Goal: Information Seeking & Learning: Learn about a topic

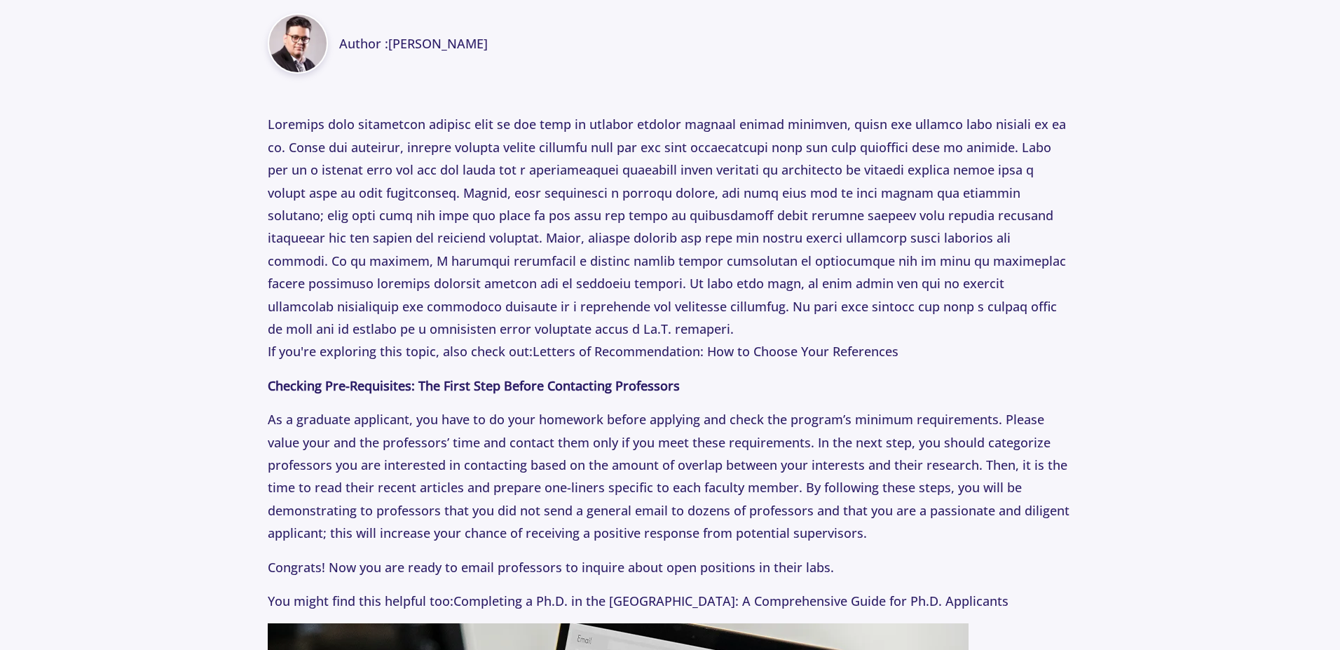
scroll to position [757, 0]
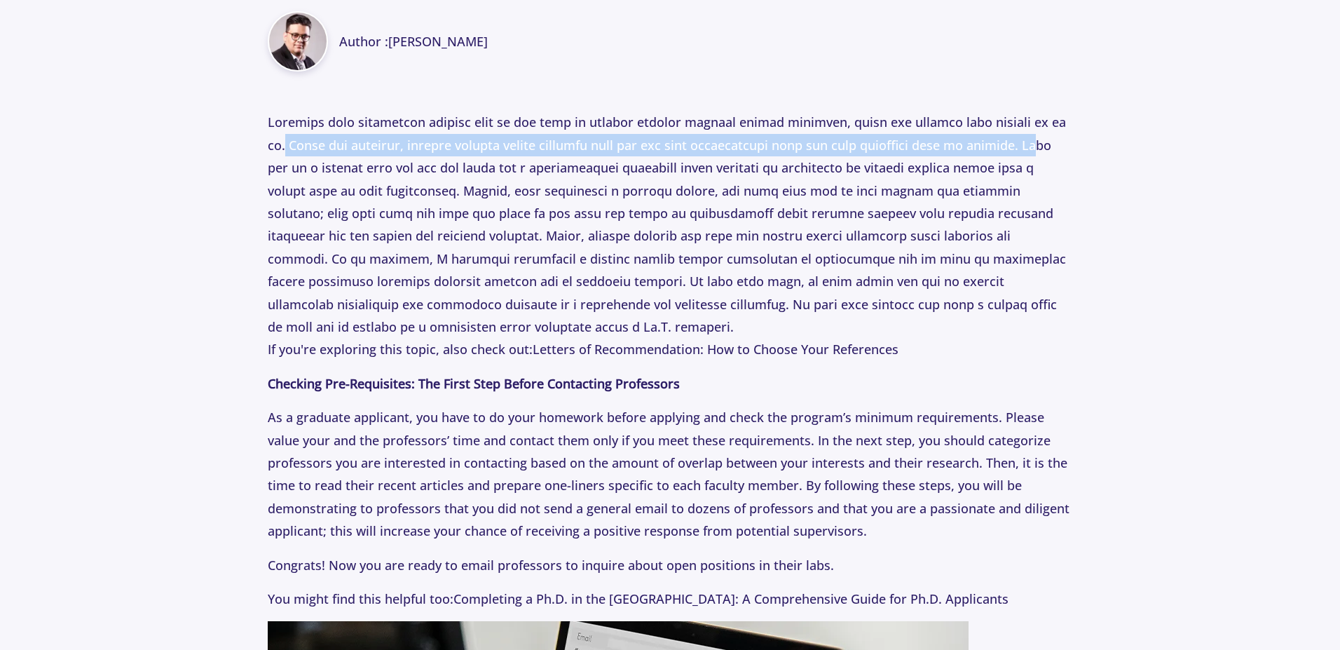
drag, startPoint x: 287, startPoint y: 147, endPoint x: 283, endPoint y: 175, distance: 28.2
click at [283, 175] on p "If you're exploring this topic, also check out: Letters of Recommendation: How …" at bounding box center [670, 235] width 804 height 249
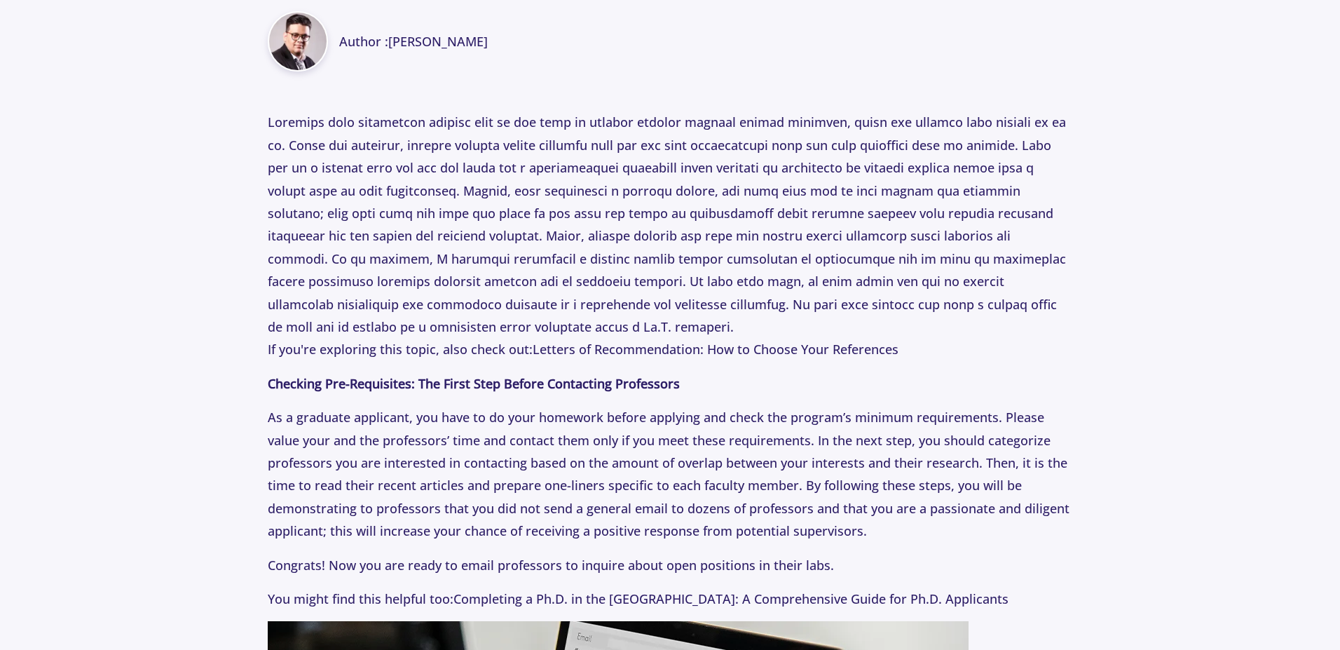
click at [334, 175] on p "If you're exploring this topic, also check out: Letters of Recommendation: How …" at bounding box center [670, 235] width 804 height 249
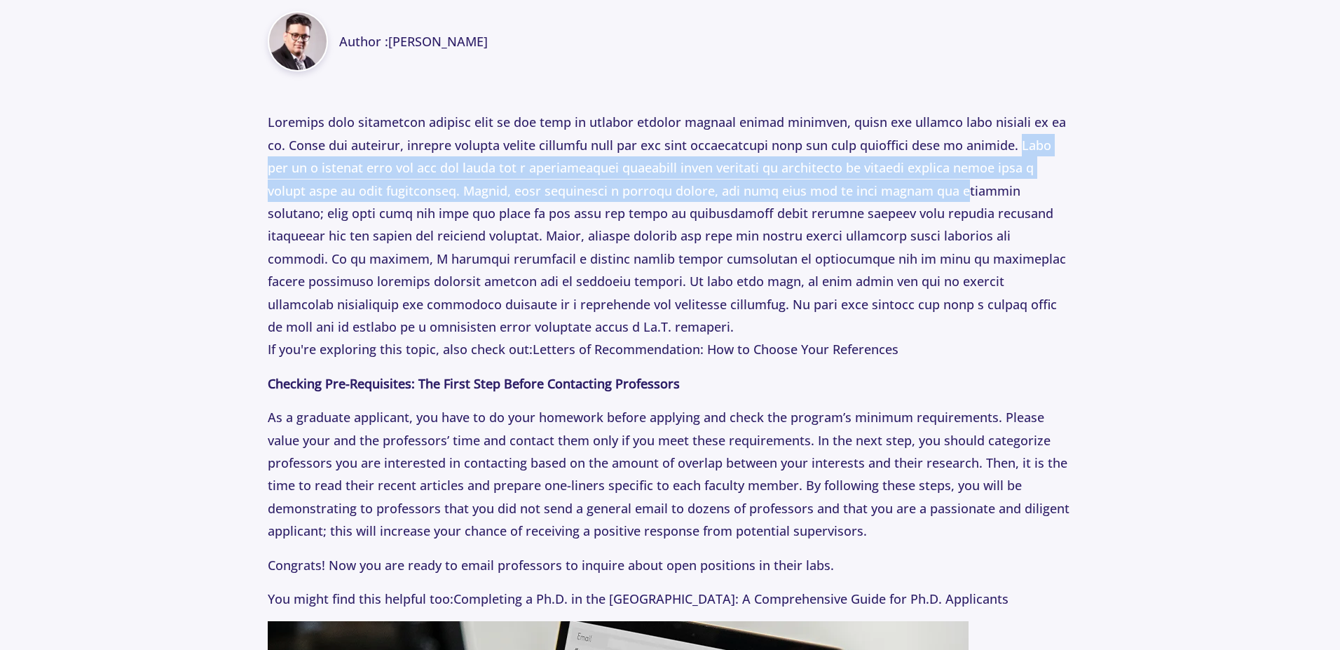
drag, startPoint x: 266, startPoint y: 167, endPoint x: 976, endPoint y: 192, distance: 711.0
click at [931, 197] on p "If you're exploring this topic, also check out: Letters of Recommendation: How …" at bounding box center [670, 235] width 804 height 249
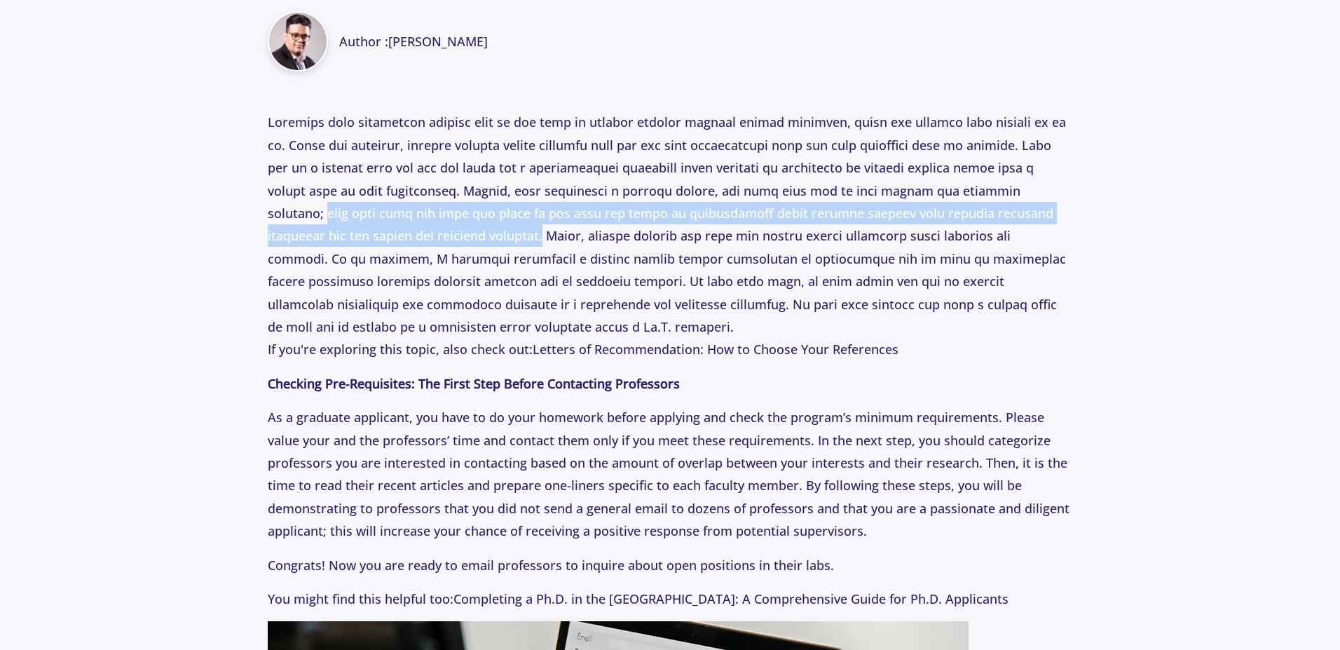
drag, startPoint x: 327, startPoint y: 212, endPoint x: 495, endPoint y: 240, distance: 171.2
click at [495, 240] on p "If you're exploring this topic, also check out: Letters of Recommendation: How …" at bounding box center [670, 235] width 804 height 249
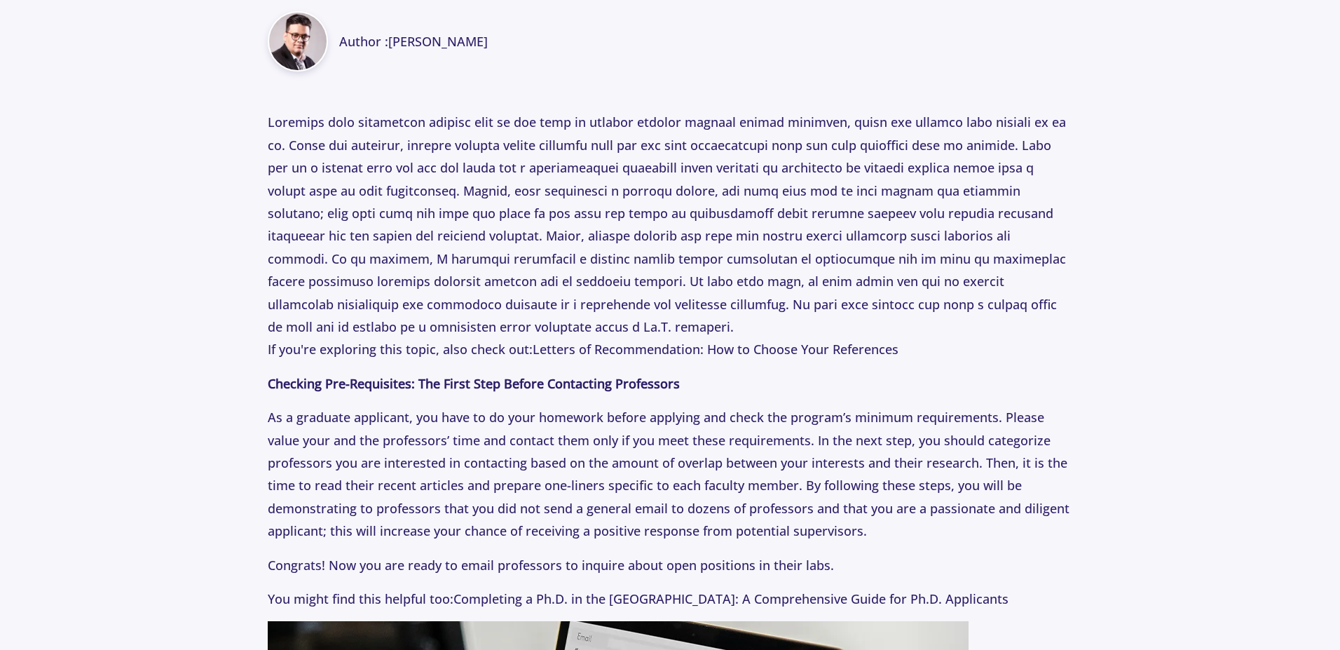
click at [512, 242] on p "If you're exploring this topic, also check out: Letters of Recommendation: How …" at bounding box center [670, 235] width 804 height 249
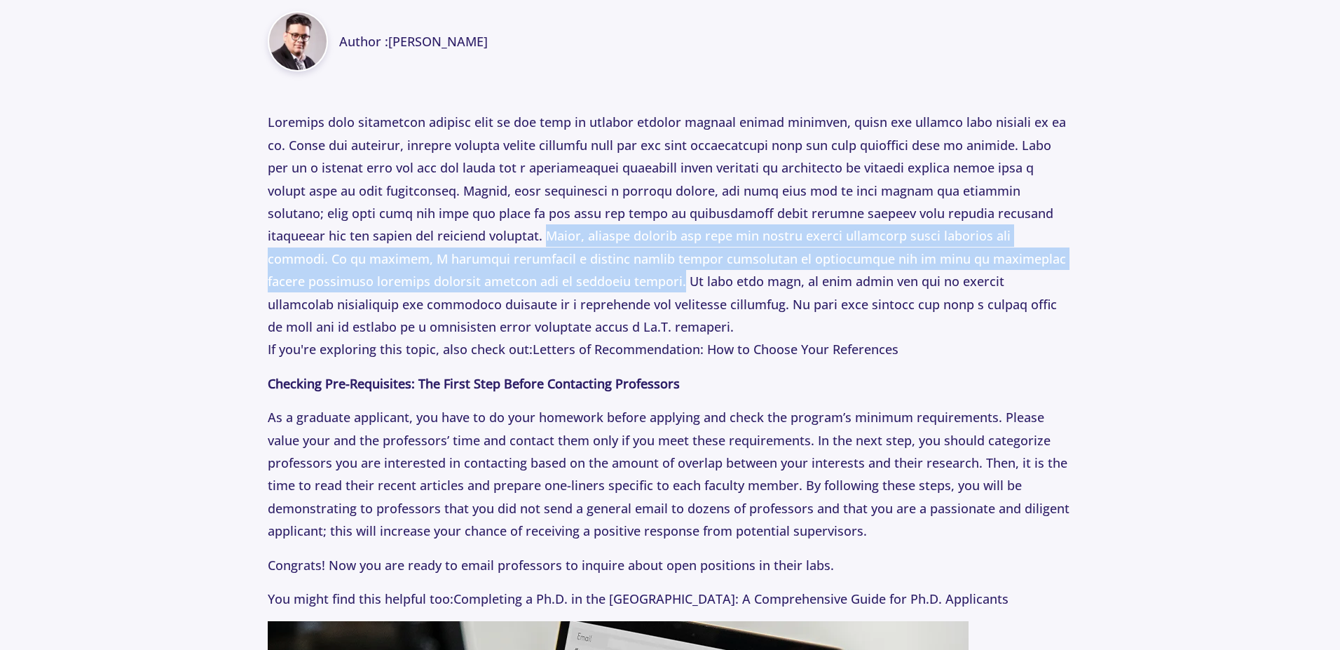
drag, startPoint x: 500, startPoint y: 233, endPoint x: 569, endPoint y: 284, distance: 85.8
click at [569, 284] on p "If you're exploring this topic, also check out: Letters of Recommendation: How …" at bounding box center [670, 235] width 804 height 249
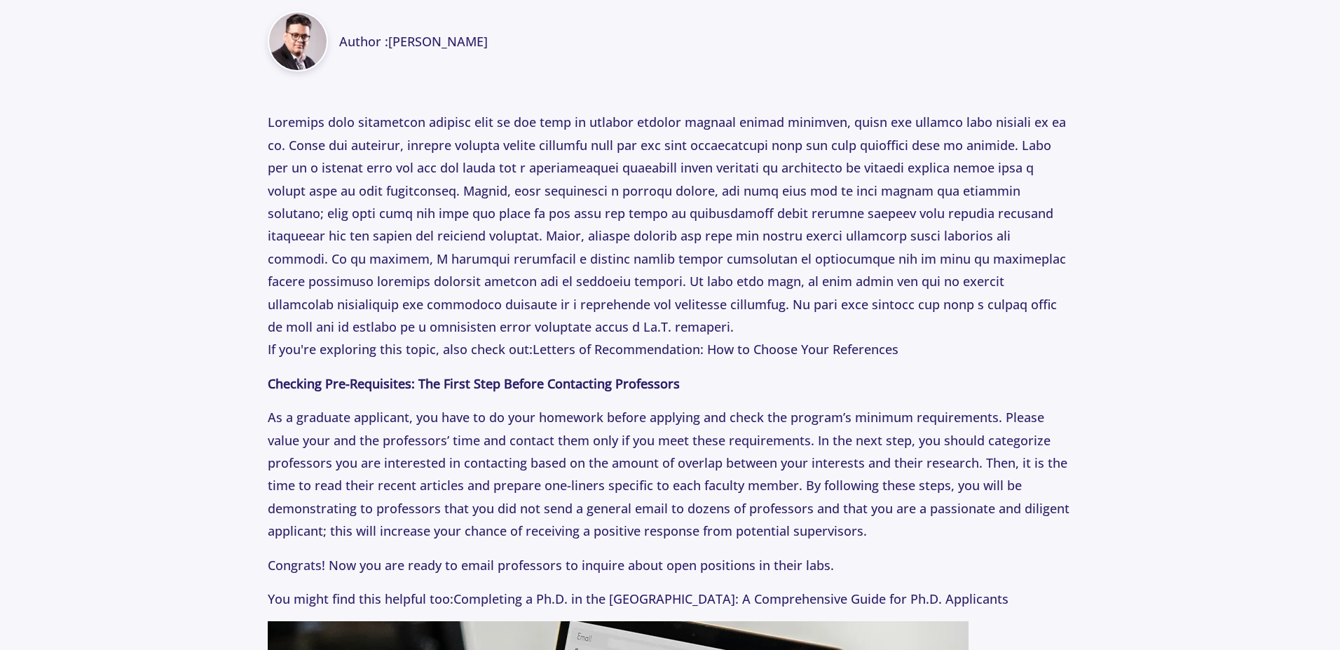
click at [584, 288] on p "If you're exploring this topic, also check out: Letters of Recommendation: How …" at bounding box center [670, 235] width 804 height 249
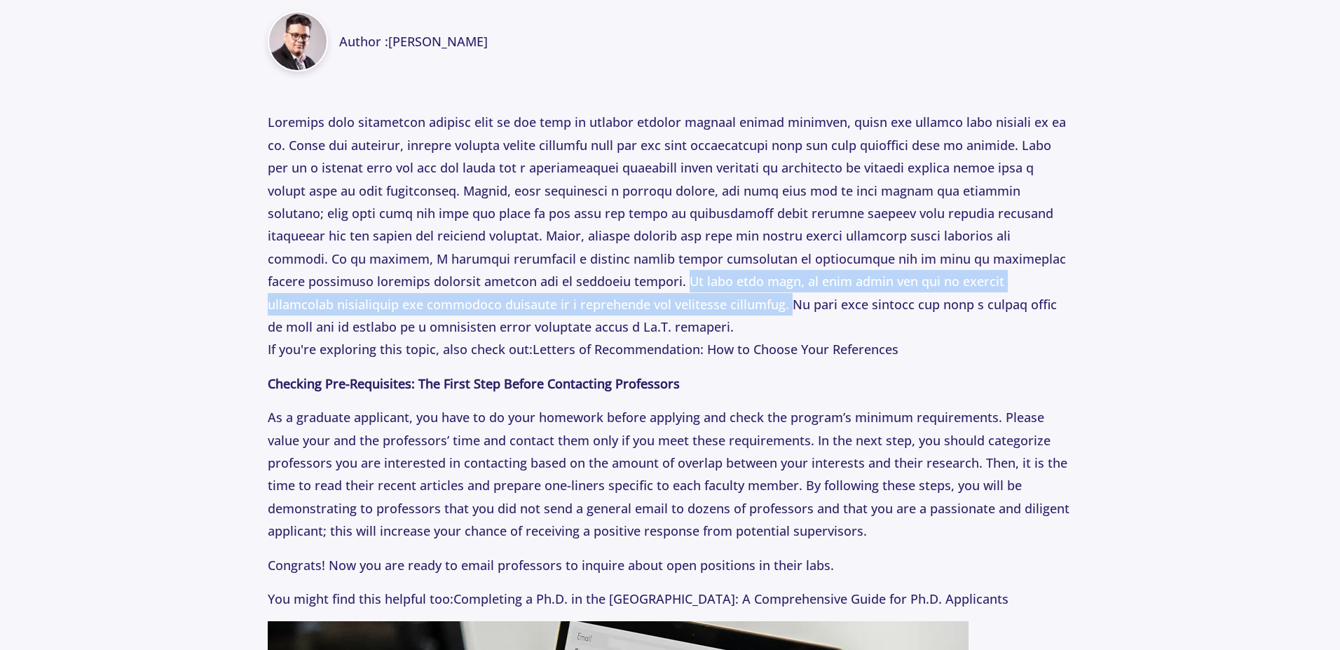
drag, startPoint x: 574, startPoint y: 278, endPoint x: 626, endPoint y: 299, distance: 56.6
click at [626, 299] on p "If you're exploring this topic, also check out: Letters of Recommendation: How …" at bounding box center [670, 235] width 804 height 249
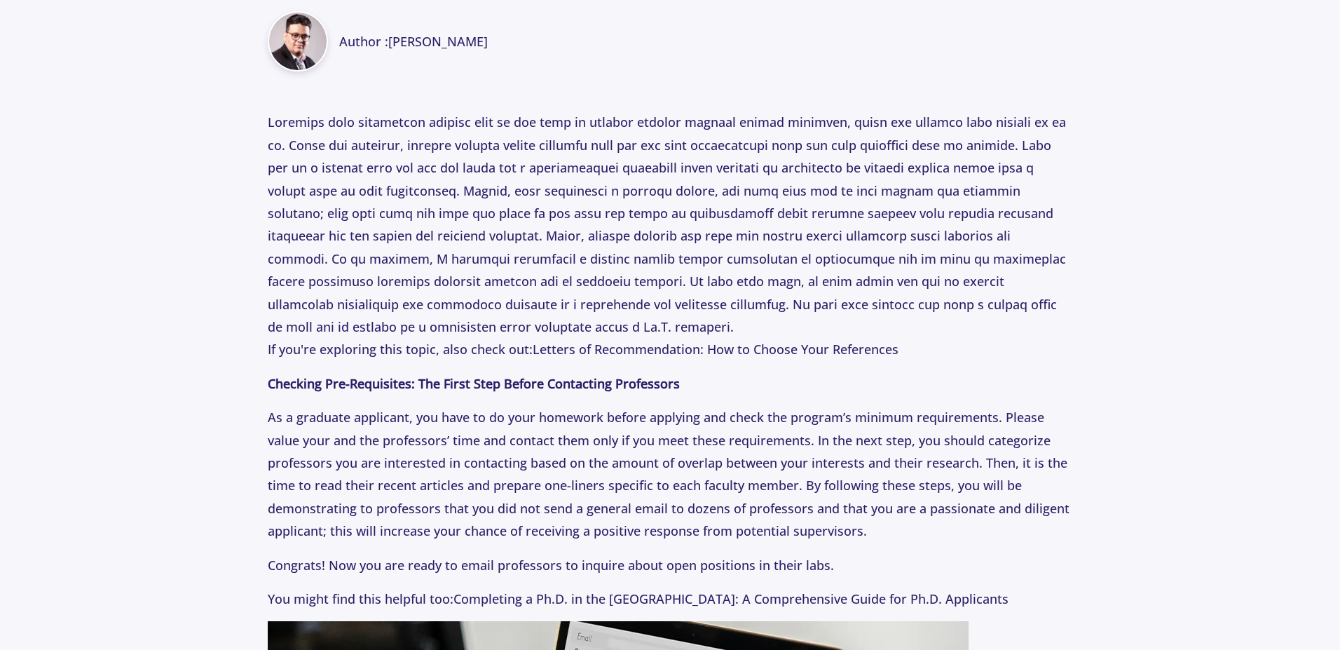
click at [630, 299] on p "If you're exploring this topic, also check out: Letters of Recommendation: How …" at bounding box center [670, 235] width 804 height 249
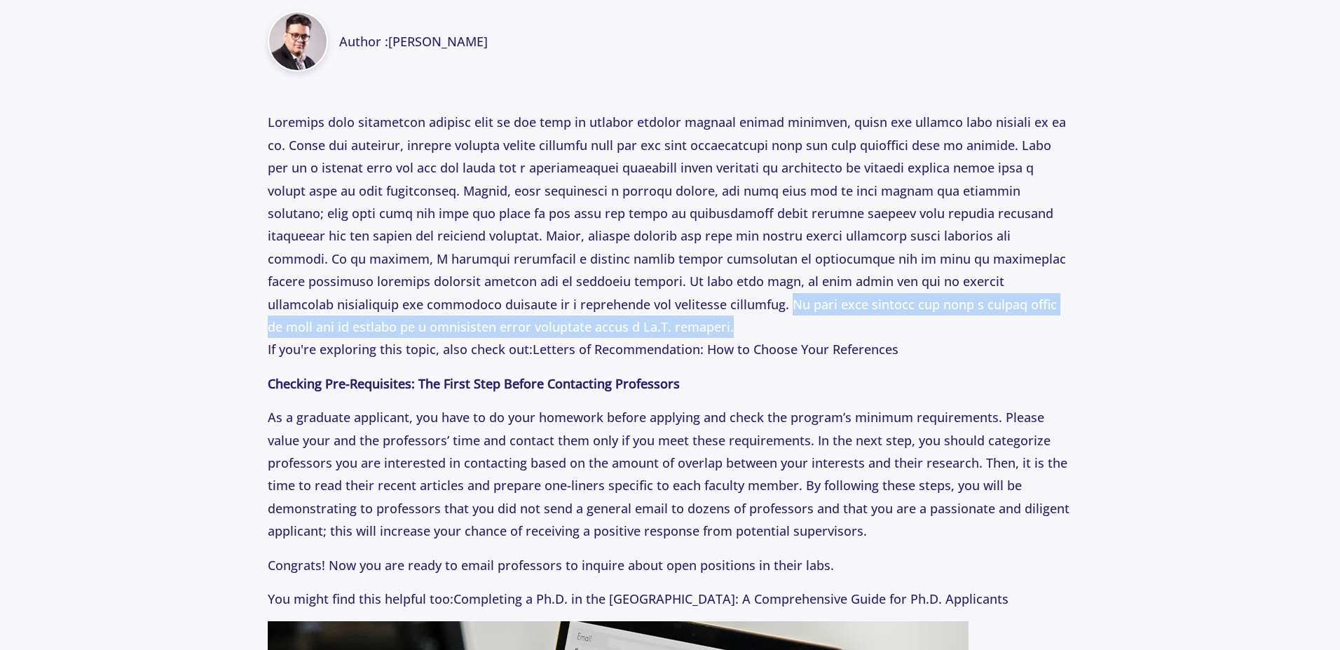
drag, startPoint x: 623, startPoint y: 302, endPoint x: 564, endPoint y: 331, distance: 65.8
click at [564, 331] on p "If you're exploring this topic, also check out: Letters of Recommendation: How …" at bounding box center [670, 235] width 804 height 249
click at [450, 323] on p "If you're exploring this topic, also check out: Letters of Recommendation: How …" at bounding box center [670, 235] width 804 height 249
click at [522, 331] on p "If you're exploring this topic, also check out: Letters of Recommendation: How …" at bounding box center [670, 235] width 804 height 249
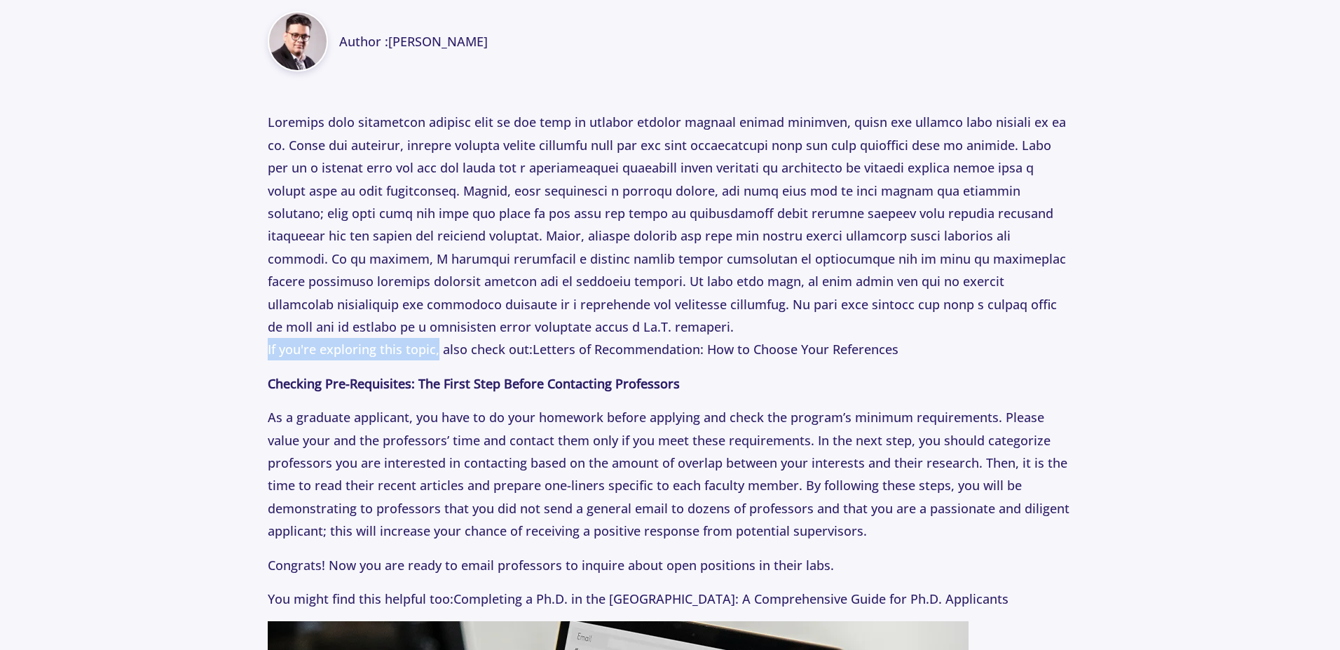
drag, startPoint x: 262, startPoint y: 350, endPoint x: 438, endPoint y: 351, distance: 175.9
click at [460, 349] on span "If you're exploring this topic, also check out:" at bounding box center [400, 349] width 265 height 17
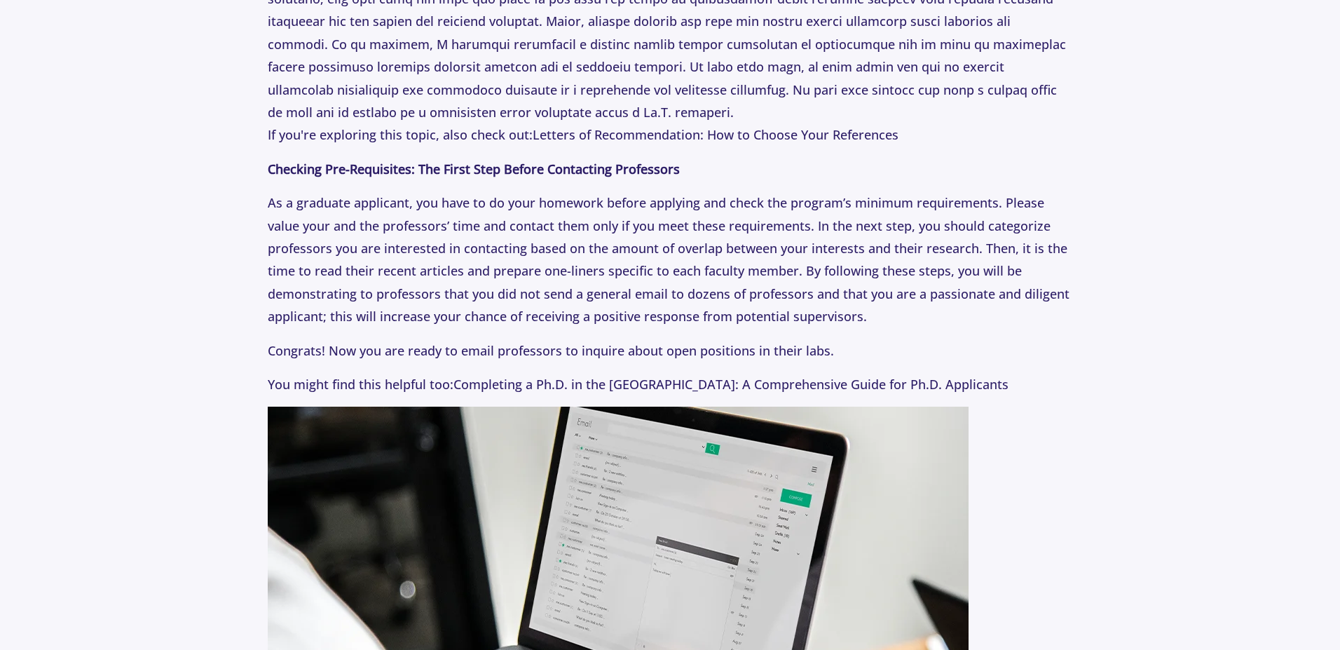
scroll to position [1009, 0]
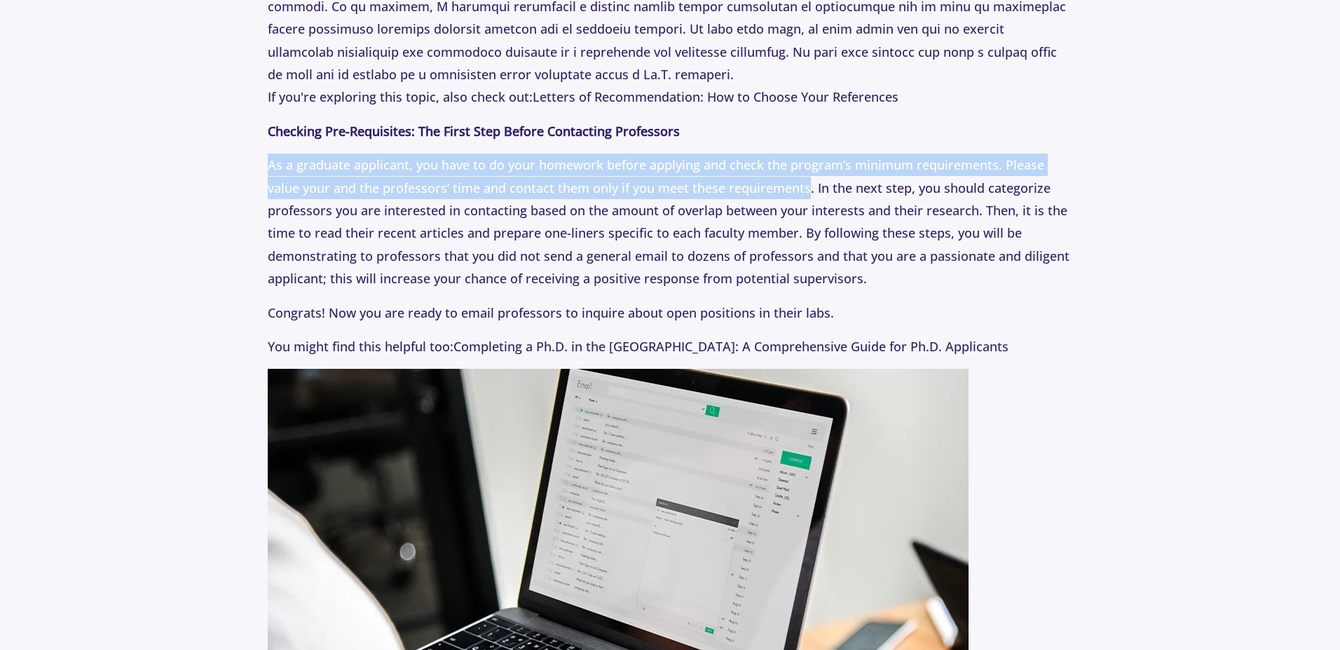
drag, startPoint x: 268, startPoint y: 165, endPoint x: 810, endPoint y: 191, distance: 542.3
click at [810, 191] on p "As a graduate applicant, you have to do your homework before applying and check…" at bounding box center [670, 221] width 804 height 136
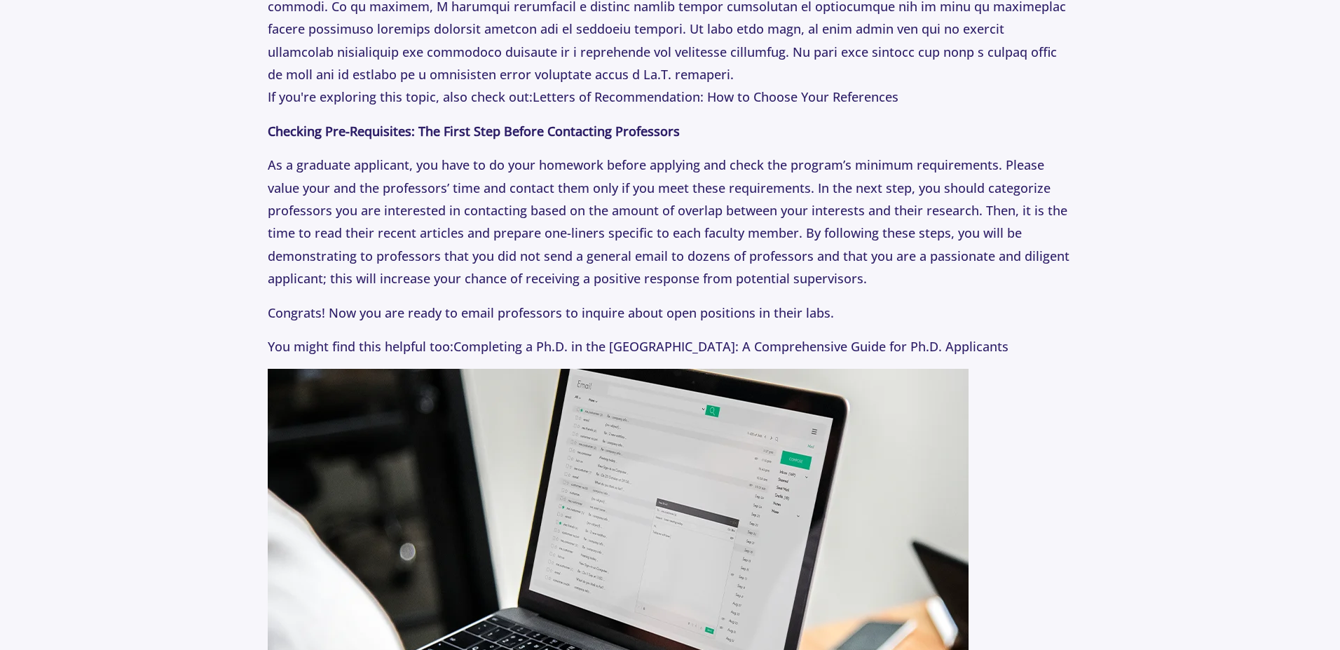
click at [840, 186] on p "As a graduate applicant, you have to do your homework before applying and check…" at bounding box center [670, 221] width 804 height 136
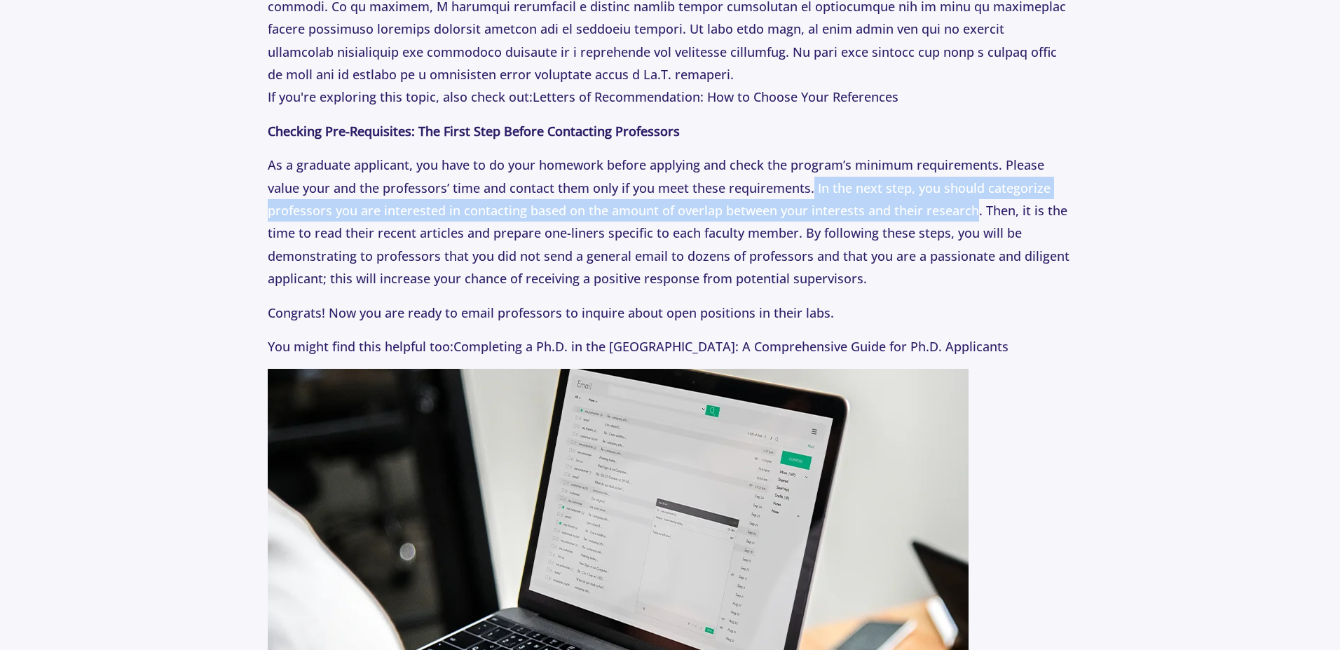
drag, startPoint x: 814, startPoint y: 186, endPoint x: 975, endPoint y: 209, distance: 162.7
click at [975, 209] on p "As a graduate applicant, you have to do your homework before applying and check…" at bounding box center [670, 221] width 804 height 136
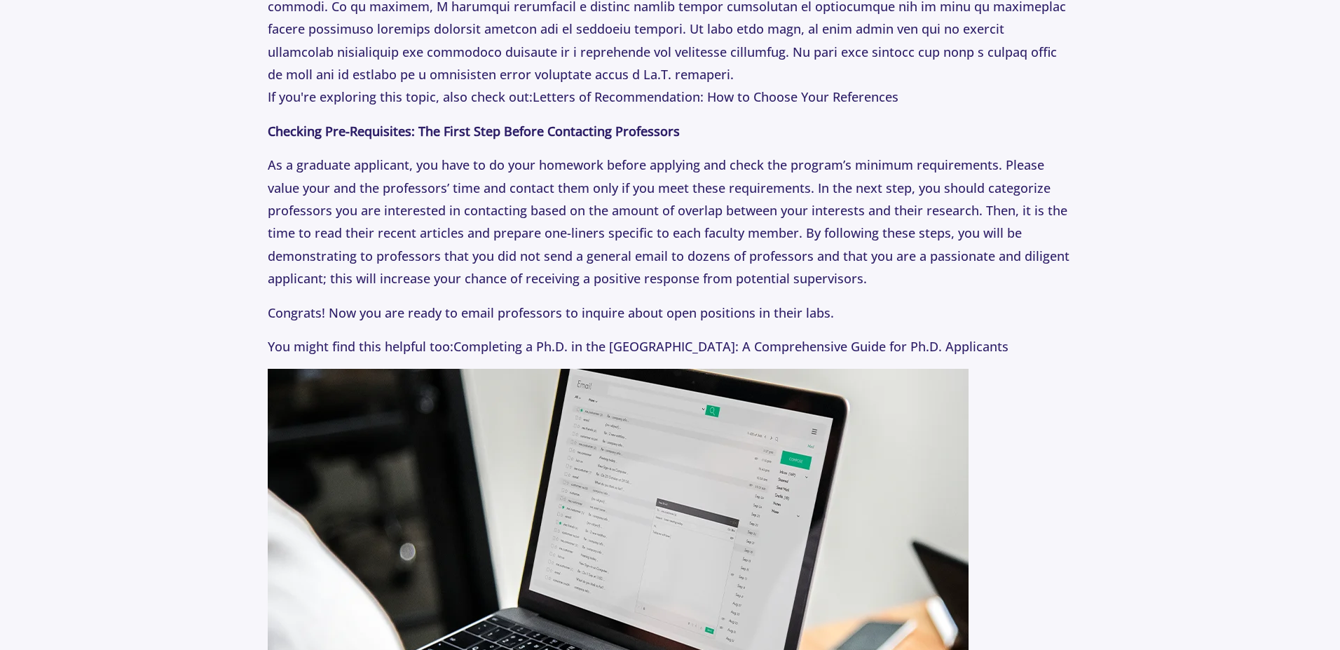
click at [996, 210] on p "As a graduate applicant, you have to do your homework before applying and check…" at bounding box center [670, 221] width 804 height 136
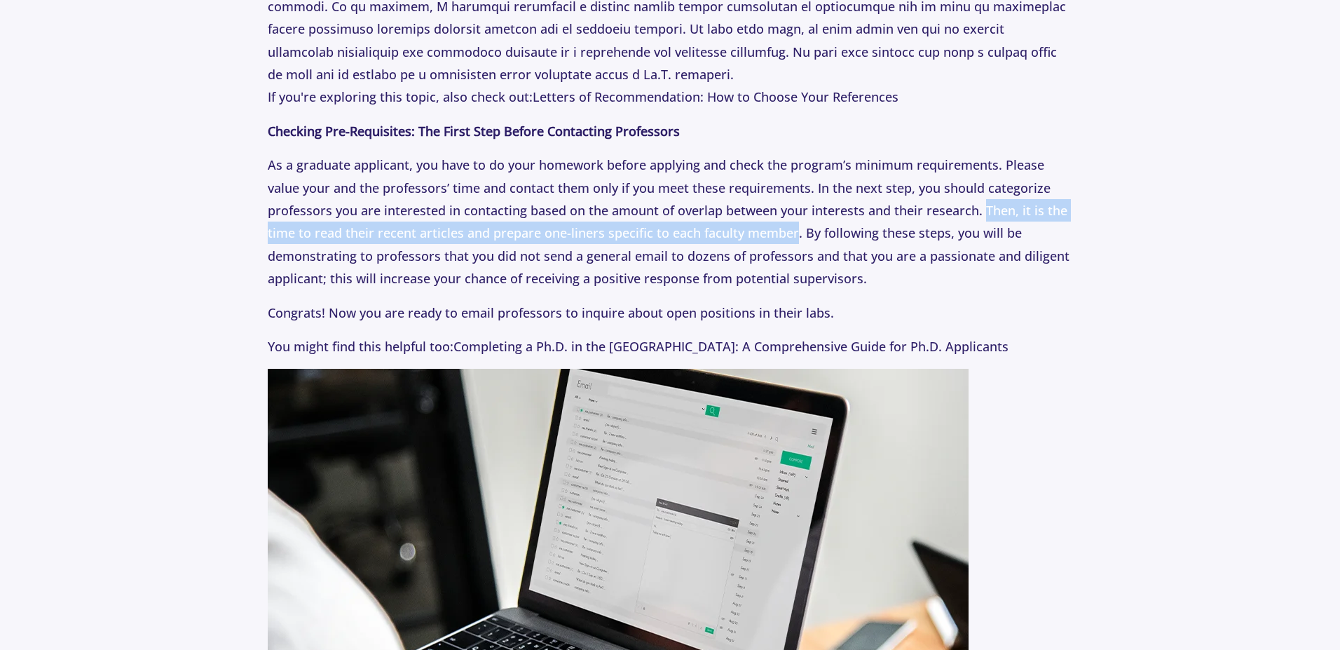
drag, startPoint x: 980, startPoint y: 211, endPoint x: 793, endPoint y: 235, distance: 189.4
click at [793, 235] on p "As a graduate applicant, you have to do your homework before applying and check…" at bounding box center [670, 221] width 804 height 136
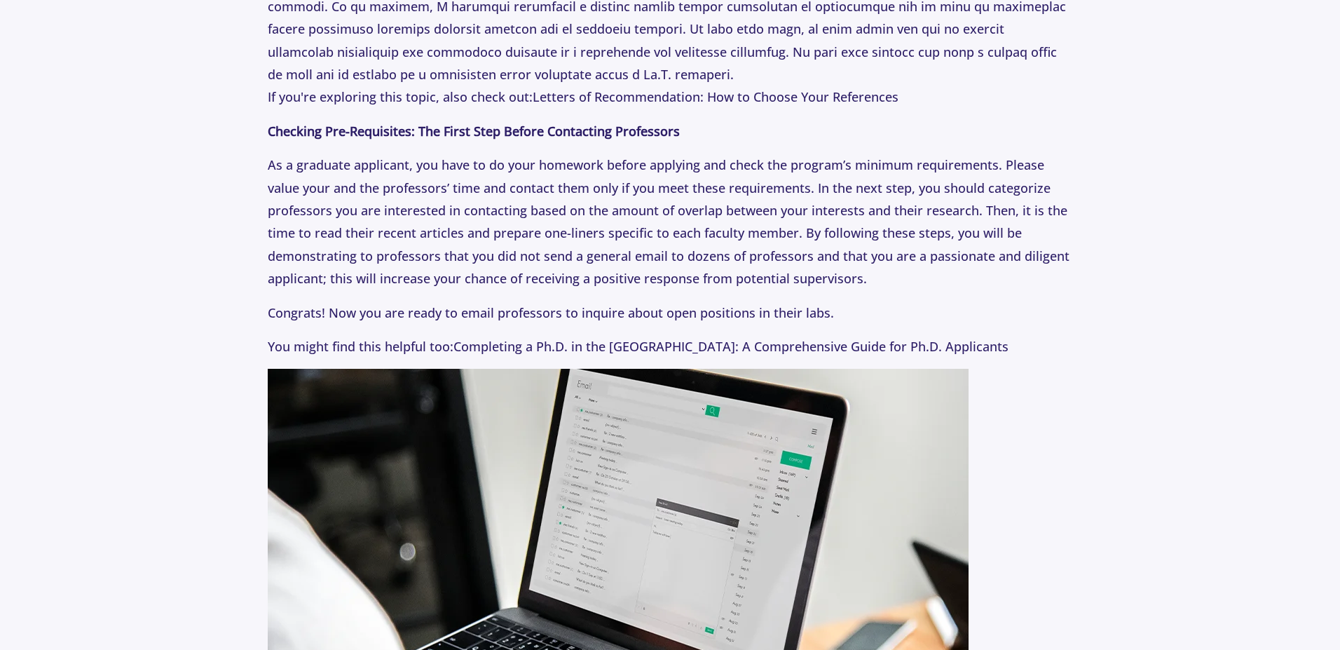
click at [808, 235] on p "As a graduate applicant, you have to do your homework before applying and check…" at bounding box center [670, 221] width 804 height 136
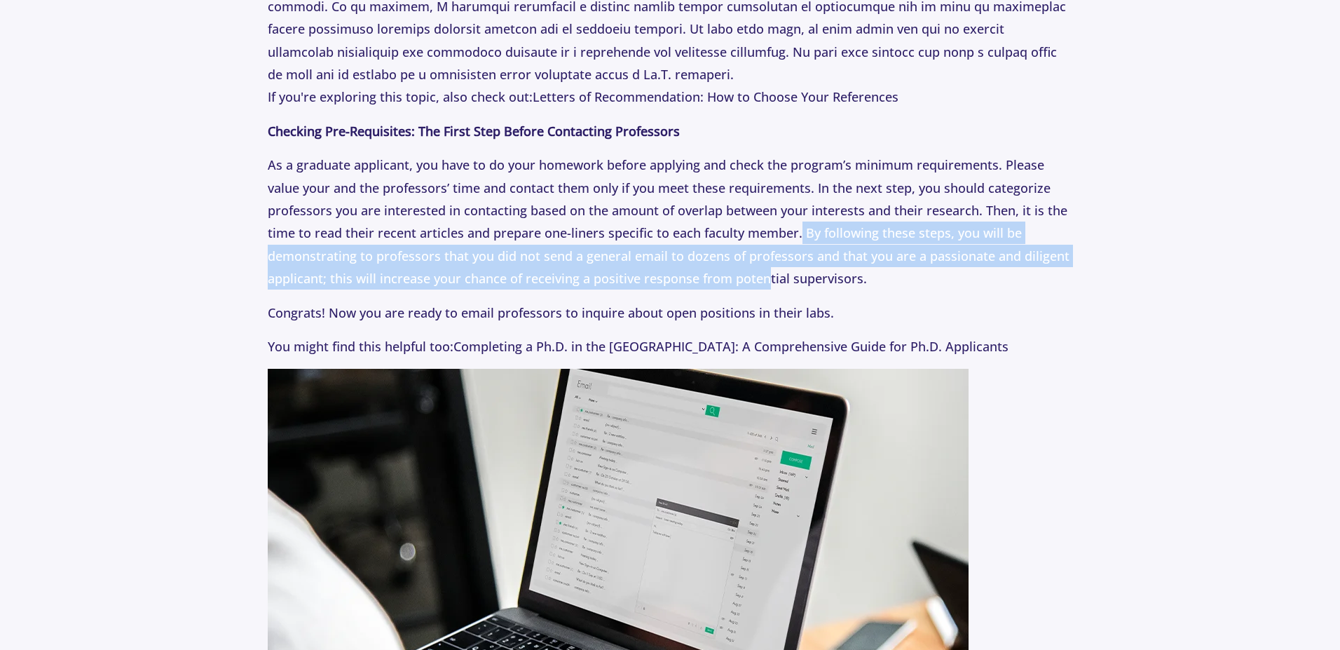
drag, startPoint x: 799, startPoint y: 233, endPoint x: 666, endPoint y: 288, distance: 143.5
click at [767, 286] on p "As a graduate applicant, you have to do your homework before applying and check…" at bounding box center [670, 221] width 804 height 136
click at [657, 288] on p "As a graduate applicant, you have to do your homework before applying and check…" at bounding box center [670, 221] width 804 height 136
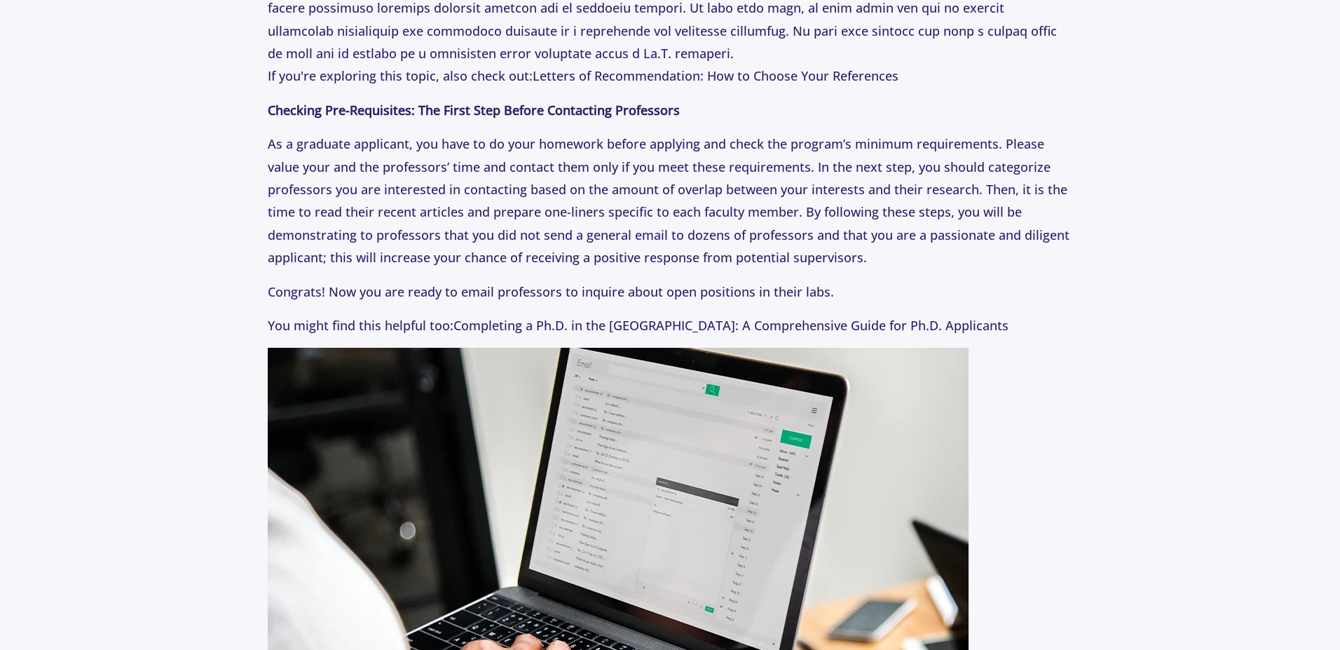
scroll to position [1177, 0]
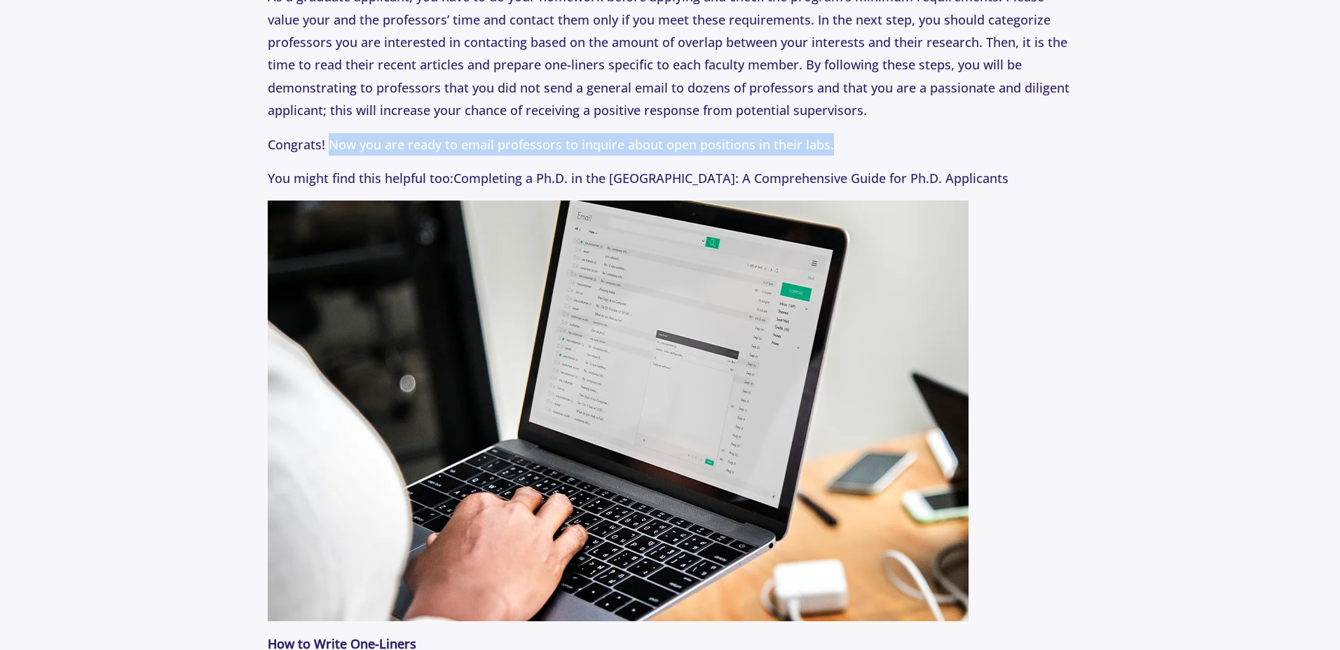
drag, startPoint x: 329, startPoint y: 151, endPoint x: 830, endPoint y: 140, distance: 501.9
click at [830, 140] on p "Congrats! Now you are ready to email professors to inquire about open positions…" at bounding box center [670, 144] width 804 height 22
click at [758, 144] on p "Congrats! Now you are ready to email professors to inquire about open positions…" at bounding box center [670, 144] width 804 height 22
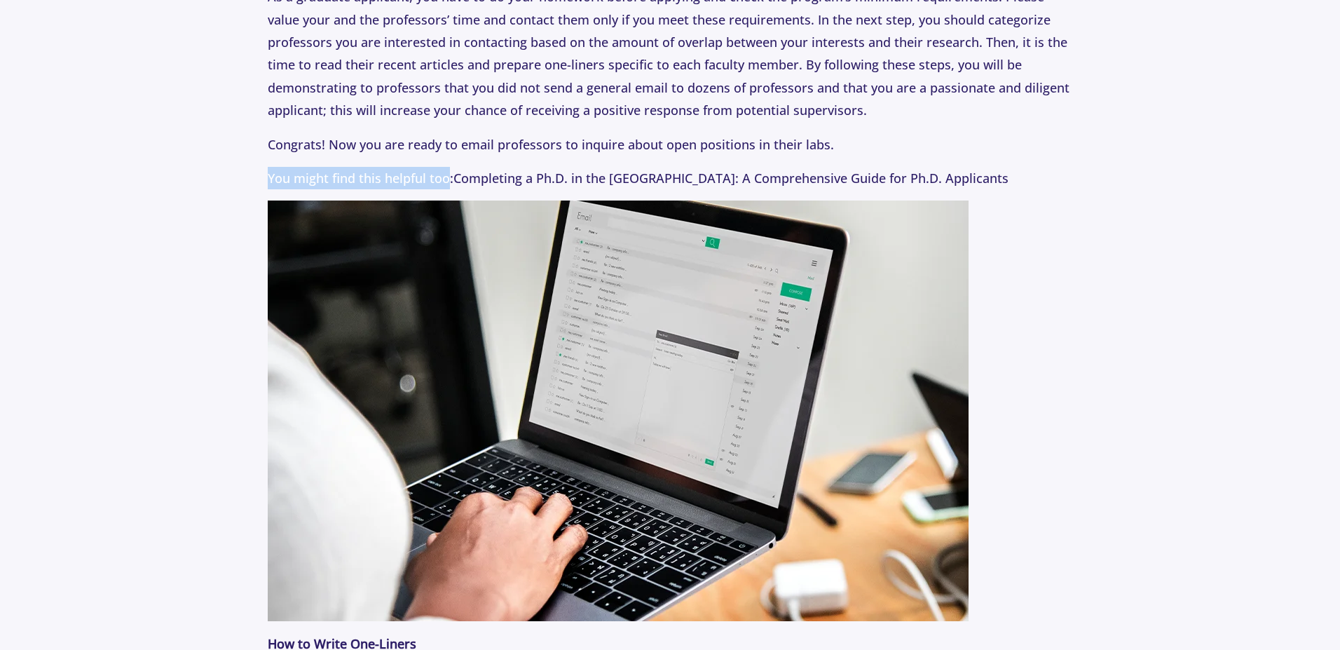
drag, startPoint x: 257, startPoint y: 172, endPoint x: 395, endPoint y: 180, distance: 138.3
click at [315, 184] on p "You might find this helpful too: Completing a Ph.D. in the United States: A Com…" at bounding box center [670, 178] width 804 height 22
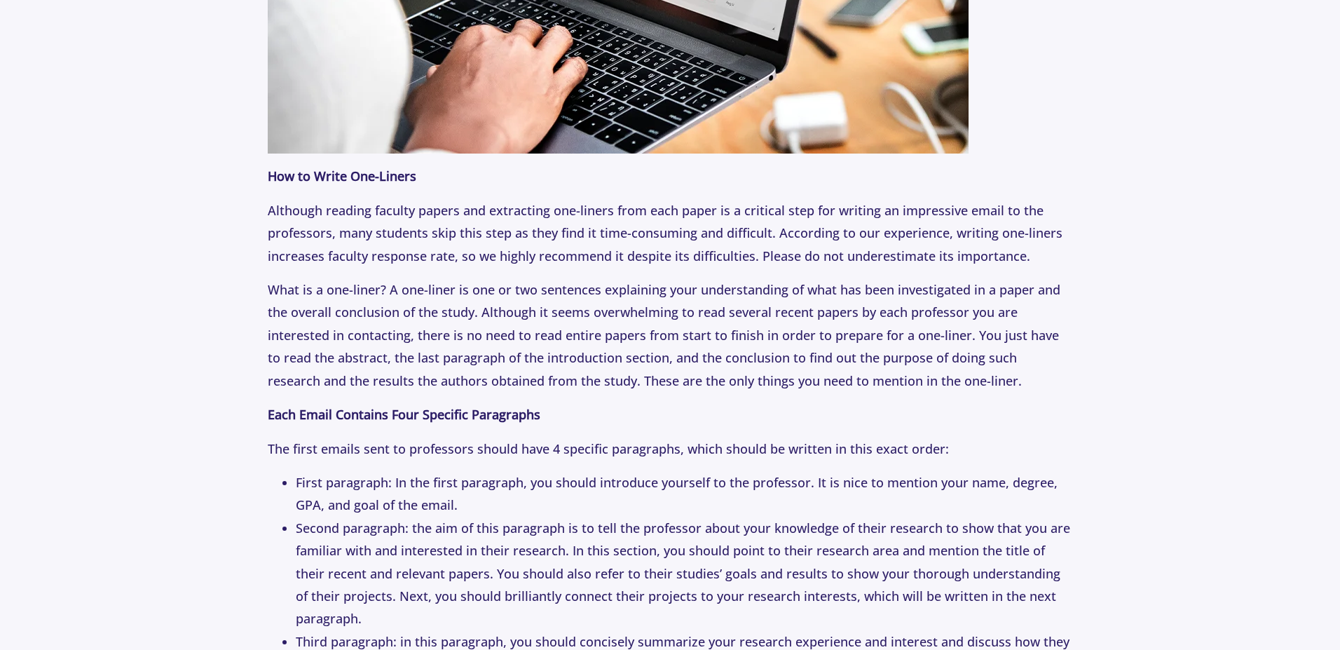
scroll to position [1682, 0]
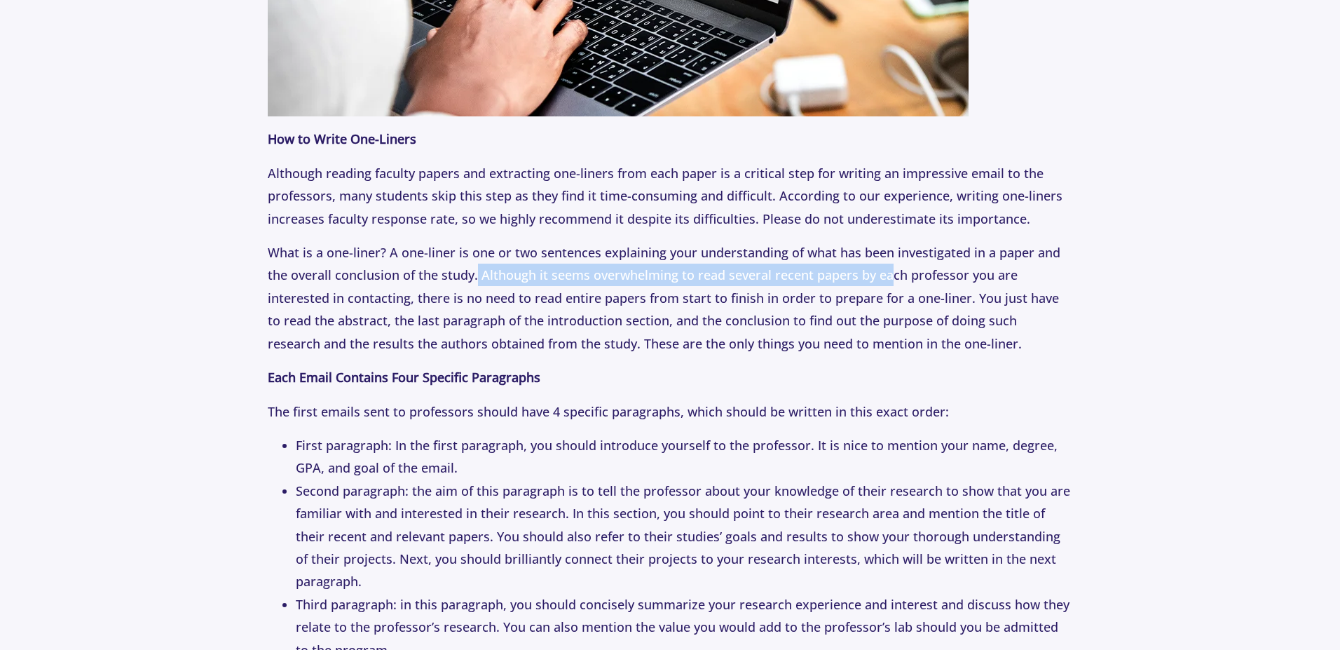
drag, startPoint x: 477, startPoint y: 275, endPoint x: 887, endPoint y: 283, distance: 410.7
click at [887, 283] on p "What is a one-liner? A one-liner is one or two sentences explaining your unders…" at bounding box center [670, 298] width 804 height 114
click at [491, 320] on p "What is a one-liner? A one-liner is one or two sentences explaining your unders…" at bounding box center [670, 298] width 804 height 114
drag, startPoint x: 480, startPoint y: 271, endPoint x: 410, endPoint y: 301, distance: 76.0
click at [410, 301] on p "What is a one-liner? A one-liner is one or two sentences explaining your unders…" at bounding box center [670, 298] width 804 height 114
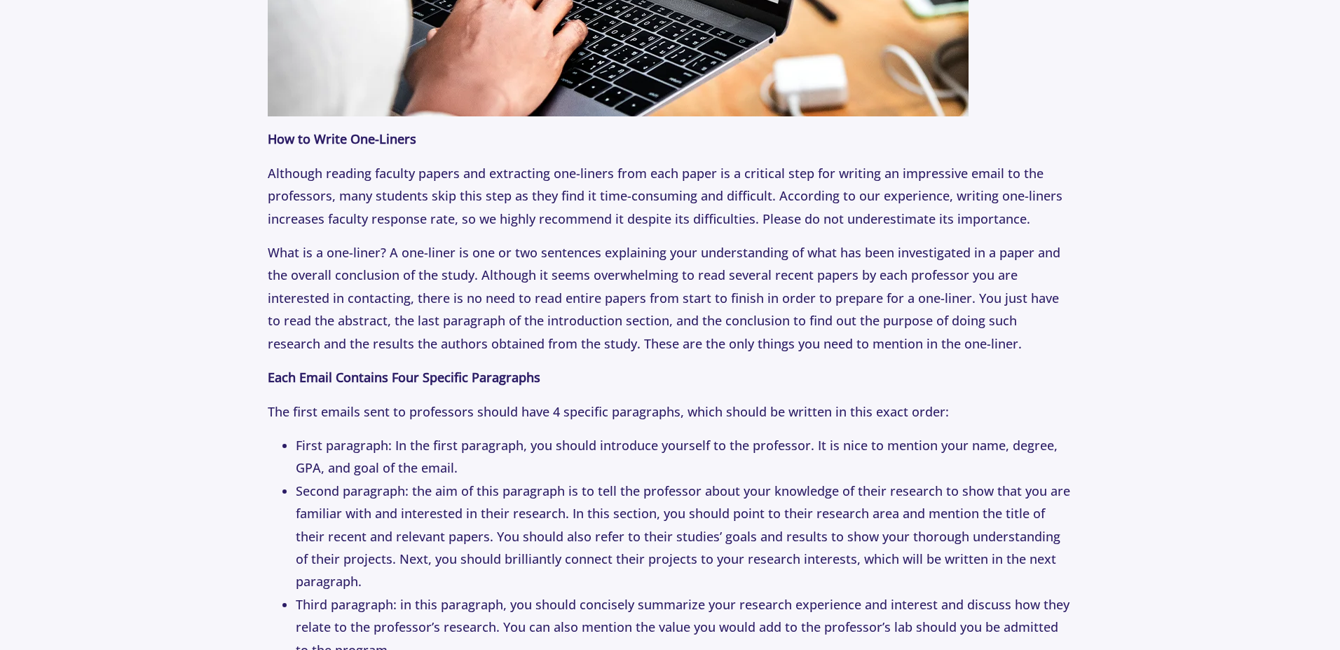
click at [431, 297] on p "What is a one-liner? A one-liner is one or two sentences explaining your unders…" at bounding box center [670, 298] width 804 height 114
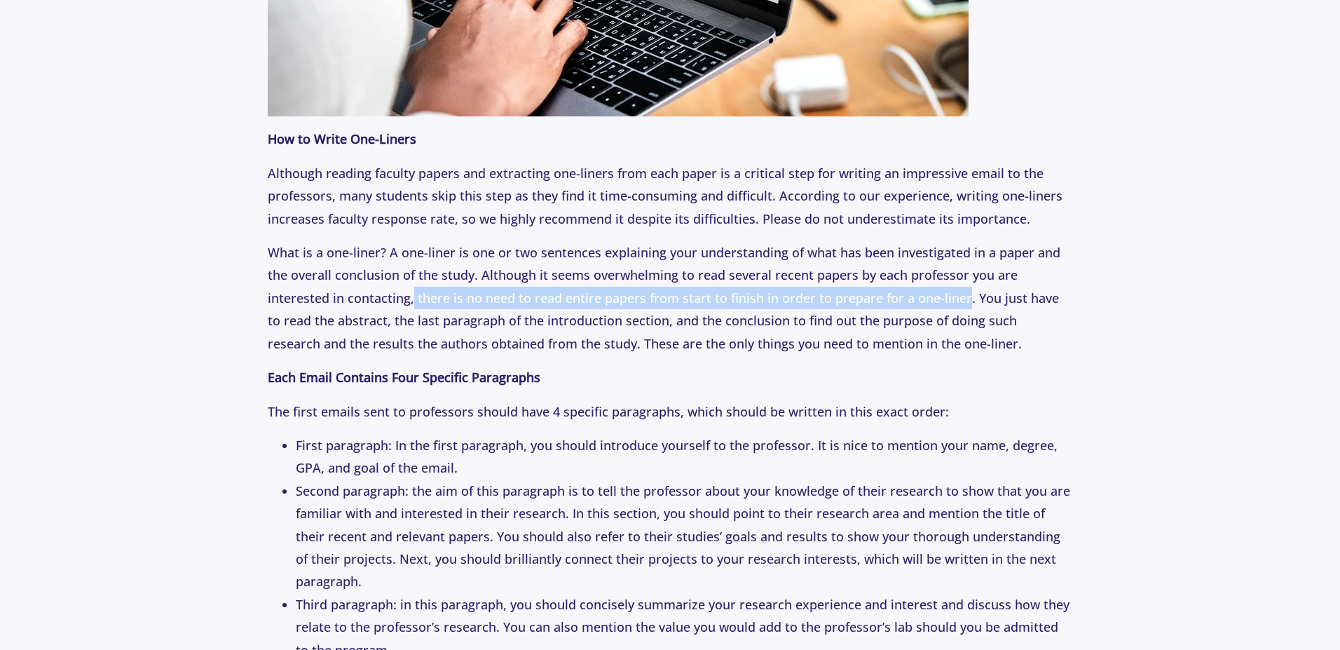
drag, startPoint x: 413, startPoint y: 296, endPoint x: 933, endPoint y: 300, distance: 520.0
click at [965, 299] on p "What is a one-liner? A one-liner is one or two sentences explaining your unders…" at bounding box center [670, 298] width 804 height 114
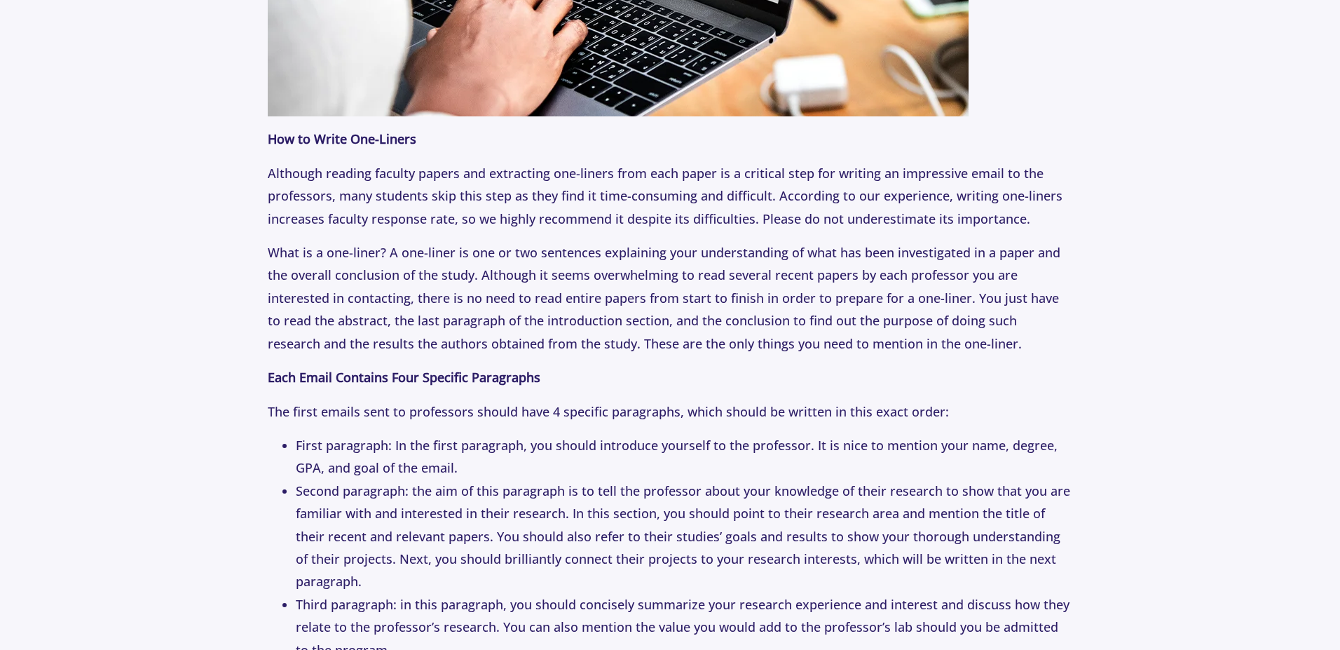
drag, startPoint x: 444, startPoint y: 319, endPoint x: 383, endPoint y: 332, distance: 62.4
click at [443, 320] on p "What is a one-liner? A one-liner is one or two sentences explaining your unders…" at bounding box center [670, 298] width 804 height 114
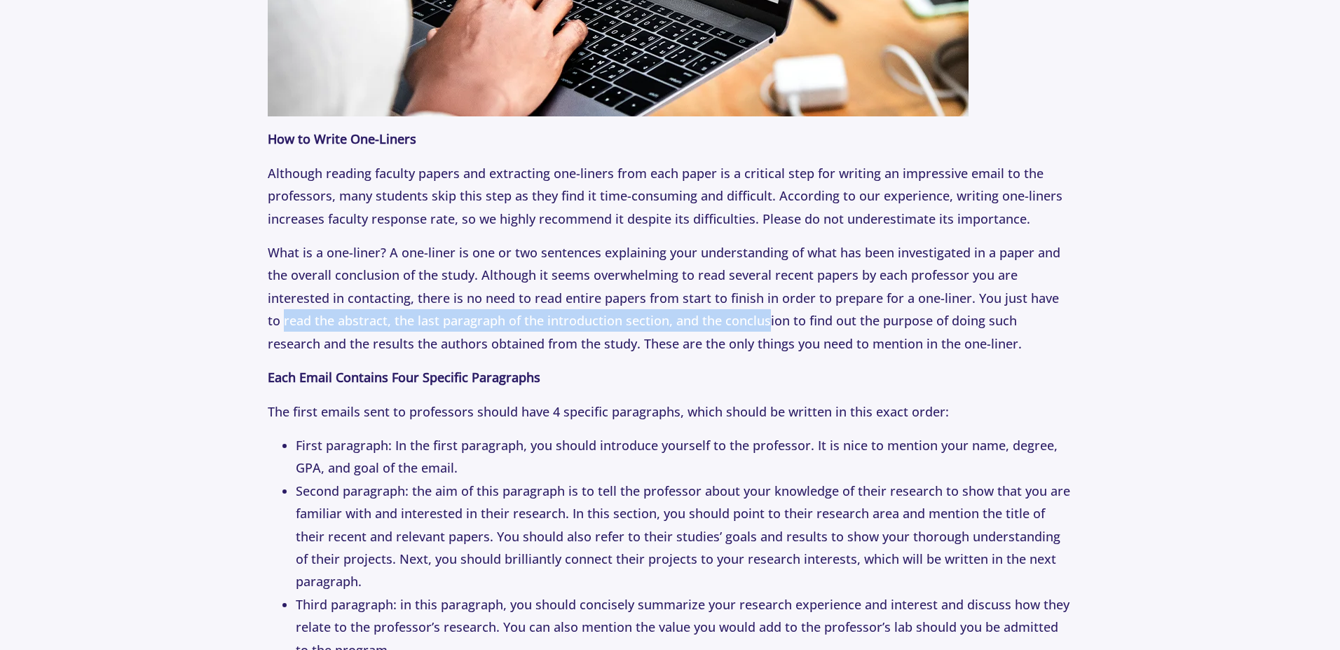
drag, startPoint x: 267, startPoint y: 320, endPoint x: 750, endPoint y: 320, distance: 482.8
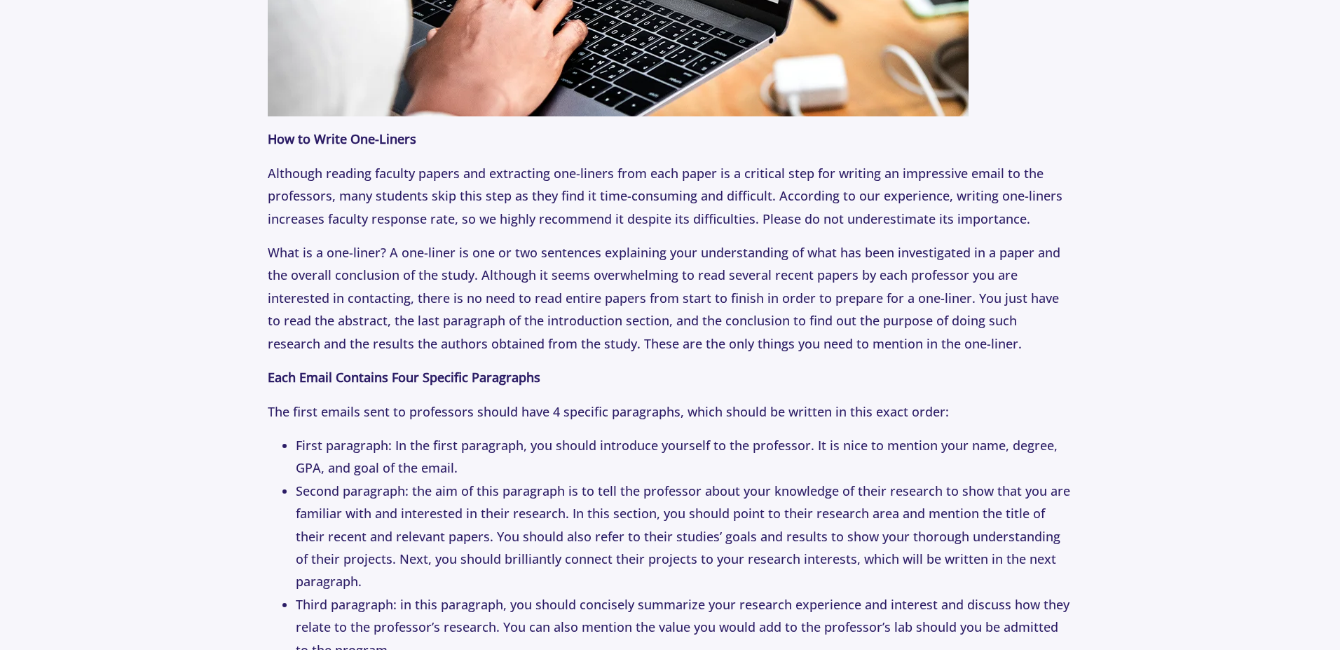
click at [459, 345] on p "What is a one-liner? A one-liner is one or two sentences explaining your unders…" at bounding box center [670, 298] width 804 height 114
drag, startPoint x: 376, startPoint y: 320, endPoint x: 783, endPoint y: 318, distance: 407.9
click at [785, 318] on p "What is a one-liner? A one-liner is one or two sentences explaining your unders…" at bounding box center [670, 298] width 804 height 114
click at [699, 328] on p "What is a one-liner? A one-liner is one or two sentences explaining your unders…" at bounding box center [670, 298] width 804 height 114
click at [673, 322] on p "What is a one-liner? A one-liner is one or two sentences explaining your unders…" at bounding box center [670, 298] width 804 height 114
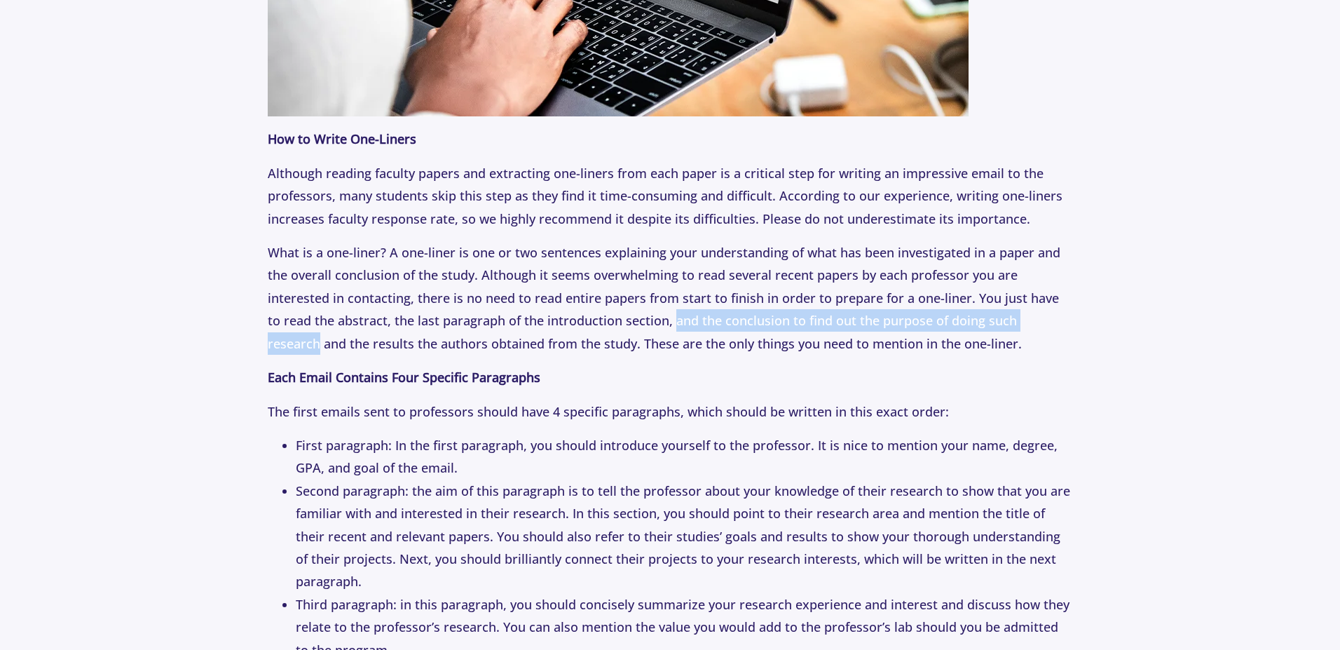
drag, startPoint x: 655, startPoint y: 321, endPoint x: 1054, endPoint y: 310, distance: 398.9
click at [1054, 310] on p "What is a one-liner? A one-liner is one or two sentences explaining your unders…" at bounding box center [670, 298] width 804 height 114
click at [875, 335] on p "What is a one-liner? A one-liner is one or two sentences explaining your unders…" at bounding box center [670, 298] width 804 height 114
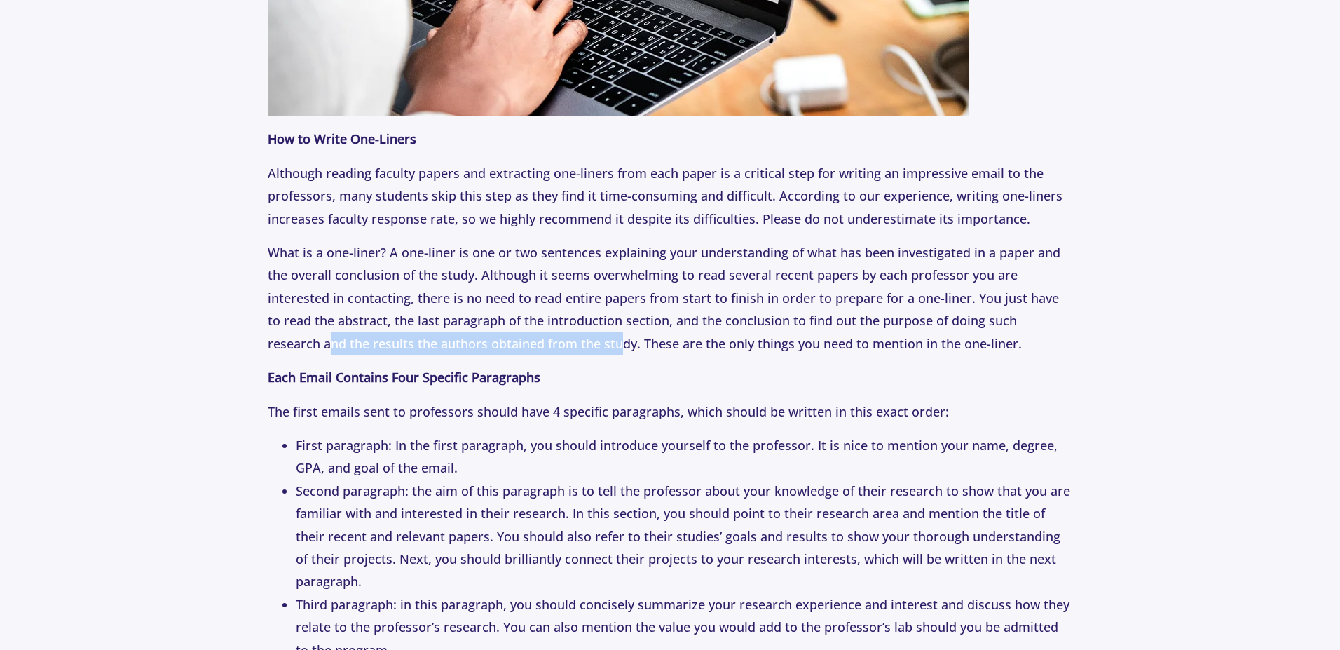
drag, startPoint x: 272, startPoint y: 340, endPoint x: 562, endPoint y: 338, distance: 290.1
click at [562, 338] on p "What is a one-liner? A one-liner is one or two sentences explaining your unders…" at bounding box center [670, 298] width 804 height 114
click at [614, 336] on p "What is a one-liner? A one-liner is one or two sentences explaining your unders…" at bounding box center [670, 298] width 804 height 114
drag, startPoint x: 576, startPoint y: 343, endPoint x: 982, endPoint y: 336, distance: 405.8
click at [982, 336] on p "What is a one-liner? A one-liner is one or two sentences explaining your unders…" at bounding box center [670, 298] width 804 height 114
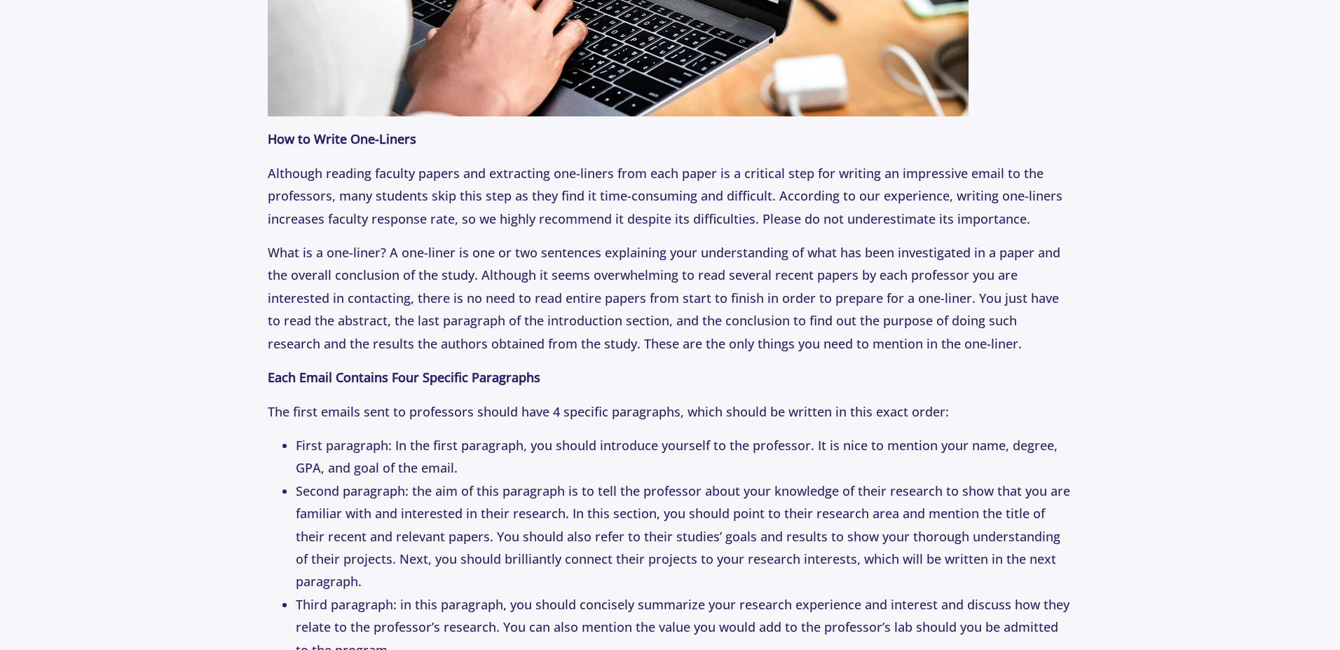
click at [475, 336] on p "What is a one-liner? A one-liner is one or two sentences explaining your unders…" at bounding box center [670, 298] width 804 height 114
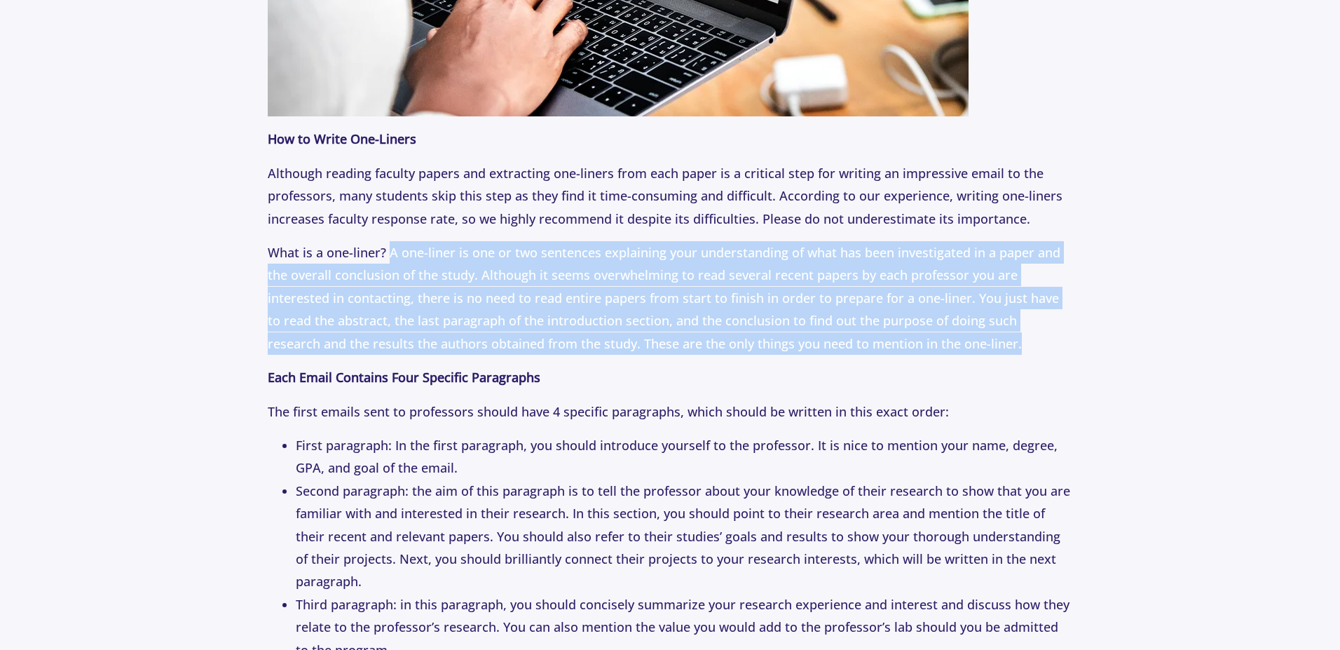
drag, startPoint x: 388, startPoint y: 254, endPoint x: 961, endPoint y: 345, distance: 580.4
click at [961, 345] on p "What is a one-liner? A one-liner is one or two sentences explaining your unders…" at bounding box center [670, 298] width 804 height 114
copy p "A one-liner is one or two sentences explaining your understanding of what has b…"
click at [834, 306] on p "What is a one-liner? A one-liner is one or two sentences explaining your unders…" at bounding box center [670, 298] width 804 height 114
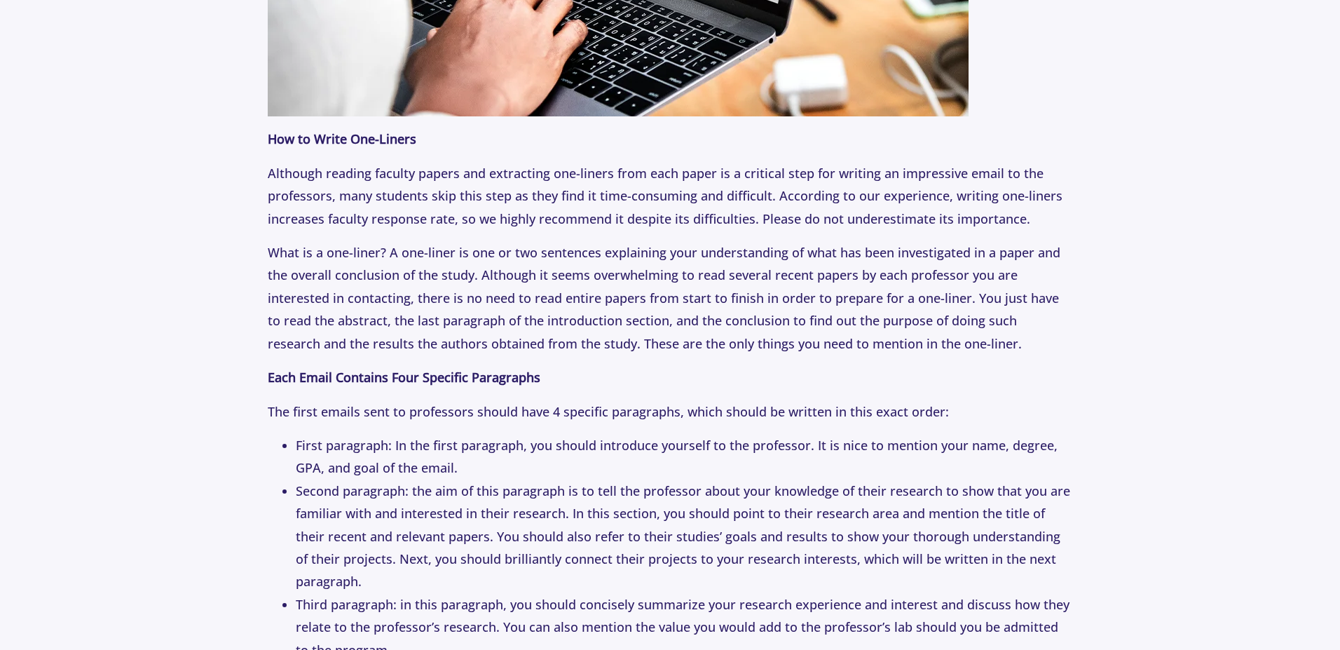
click at [268, 165] on p "Although reading faculty papers and extracting one-liners from each paper is a …" at bounding box center [670, 196] width 804 height 68
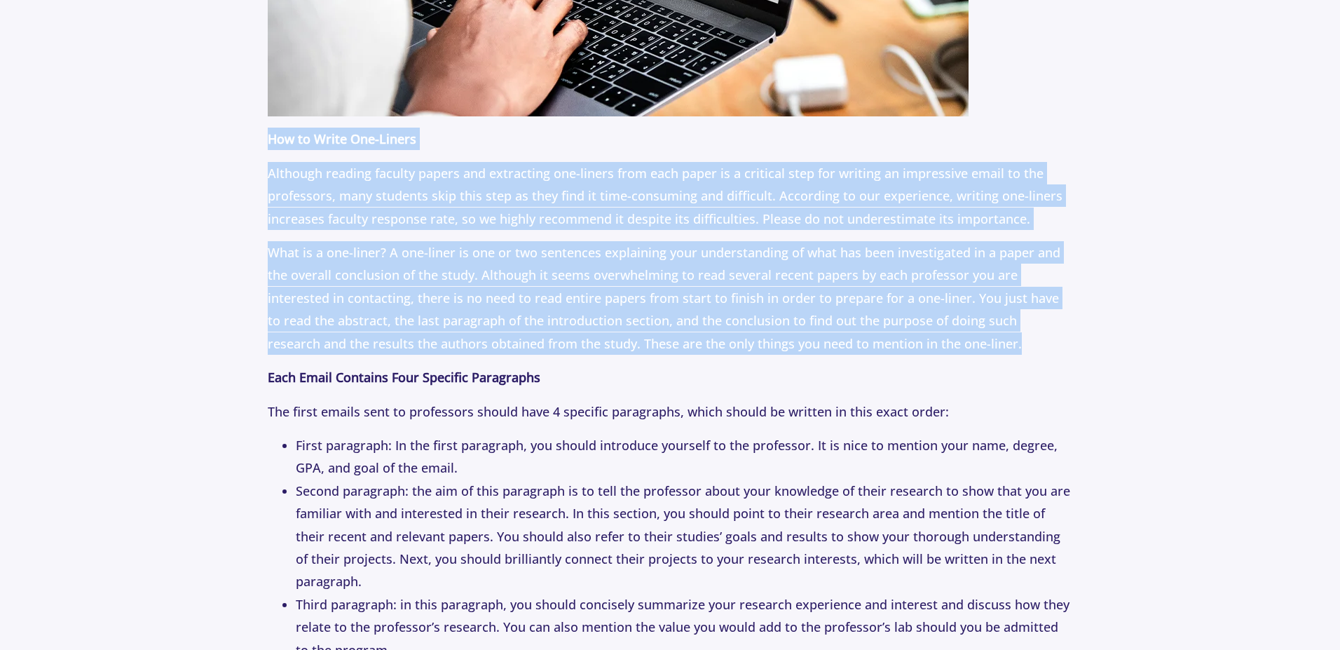
drag, startPoint x: 268, startPoint y: 139, endPoint x: 961, endPoint y: 343, distance: 722.2
click at [652, 322] on p "What is a one-liner? A one-liner is one or two sentences explaining your unders…" at bounding box center [670, 298] width 804 height 114
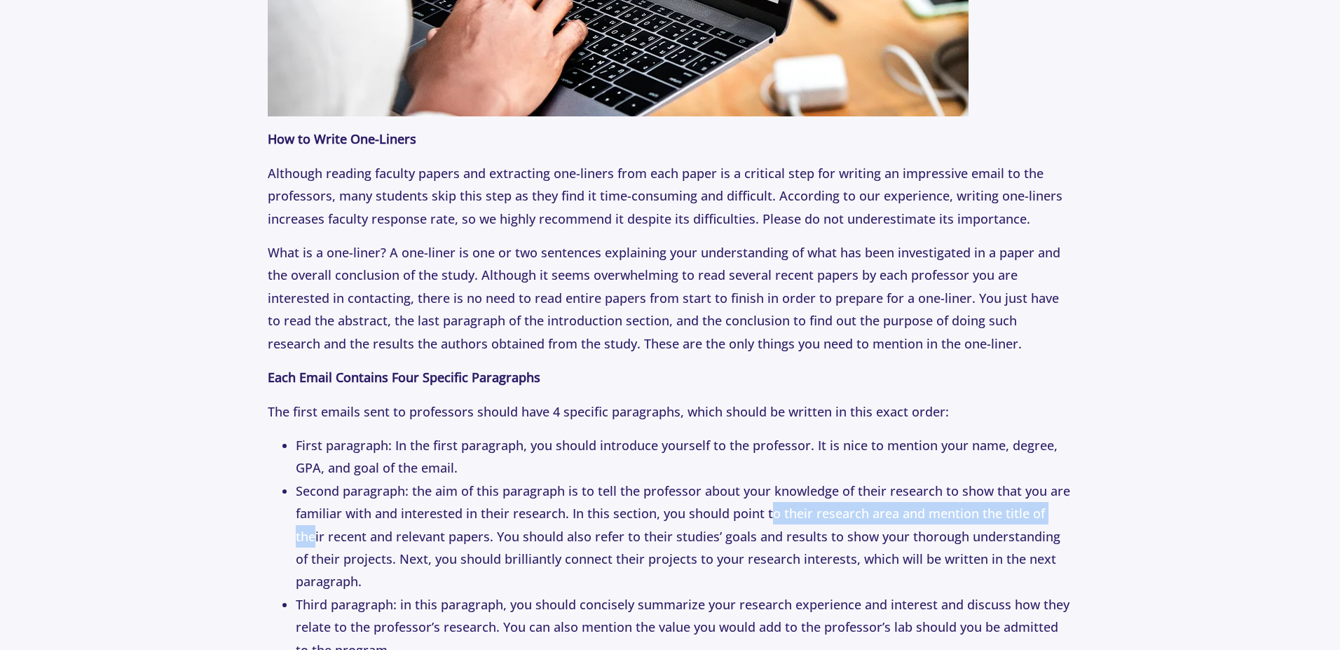
drag, startPoint x: 768, startPoint y: 537, endPoint x: 1059, endPoint y: 540, distance: 290.8
click at [1059, 540] on li "Second paragraph: the aim of this paragraph is to tell the professor about your…" at bounding box center [684, 536] width 776 height 114
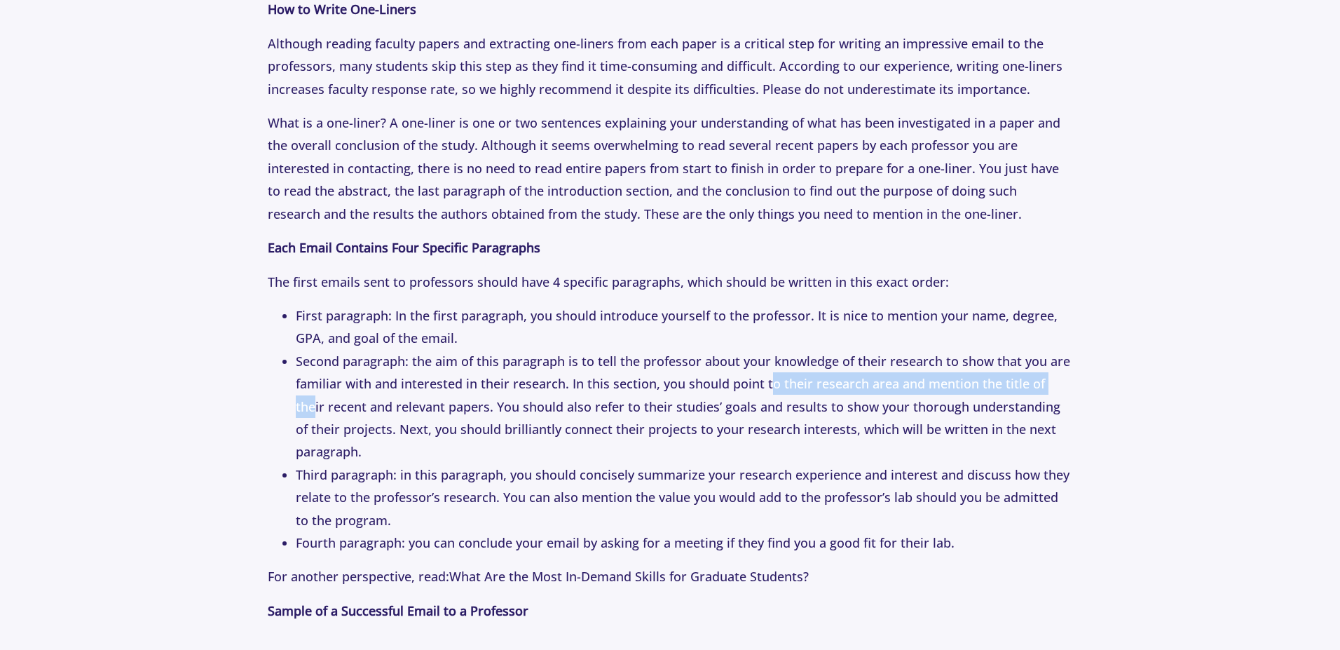
scroll to position [1850, 0]
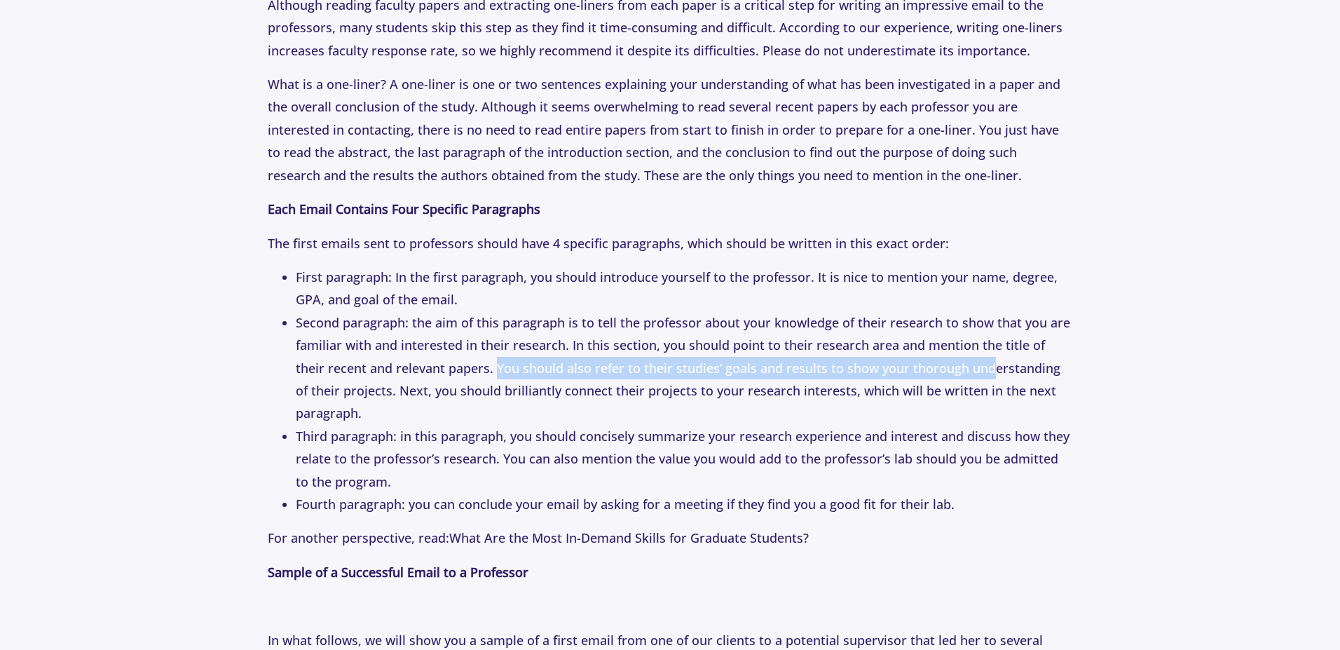
drag, startPoint x: 472, startPoint y: 388, endPoint x: 955, endPoint y: 393, distance: 483.6
click at [955, 393] on li "Second paragraph: the aim of this paragraph is to tell the professor about your…" at bounding box center [684, 368] width 776 height 114
drag, startPoint x: 872, startPoint y: 398, endPoint x: 881, endPoint y: 398, distance: 8.4
click at [872, 398] on li "Second paragraph: the aim of this paragraph is to tell the professor about your…" at bounding box center [684, 368] width 776 height 114
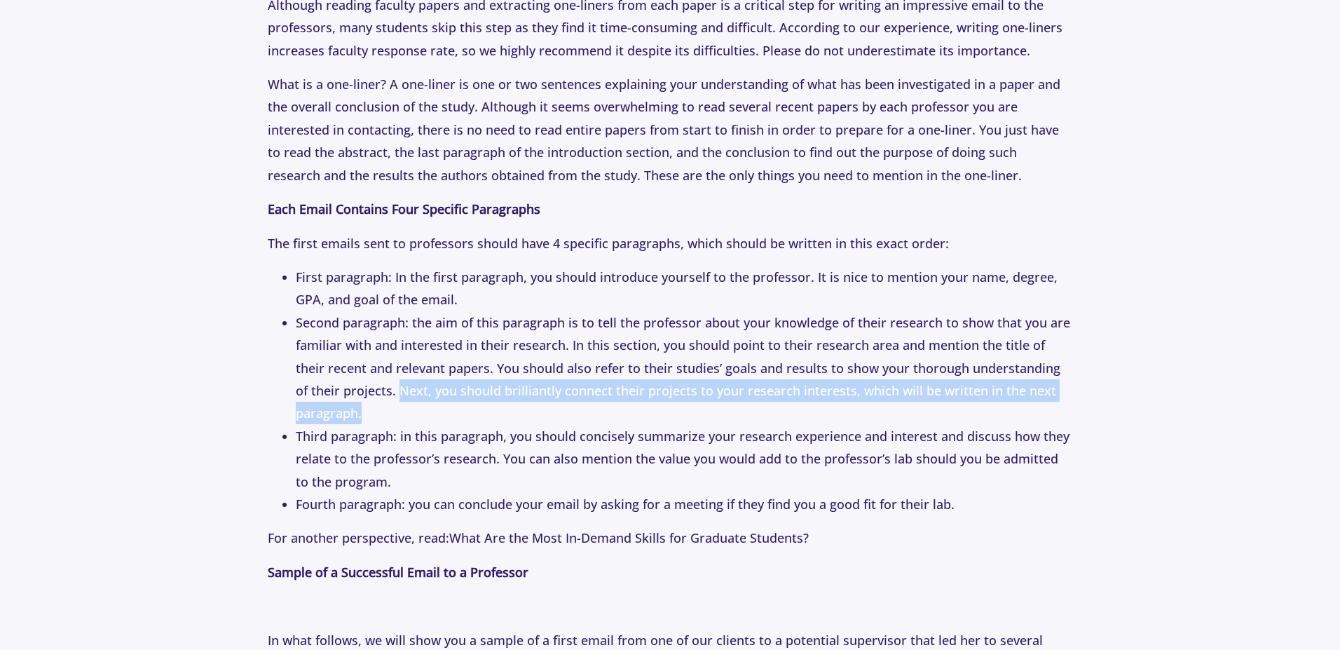
drag, startPoint x: 352, startPoint y: 411, endPoint x: 1076, endPoint y: 415, distance: 724.6
click at [876, 415] on li "Second paragraph: the aim of this paragraph is to tell the professor about your…" at bounding box center [684, 368] width 776 height 114
click at [727, 404] on li "Second paragraph: the aim of this paragraph is to tell the professor about your…" at bounding box center [684, 368] width 776 height 114
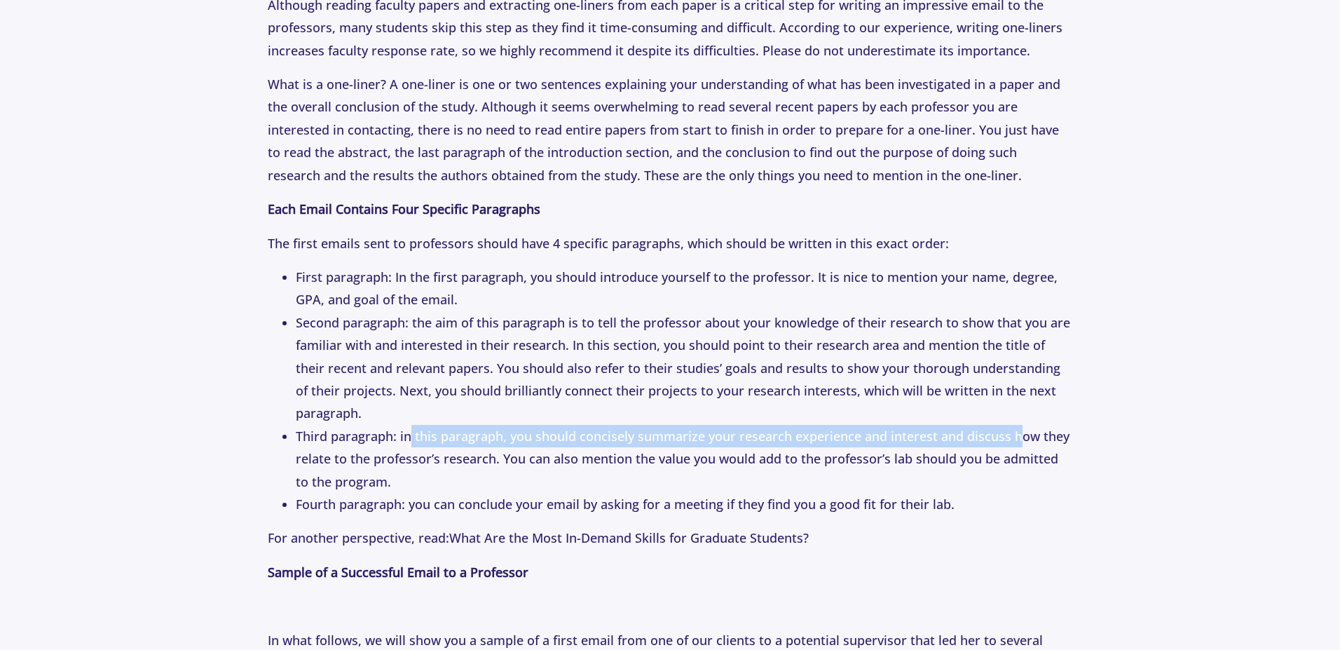
drag, startPoint x: 412, startPoint y: 434, endPoint x: 1014, endPoint y: 444, distance: 602.0
click at [1015, 444] on li "Third paragraph: in this paragraph, you should concisely summarize your researc…" at bounding box center [684, 459] width 776 height 68
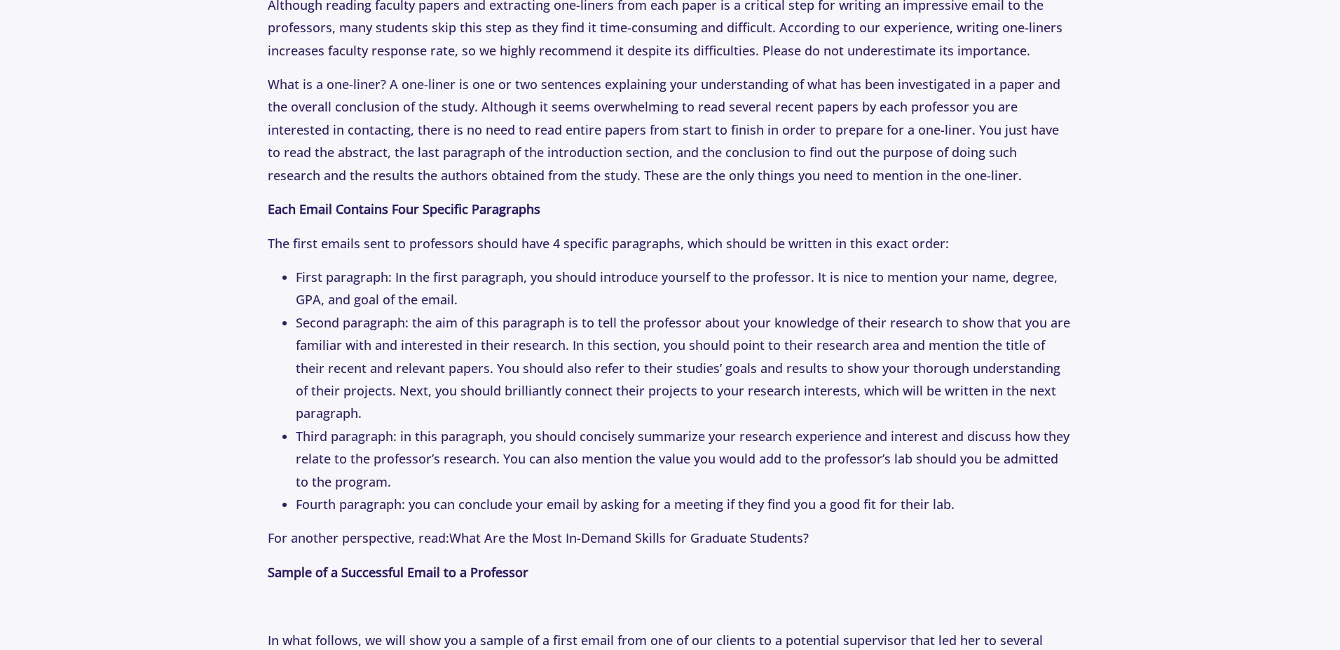
click at [931, 463] on li "Third paragraph: in this paragraph, you should concisely summarize your researc…" at bounding box center [684, 459] width 776 height 68
drag, startPoint x: 500, startPoint y: 458, endPoint x: 916, endPoint y: 458, distance: 415.6
click at [916, 458] on li "Third paragraph: in this paragraph, you should concisely summarize your researc…" at bounding box center [684, 459] width 776 height 68
click at [647, 462] on li "Third paragraph: in this paragraph, you should concisely summarize your researc…" at bounding box center [684, 459] width 776 height 68
drag, startPoint x: 501, startPoint y: 457, endPoint x: 854, endPoint y: 452, distance: 352.5
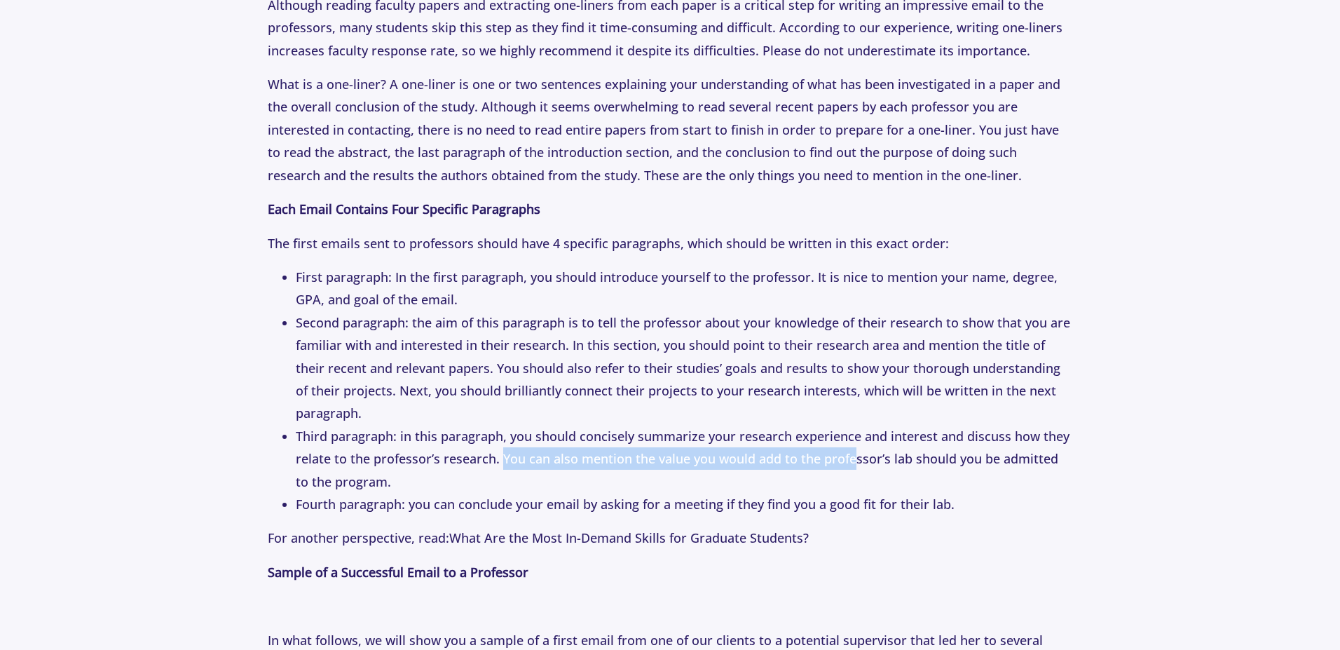
click at [854, 452] on li "Third paragraph: in this paragraph, you should concisely summarize your researc…" at bounding box center [684, 459] width 776 height 68
click at [630, 456] on li "Third paragraph: in this paragraph, you should concisely summarize your researc…" at bounding box center [684, 459] width 776 height 68
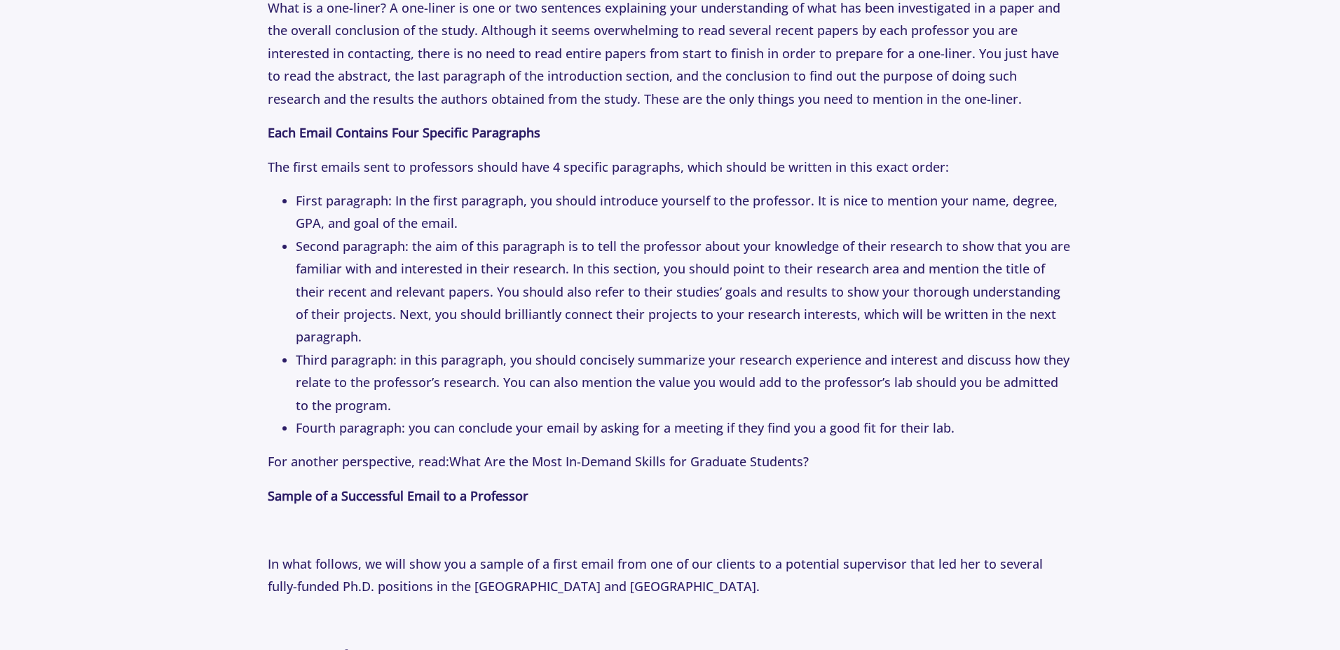
scroll to position [2018, 0]
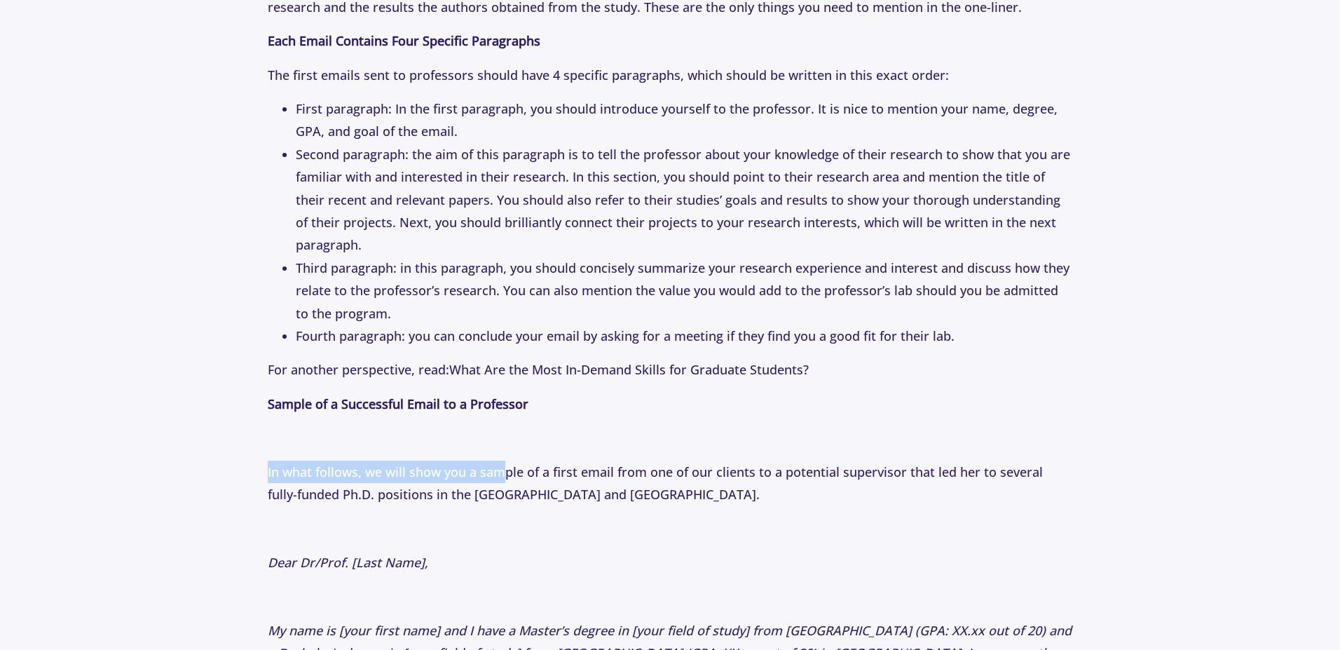
drag, startPoint x: 265, startPoint y: 472, endPoint x: 502, endPoint y: 472, distance: 236.9
click at [502, 472] on section "Tips 1 Year ago How to Email Professors: The Perfect First Email to Professors …" at bounding box center [670, 536] width 1340 height 4884
click at [426, 469] on p "In what follows, we will show you a sample of a first email from one of our cli…" at bounding box center [670, 483] width 804 height 46
click at [529, 470] on p "In what follows, we will show you a sample of a first email from one of our cli…" at bounding box center [670, 483] width 804 height 46
drag, startPoint x: 527, startPoint y: 472, endPoint x: 923, endPoint y: 453, distance: 396.4
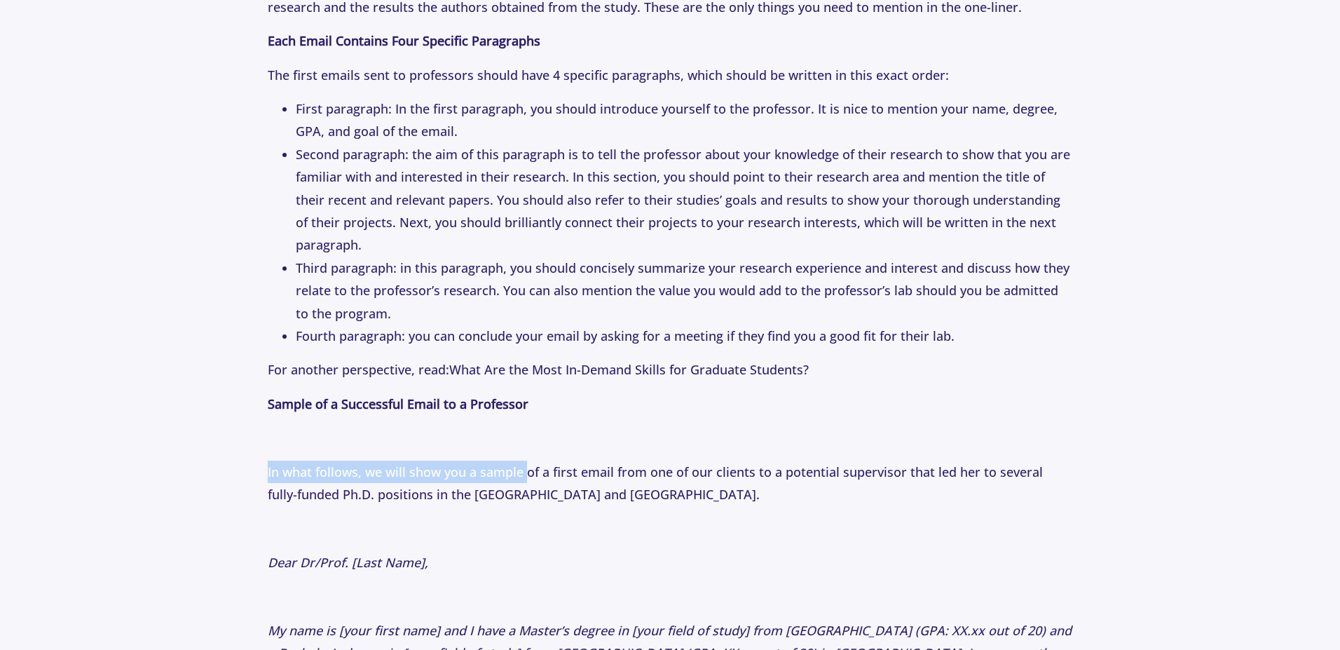
click at [923, 453] on p "If you're exploring this topic, also check out: Letters of Recommendation: How …" at bounding box center [670, 600] width 804 height 3503
drag, startPoint x: 725, startPoint y: 477, endPoint x: 675, endPoint y: 477, distance: 50.5
click at [722, 478] on p "In what follows, we will show you a sample of a first email from one of our cli…" at bounding box center [670, 483] width 804 height 46
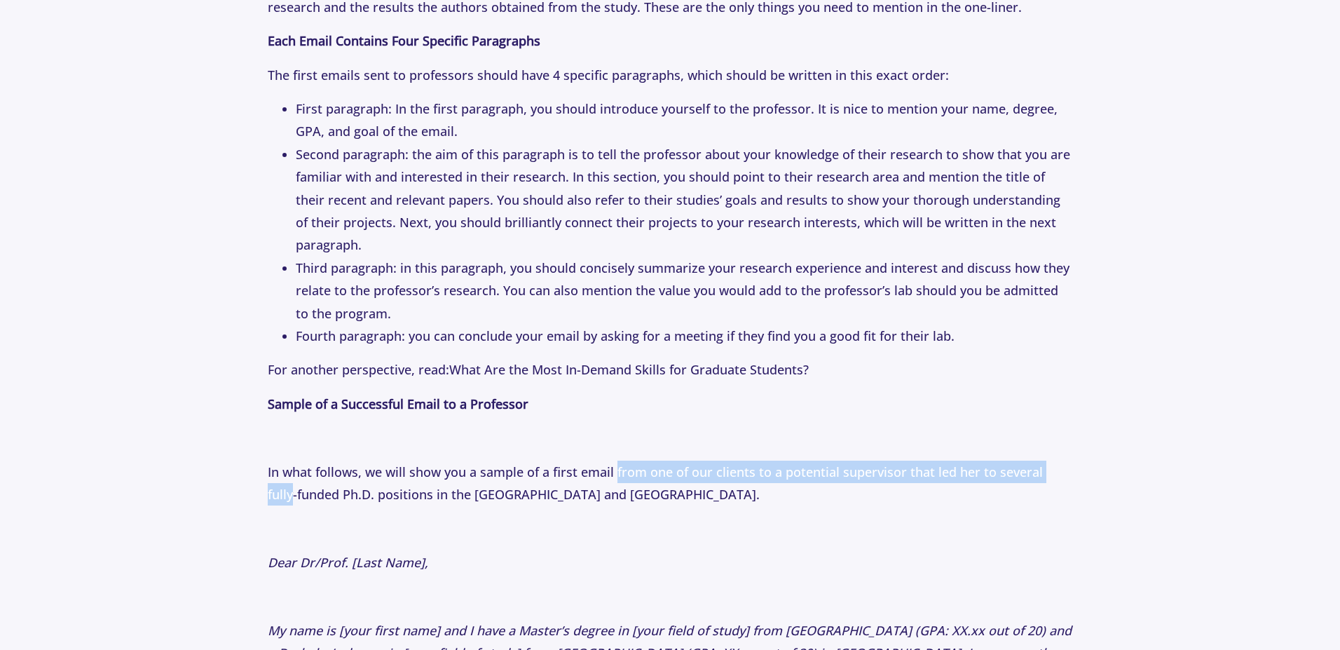
drag, startPoint x: 631, startPoint y: 470, endPoint x: 1064, endPoint y: 473, distance: 433.1
click at [1064, 473] on p "In what follows, we will show you a sample of a first email from one of our cli…" at bounding box center [670, 483] width 804 height 46
click at [621, 474] on p "In what follows, we will show you a sample of a first email from one of our cli…" at bounding box center [670, 483] width 804 height 46
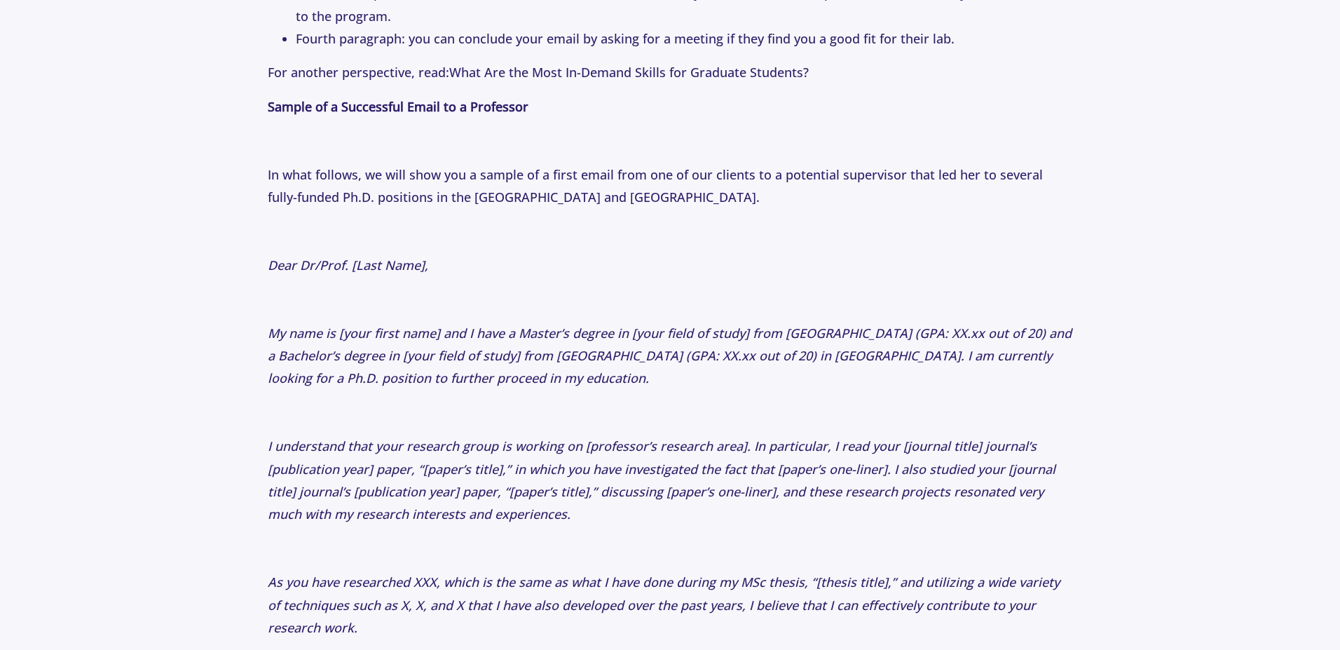
scroll to position [2355, 0]
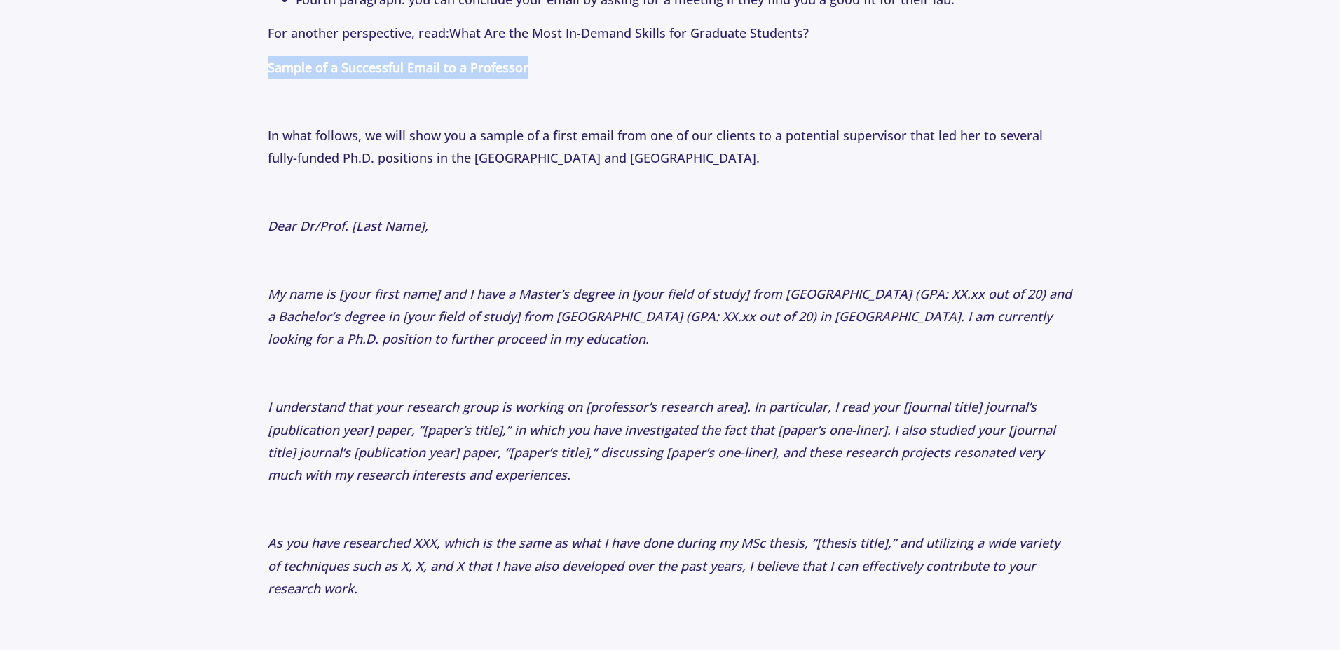
drag, startPoint x: 266, startPoint y: 69, endPoint x: 541, endPoint y: 71, distance: 274.7
click at [548, 67] on section "Tips 1 Year ago How to Email Professors: The Perfect First Email to Professors …" at bounding box center [670, 200] width 1340 height 4884
click at [359, 162] on p "In what follows, we will show you a sample of a first email from one of our cli…" at bounding box center [670, 147] width 804 height 46
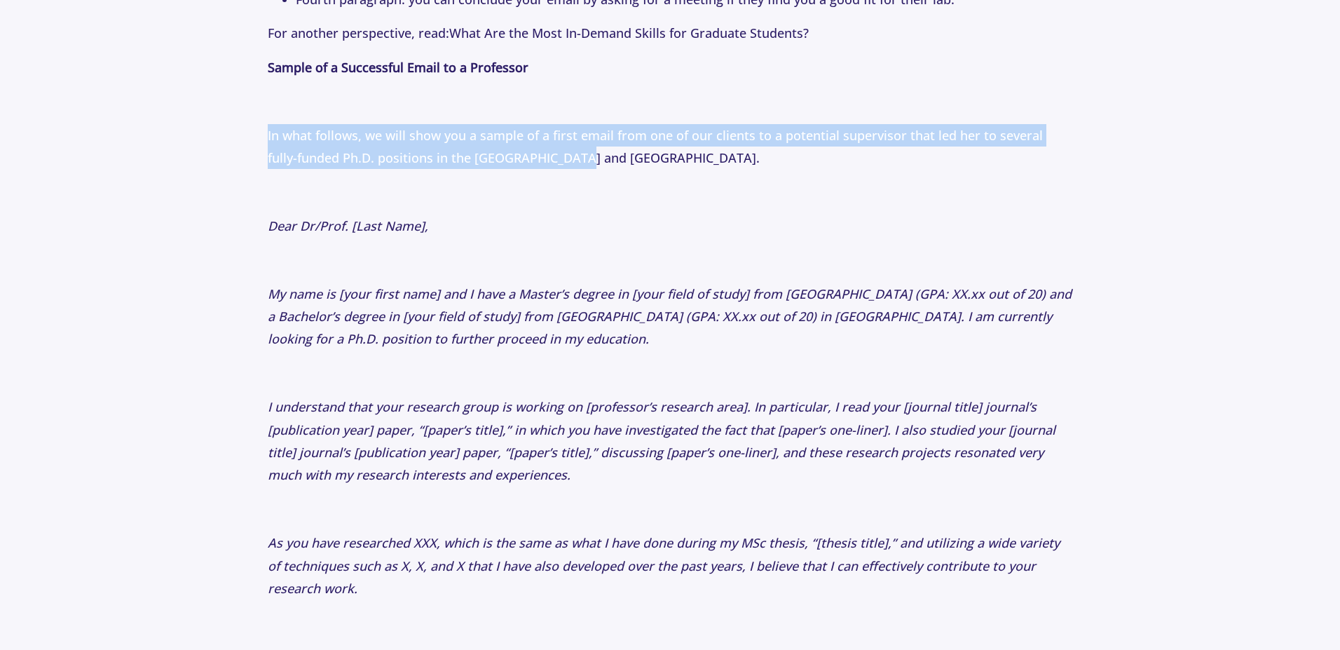
drag, startPoint x: 268, startPoint y: 132, endPoint x: 587, endPoint y: 165, distance: 320.5
click at [587, 165] on p "In what follows, we will show you a sample of a first email from one of our cli…" at bounding box center [670, 147] width 804 height 46
click at [434, 167] on p "In what follows, we will show you a sample of a first email from one of our cli…" at bounding box center [670, 147] width 804 height 46
drag, startPoint x: 548, startPoint y: 161, endPoint x: 220, endPoint y: 139, distance: 328.7
click at [220, 139] on section "Tips 1 Year ago How to Email Professors: The Perfect First Email to Professors …" at bounding box center [670, 200] width 1340 height 4884
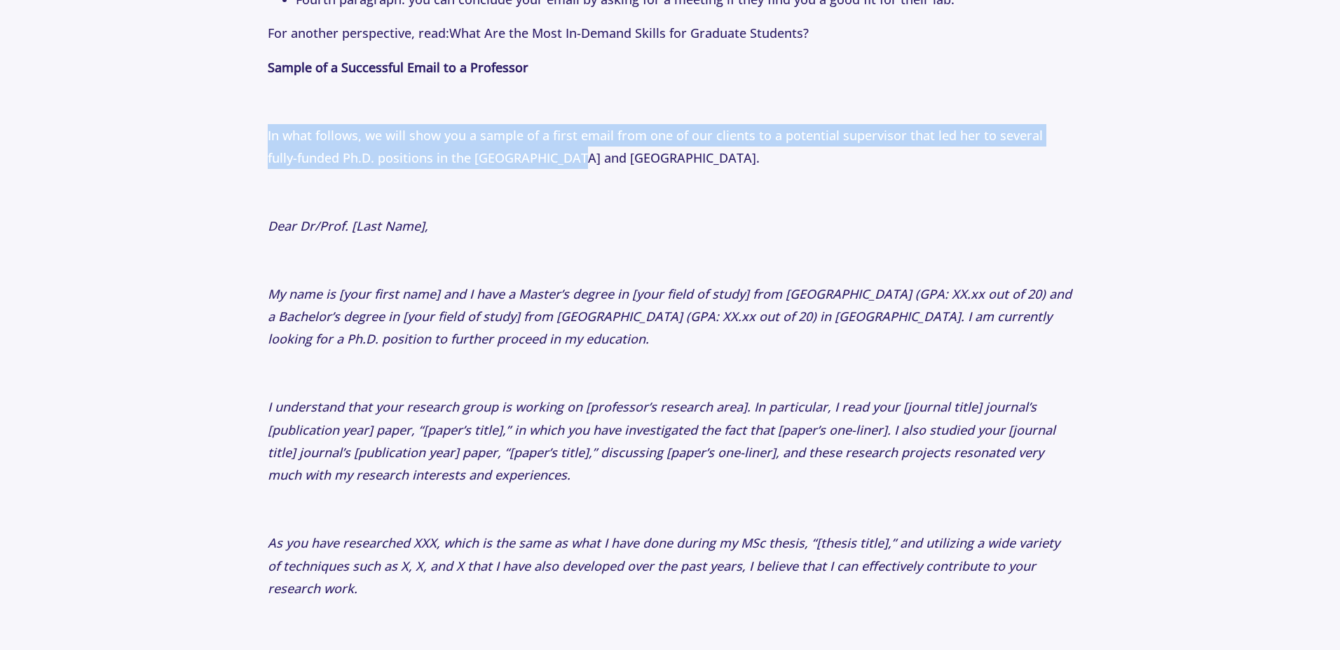
click at [440, 152] on p "In what follows, we will show you a sample of a first email from one of our cli…" at bounding box center [670, 147] width 804 height 46
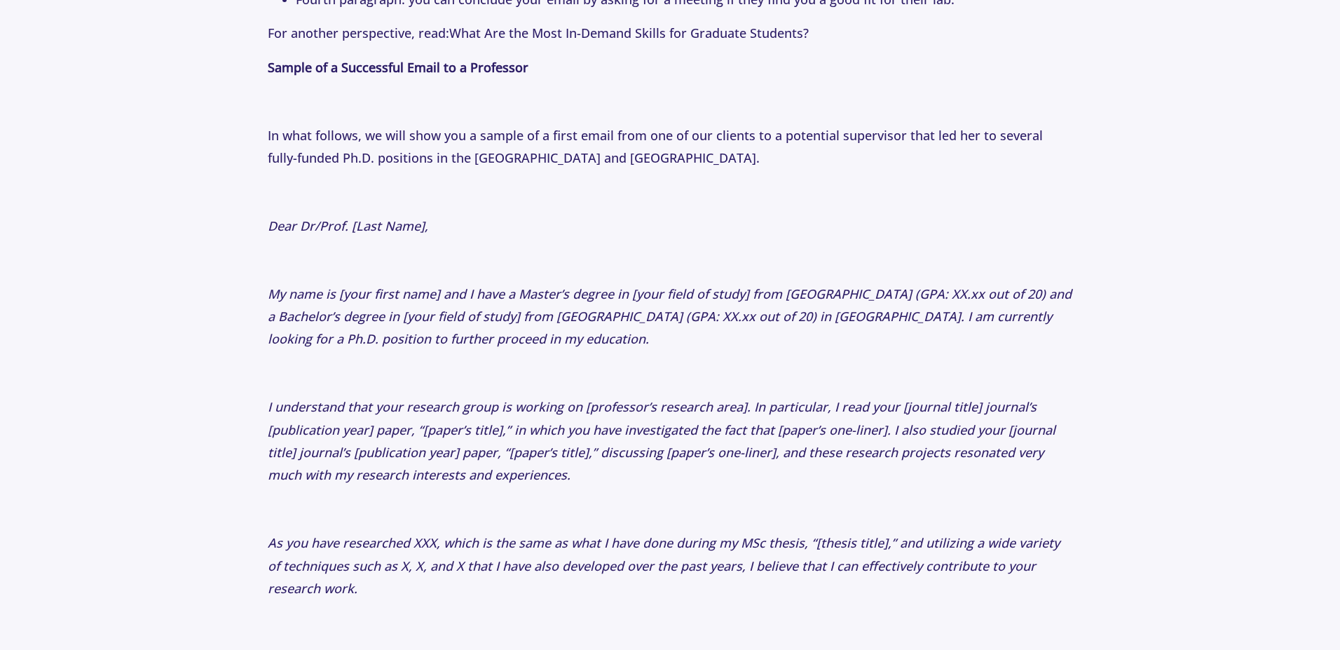
click at [163, 411] on section "Tips 1 Year ago How to Email Professors: The Perfect First Email to Professors …" at bounding box center [670, 200] width 1340 height 4884
drag, startPoint x: 444, startPoint y: 294, endPoint x: 753, endPoint y: 298, distance: 309.8
click at [753, 298] on icon "My name is [your first name] and I have a Master’s degree in [your field of stu…" at bounding box center [670, 316] width 804 height 62
click at [631, 322] on icon "My name is [your first name] and I have a Master’s degree in [your field of stu…" at bounding box center [670, 316] width 804 height 62
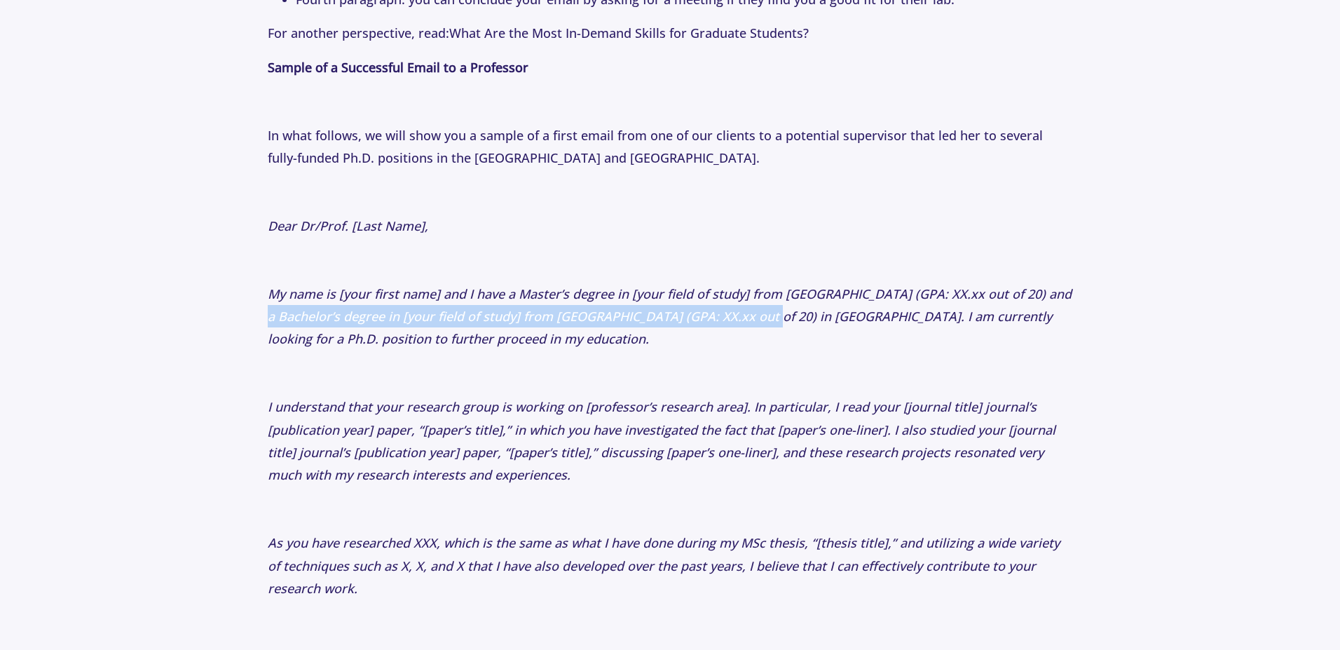
drag, startPoint x: 268, startPoint y: 317, endPoint x: 762, endPoint y: 317, distance: 494.0
click at [762, 317] on icon "My name is [your first name] and I have a Master’s degree in [your field of stu…" at bounding box center [670, 316] width 804 height 62
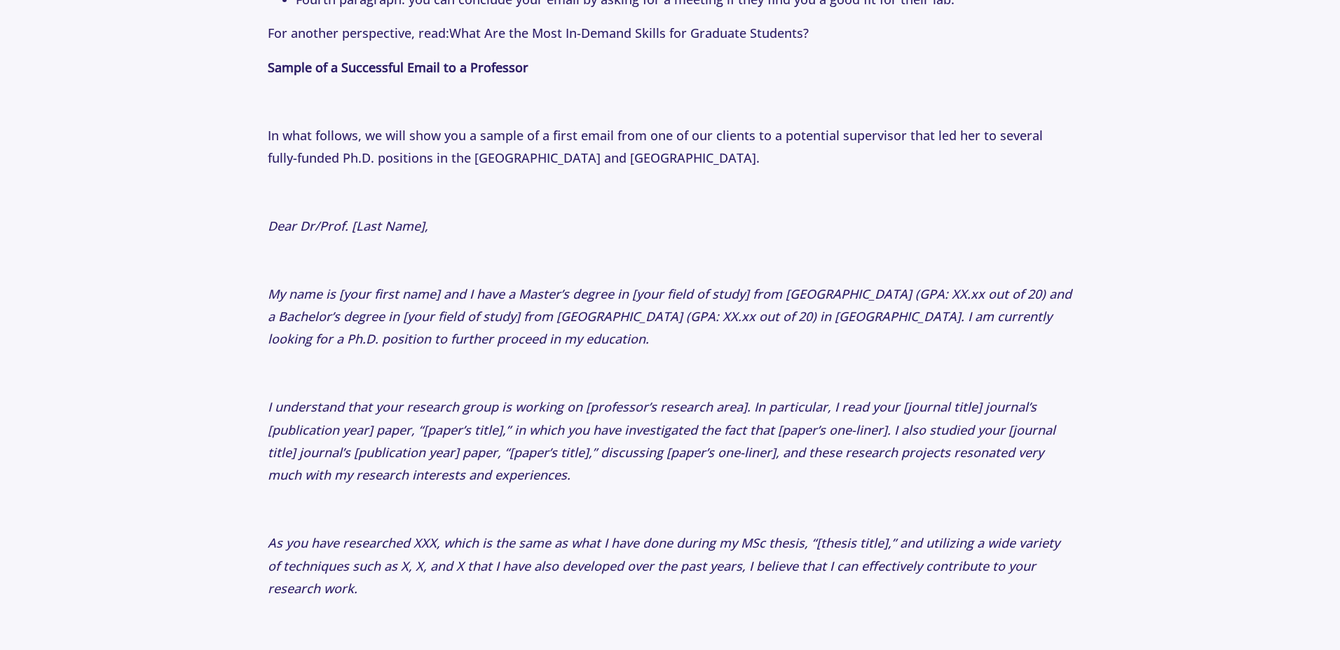
click at [589, 328] on p "My name is [your first name] and I have a Master’s degree in [your field of stu…" at bounding box center [670, 316] width 804 height 68
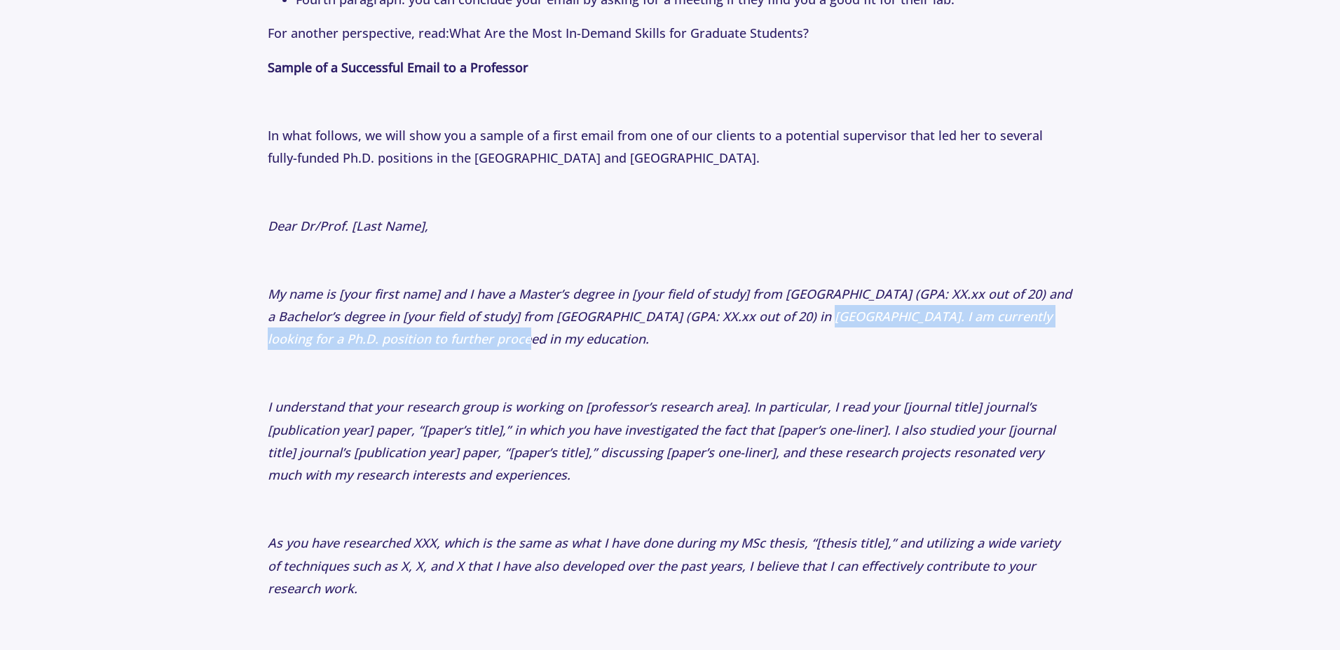
drag, startPoint x: 854, startPoint y: 316, endPoint x: 508, endPoint y: 343, distance: 346.6
click at [508, 343] on p "My name is [your first name] and I have a Master’s degree in [your field of stu…" at bounding box center [670, 316] width 804 height 68
click at [432, 345] on icon "My name is [your first name] and I have a Master’s degree in [your field of stu…" at bounding box center [670, 316] width 804 height 62
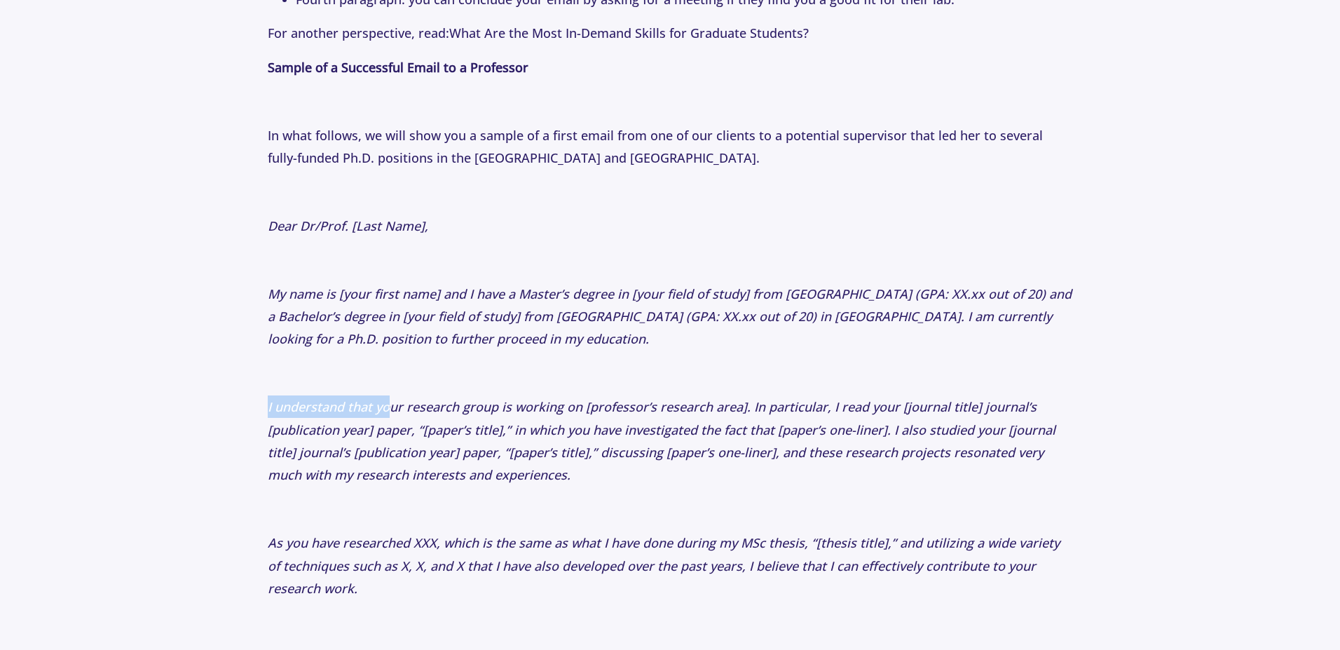
drag, startPoint x: 267, startPoint y: 406, endPoint x: 390, endPoint y: 418, distance: 124.0
click at [390, 418] on section "Tips 1 Year ago How to Email Professors: The Perfect First Email to Professors …" at bounding box center [670, 200] width 1340 height 4884
drag, startPoint x: 390, startPoint y: 418, endPoint x: 399, endPoint y: 416, distance: 9.5
click at [381, 416] on div at bounding box center [381, 416] width 0 height 0
click at [416, 408] on icon "I understand that your research group is working on [professor’s research area]…" at bounding box center [662, 440] width 788 height 85
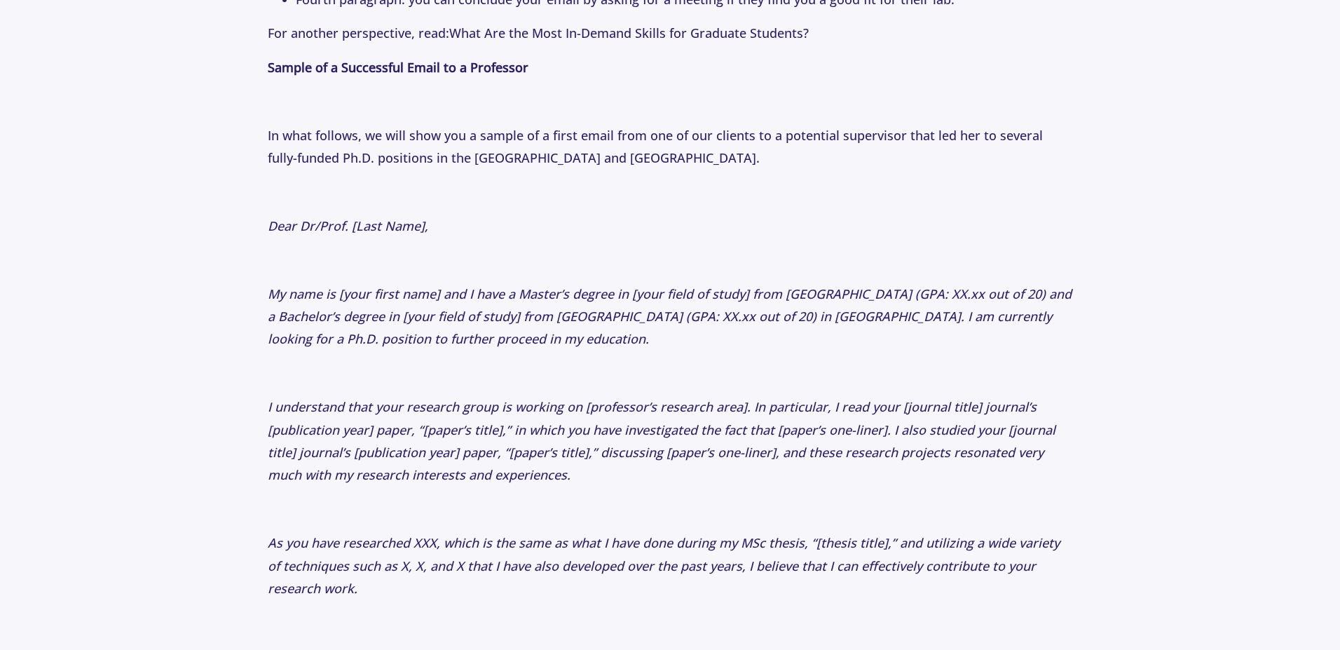
click at [334, 420] on p "I understand that your research group is working on [professor’s research area]…" at bounding box center [670, 440] width 804 height 91
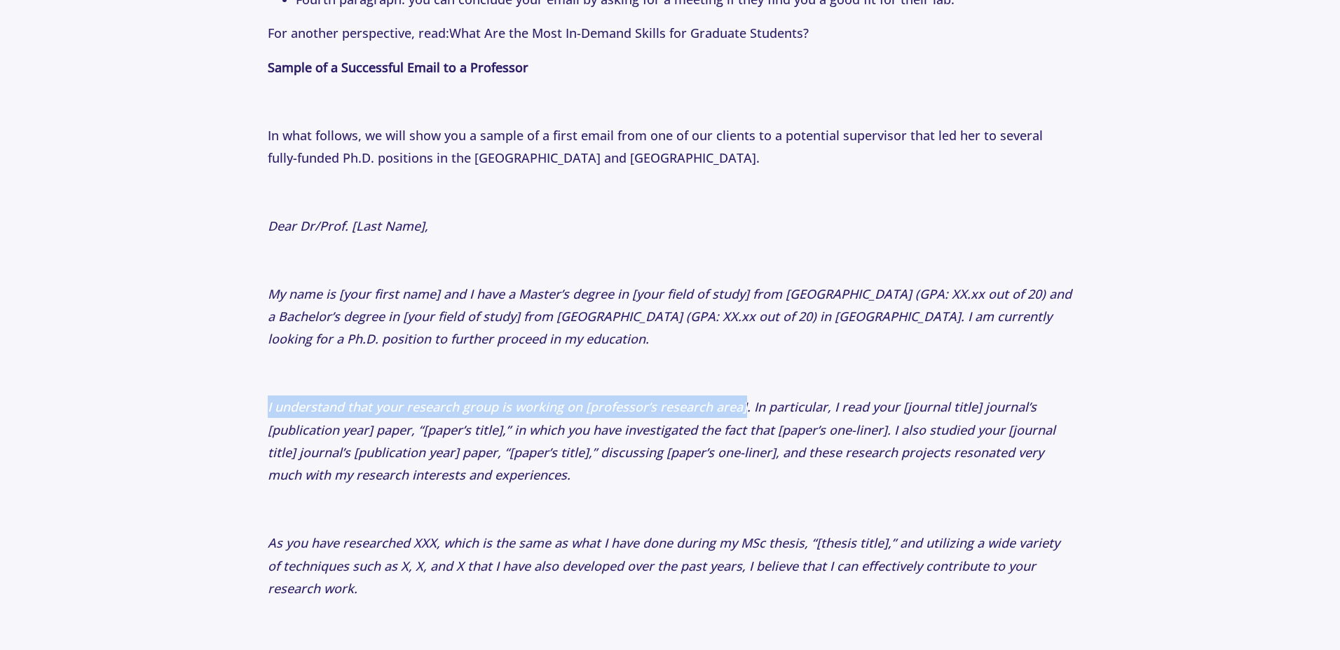
drag, startPoint x: 269, startPoint y: 409, endPoint x: 744, endPoint y: 409, distance: 474.4
click at [744, 409] on icon "I understand that your research group is working on [professor’s research area]…" at bounding box center [662, 440] width 788 height 85
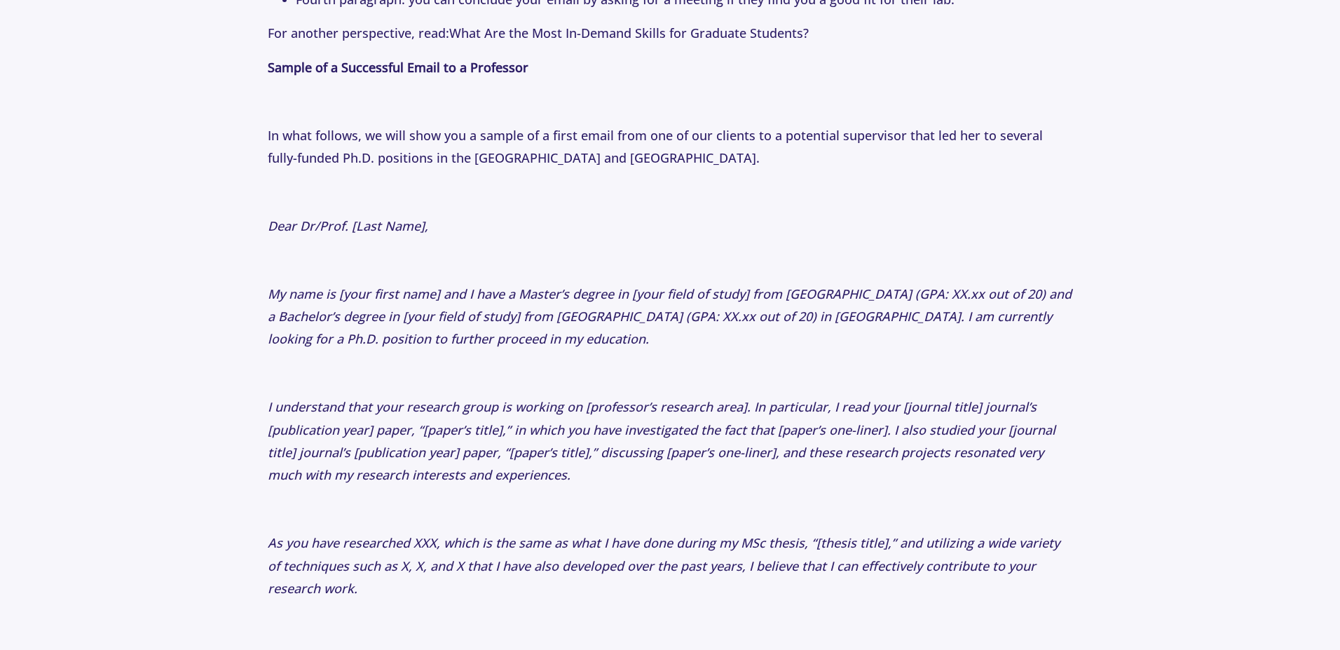
click at [767, 409] on icon "I understand that your research group is working on [professor’s research area]…" at bounding box center [662, 440] width 788 height 85
drag, startPoint x: 753, startPoint y: 409, endPoint x: 932, endPoint y: 413, distance: 179.5
click at [932, 413] on icon "I understand that your research group is working on [professor’s research area]…" at bounding box center [662, 440] width 788 height 85
click at [872, 418] on p "I understand that your research group is working on [professor’s research area]…" at bounding box center [670, 440] width 804 height 91
click at [865, 405] on icon "I understand that your research group is working on [professor’s research area]…" at bounding box center [662, 440] width 788 height 85
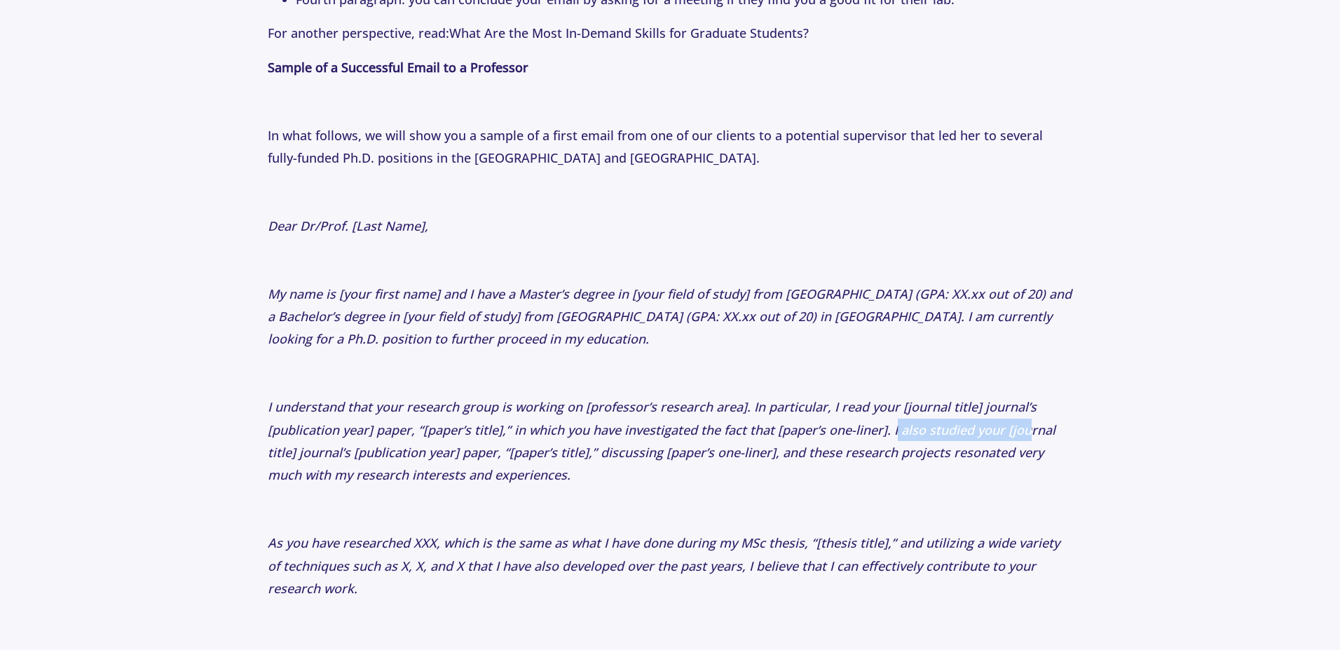
drag, startPoint x: 895, startPoint y: 427, endPoint x: 1029, endPoint y: 419, distance: 134.8
click at [1029, 419] on p "I understand that your research group is working on [professor’s research area]…" at bounding box center [670, 440] width 804 height 91
click at [907, 444] on icon "I understand that your research group is working on [professor’s research area]…" at bounding box center [662, 440] width 788 height 85
drag, startPoint x: 777, startPoint y: 452, endPoint x: 1071, endPoint y: 452, distance: 293.6
click at [1071, 452] on p "I understand that your research group is working on [professor’s research area]…" at bounding box center [670, 440] width 804 height 91
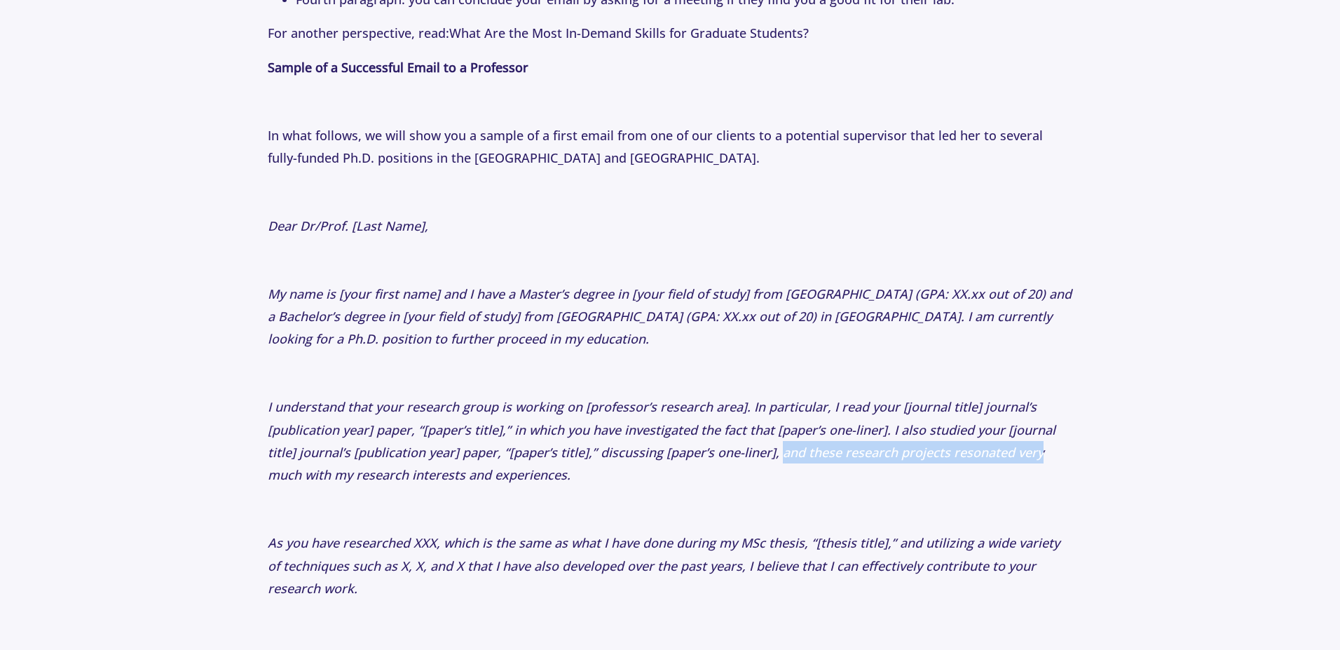
click at [911, 460] on icon "I understand that your research group is working on [professor’s research area]…" at bounding box center [662, 440] width 788 height 85
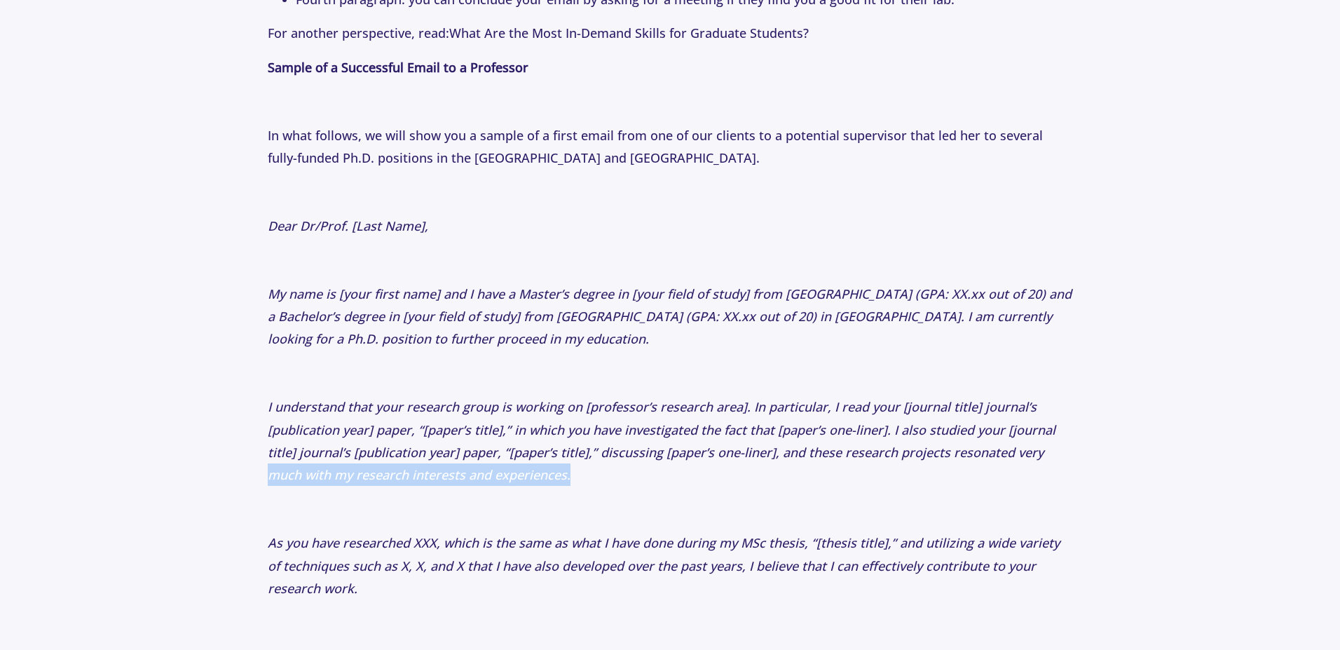
drag, startPoint x: 267, startPoint y: 476, endPoint x: 594, endPoint y: 476, distance: 327.3
click at [594, 476] on section "Tips 1 Year ago How to Email Professors: The Perfect First Email to Professors …" at bounding box center [670, 200] width 1340 height 4884
click at [507, 486] on p "I understand that your research group is working on [professor’s research area]…" at bounding box center [670, 440] width 804 height 91
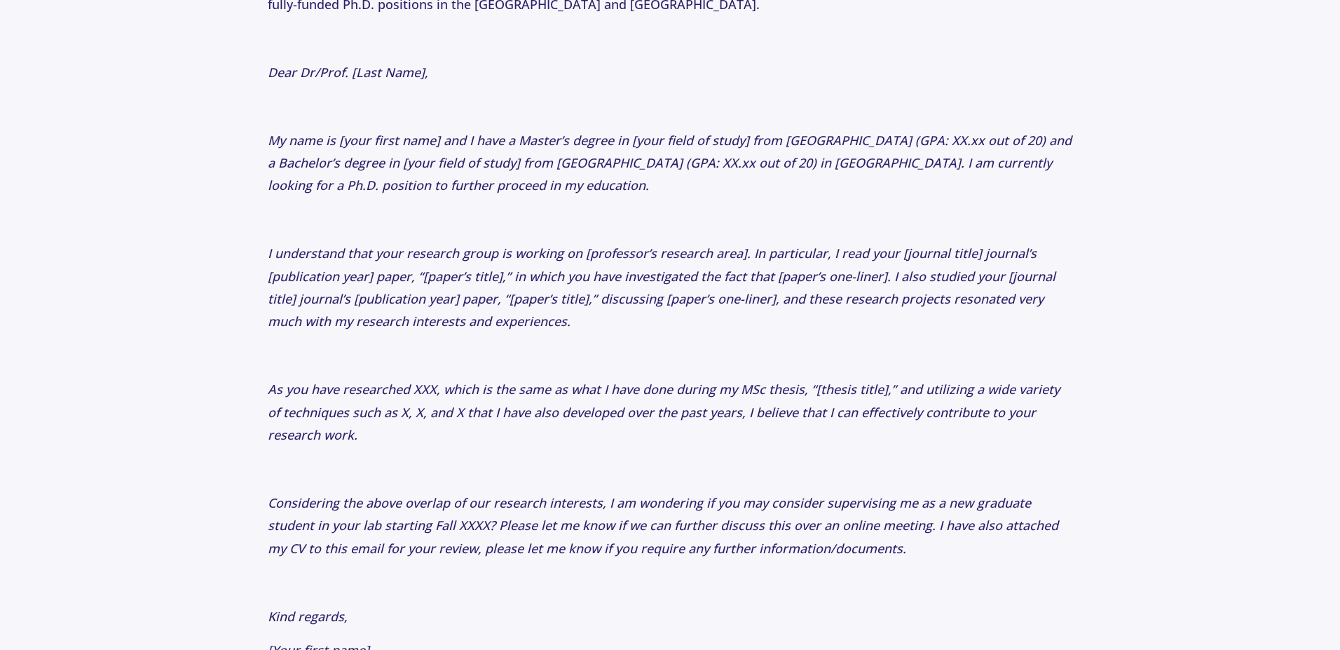
scroll to position [2607, 0]
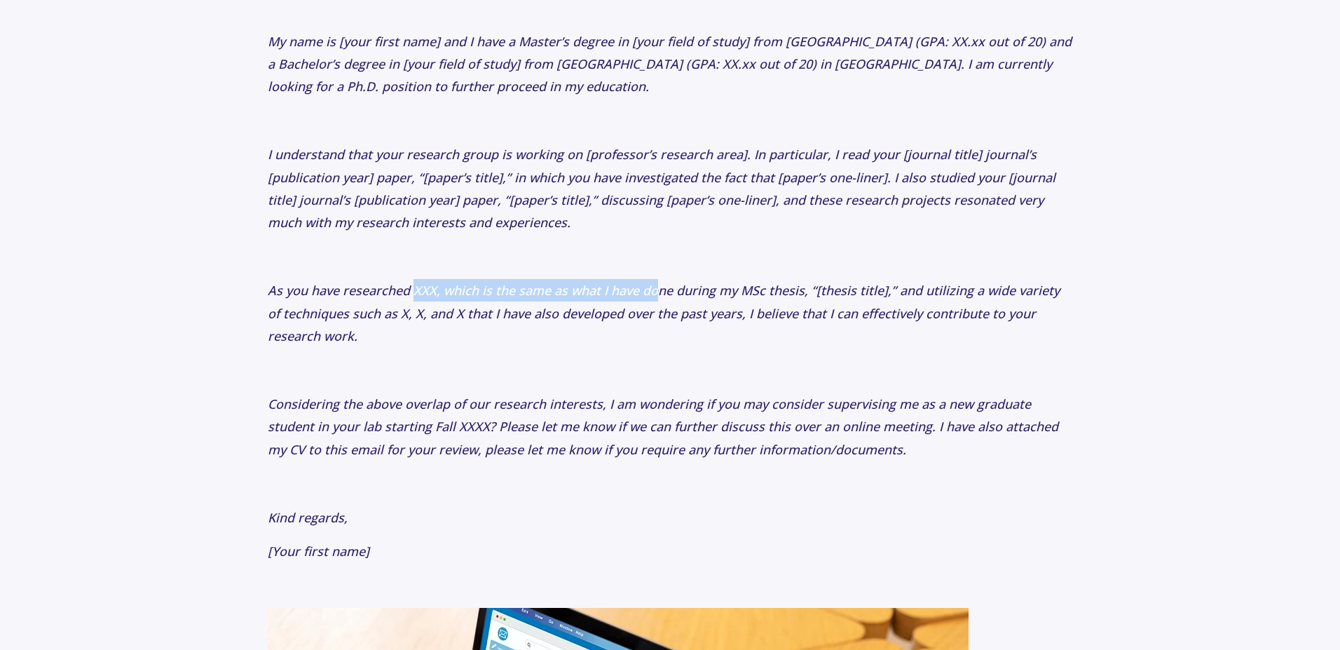
drag, startPoint x: 421, startPoint y: 292, endPoint x: 657, endPoint y: 292, distance: 236.2
click at [657, 292] on icon "As you have researched XXX, which is the same as what I have done during my MSc…" at bounding box center [664, 313] width 792 height 62
click at [551, 306] on icon "As you have researched XXX, which is the same as what I have done during my MSc…" at bounding box center [664, 313] width 792 height 62
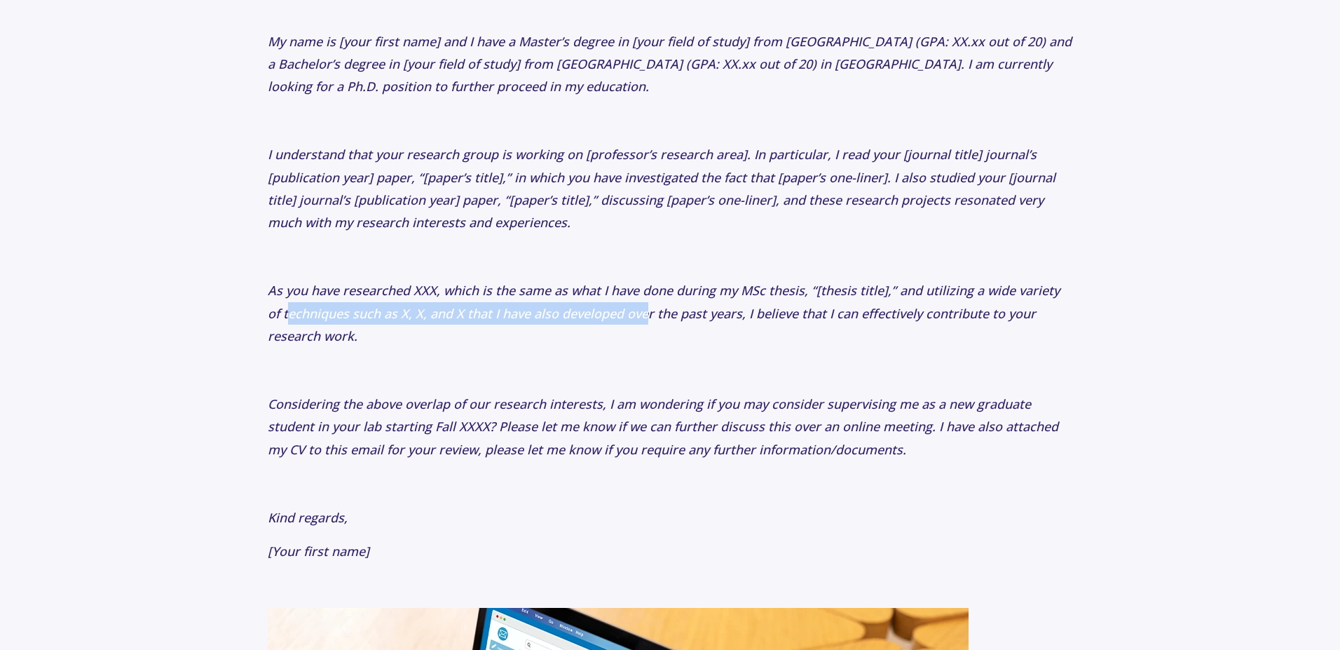
drag, startPoint x: 273, startPoint y: 314, endPoint x: 611, endPoint y: 317, distance: 338.5
click at [631, 316] on icon "As you have researched XXX, which is the same as what I have done during my MSc…" at bounding box center [664, 313] width 792 height 62
click at [536, 323] on p "As you have researched XXX, which is the same as what I have done during my MSc…" at bounding box center [670, 313] width 804 height 68
click at [481, 313] on icon "As you have researched XXX, which is the same as what I have done during my MSc…" at bounding box center [664, 313] width 792 height 62
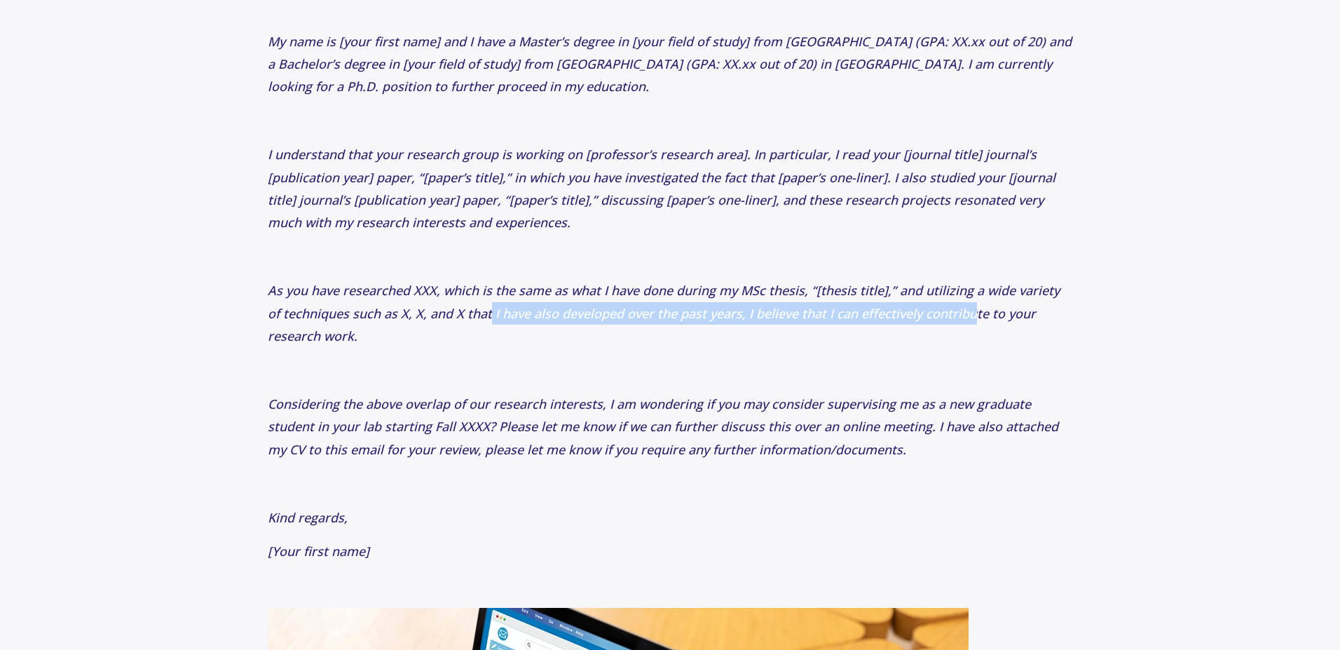
drag, startPoint x: 476, startPoint y: 313, endPoint x: 952, endPoint y: 308, distance: 476.5
click at [960, 307] on icon "As you have researched XXX, which is the same as what I have done during my MSc…" at bounding box center [664, 313] width 792 height 62
click at [835, 314] on icon "As you have researched XXX, which is the same as what I have done during my MSc…" at bounding box center [664, 313] width 792 height 62
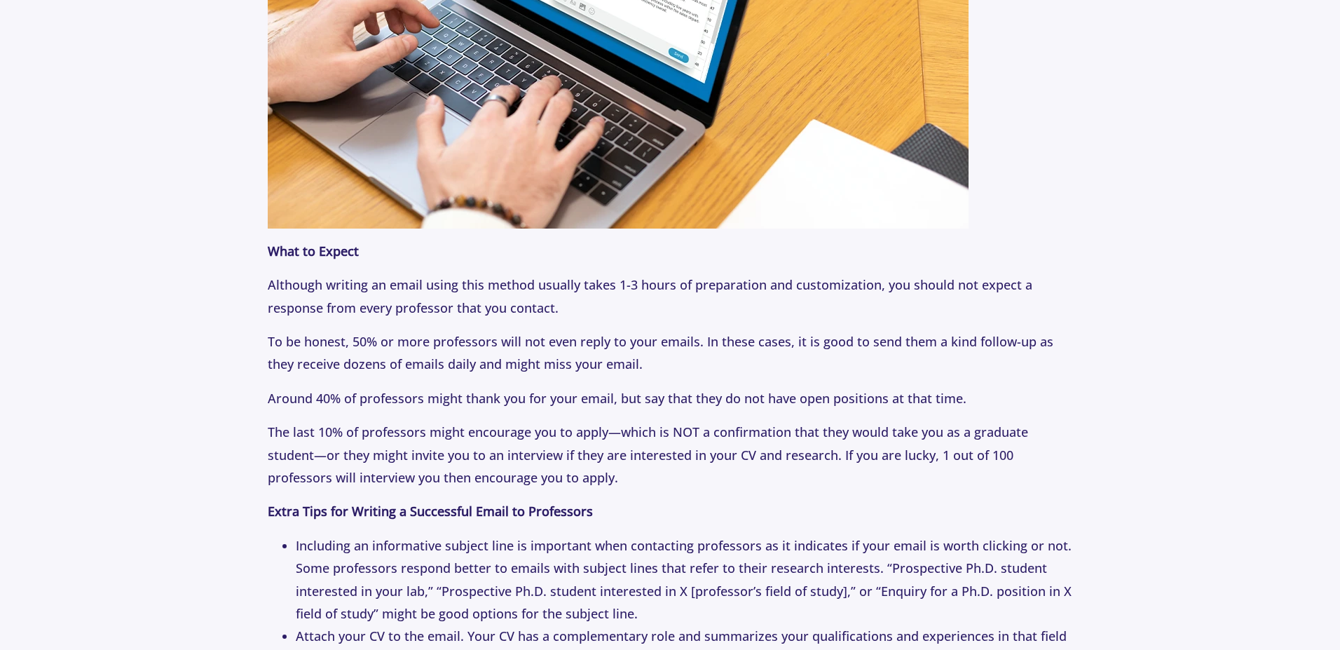
scroll to position [3448, 0]
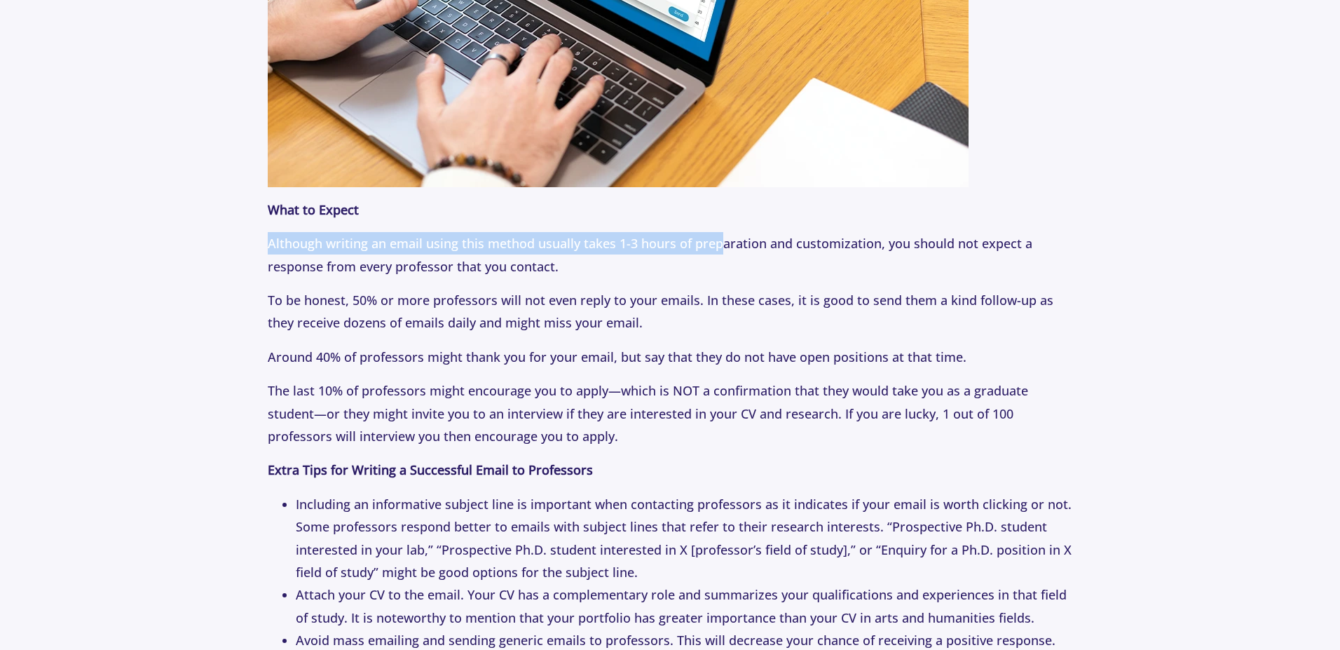
drag, startPoint x: 289, startPoint y: 252, endPoint x: 682, endPoint y: 251, distance: 392.4
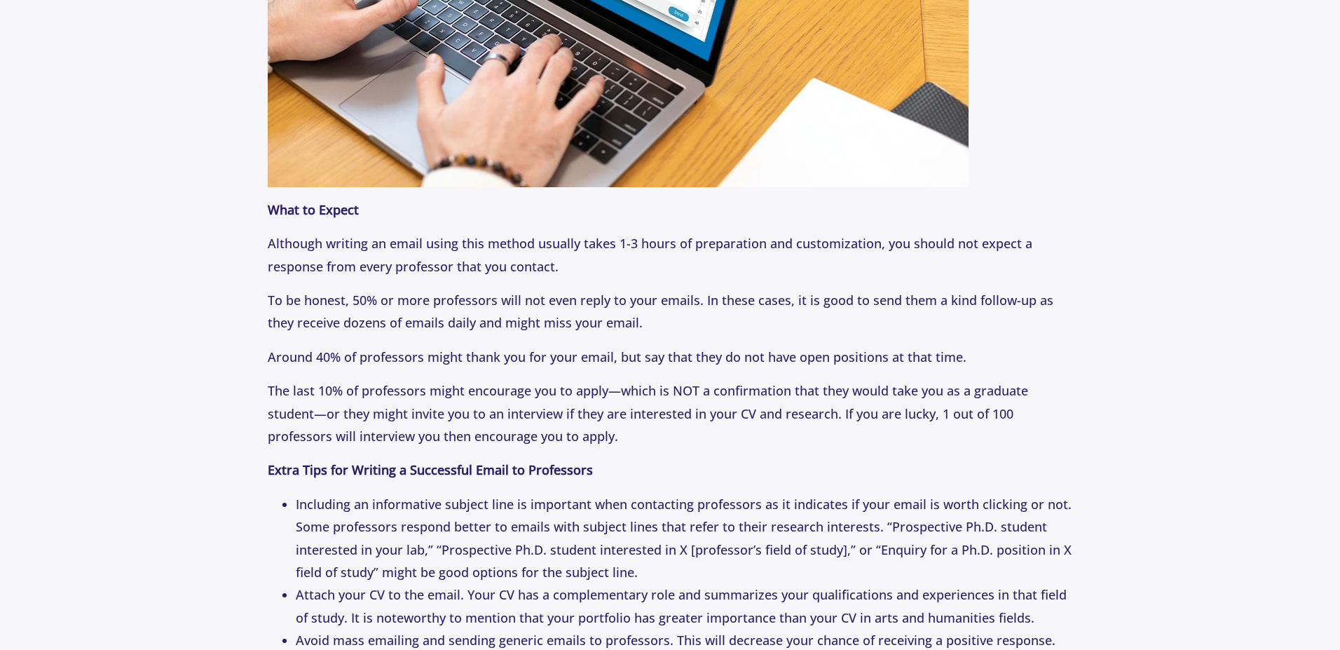
click at [438, 270] on p "Although writing an email using this method usually takes 1-3 hours of preparat…" at bounding box center [670, 255] width 804 height 46
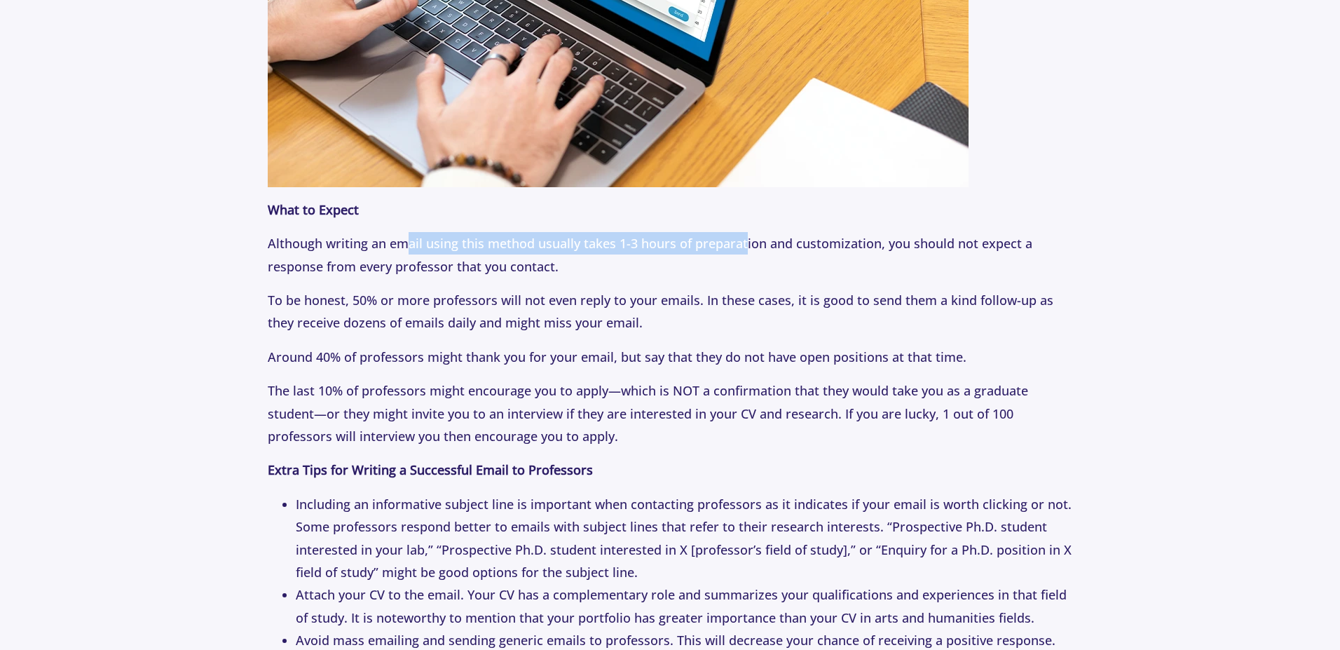
drag, startPoint x: 402, startPoint y: 242, endPoint x: 746, endPoint y: 244, distance: 344.8
click at [746, 244] on p "Although writing an email using this method usually takes 1-3 hours of preparat…" at bounding box center [670, 255] width 804 height 46
click at [673, 249] on p "Although writing an email using this method usually takes 1-3 hours of preparat…" at bounding box center [670, 255] width 804 height 46
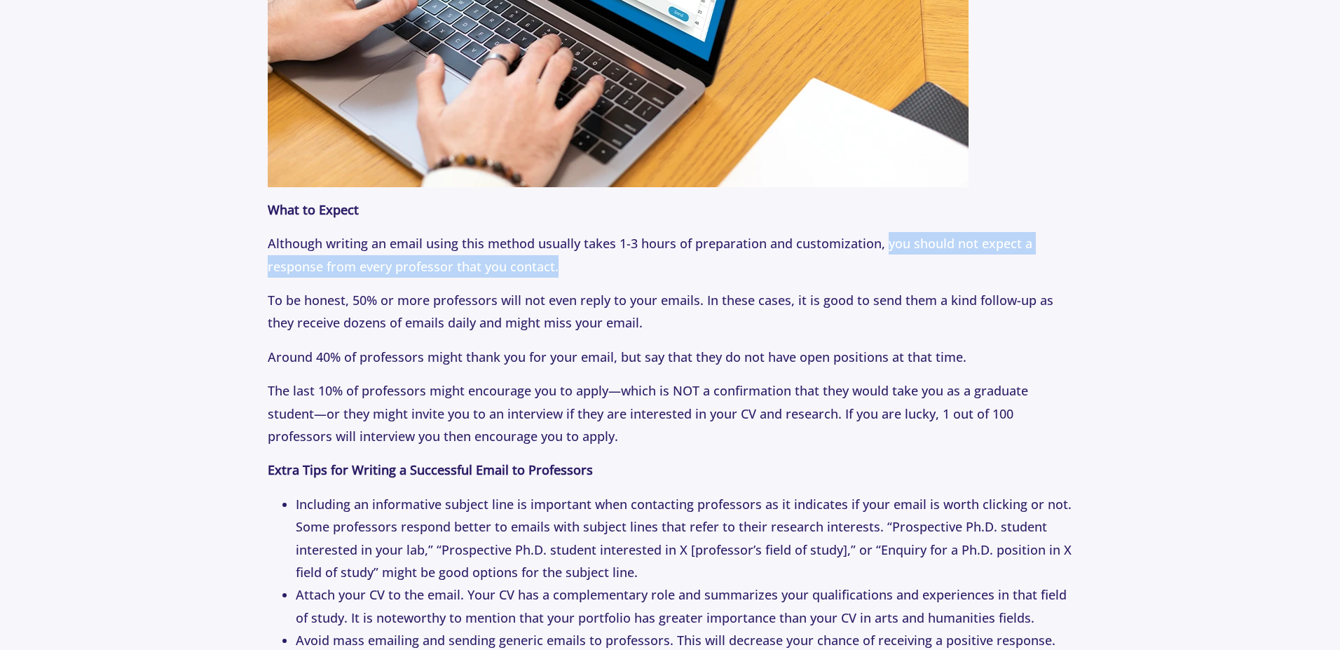
drag, startPoint x: 882, startPoint y: 247, endPoint x: 566, endPoint y: 277, distance: 317.5
click at [566, 277] on p "Although writing an email using this method usually takes 1-3 hours of preparat…" at bounding box center [670, 255] width 804 height 46
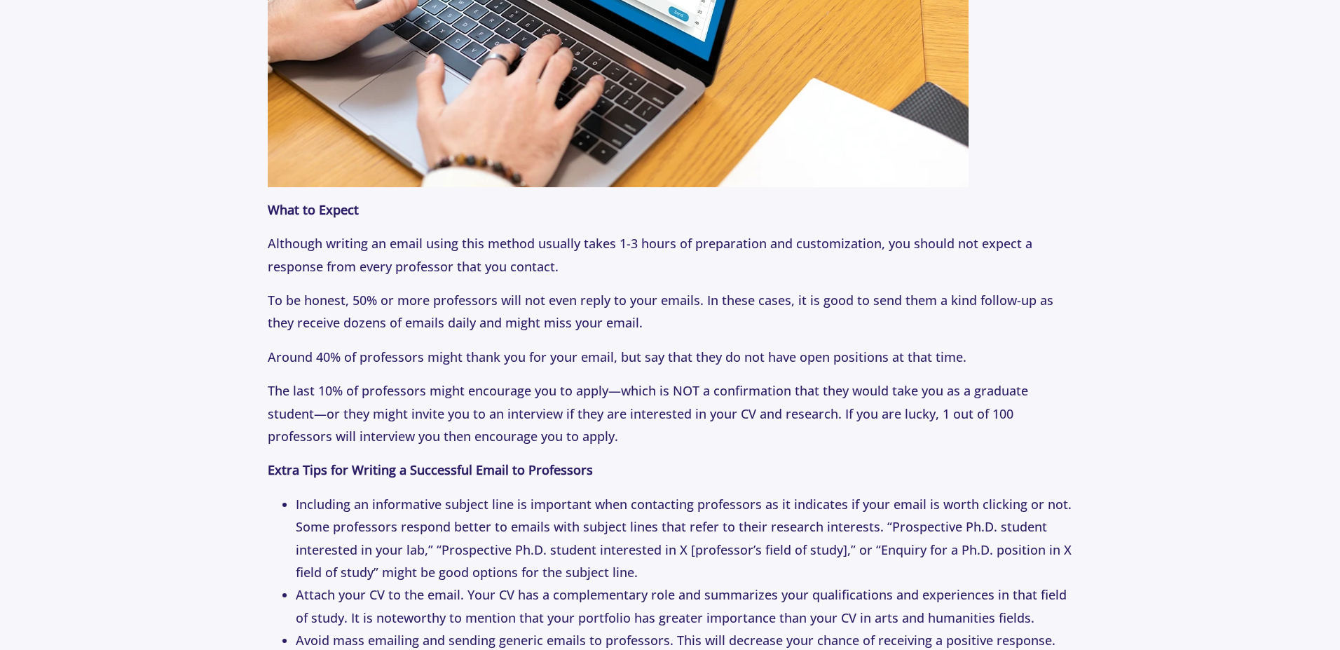
drag, startPoint x: 251, startPoint y: 298, endPoint x: 537, endPoint y: 308, distance: 286.8
click at [445, 333] on p "To be honest, 50% or more professors will not even reply to your emails. In the…" at bounding box center [670, 312] width 804 height 46
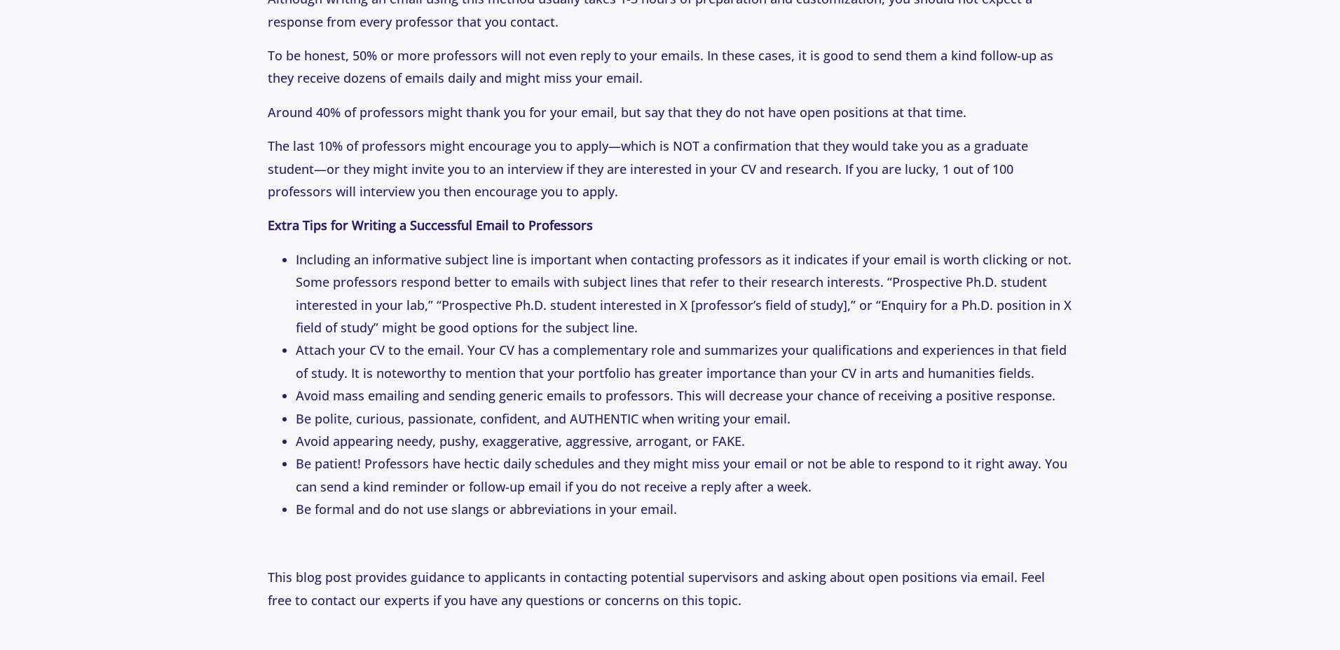
scroll to position [3700, 0]
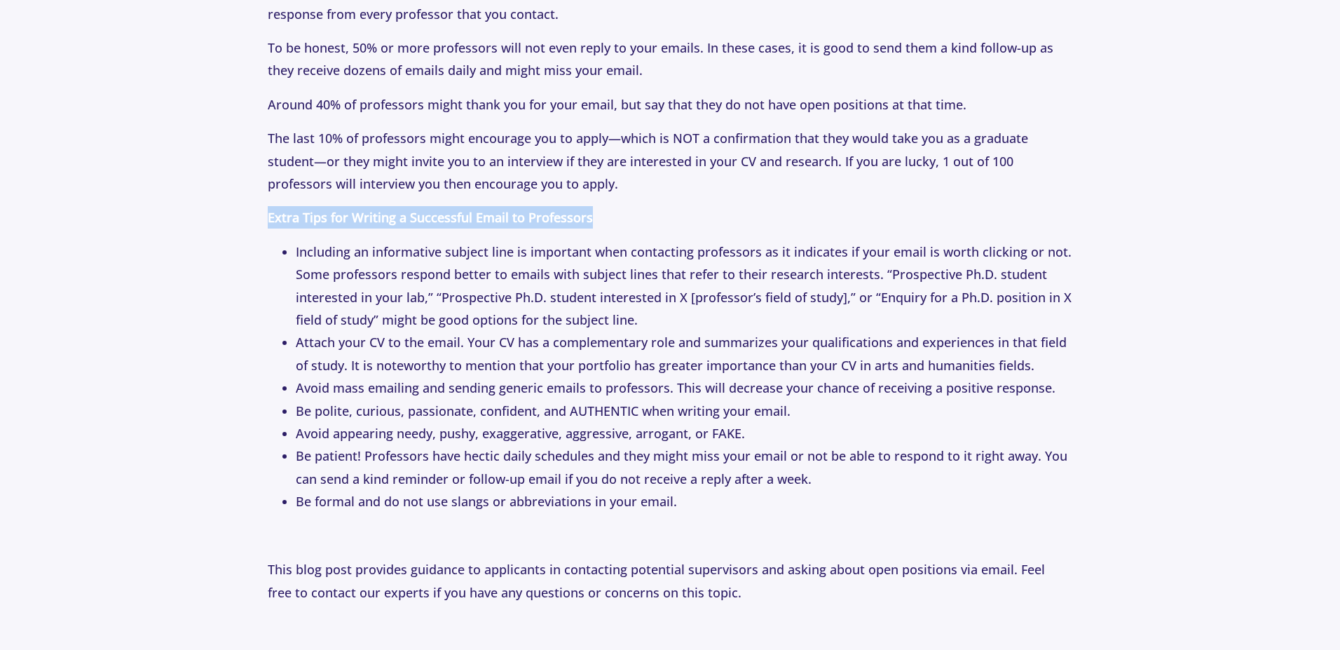
drag, startPoint x: 270, startPoint y: 218, endPoint x: 611, endPoint y: 217, distance: 341.3
click at [611, 217] on p "Extra Tips for Writing a Successful Email to Professors" at bounding box center [670, 217] width 804 height 22
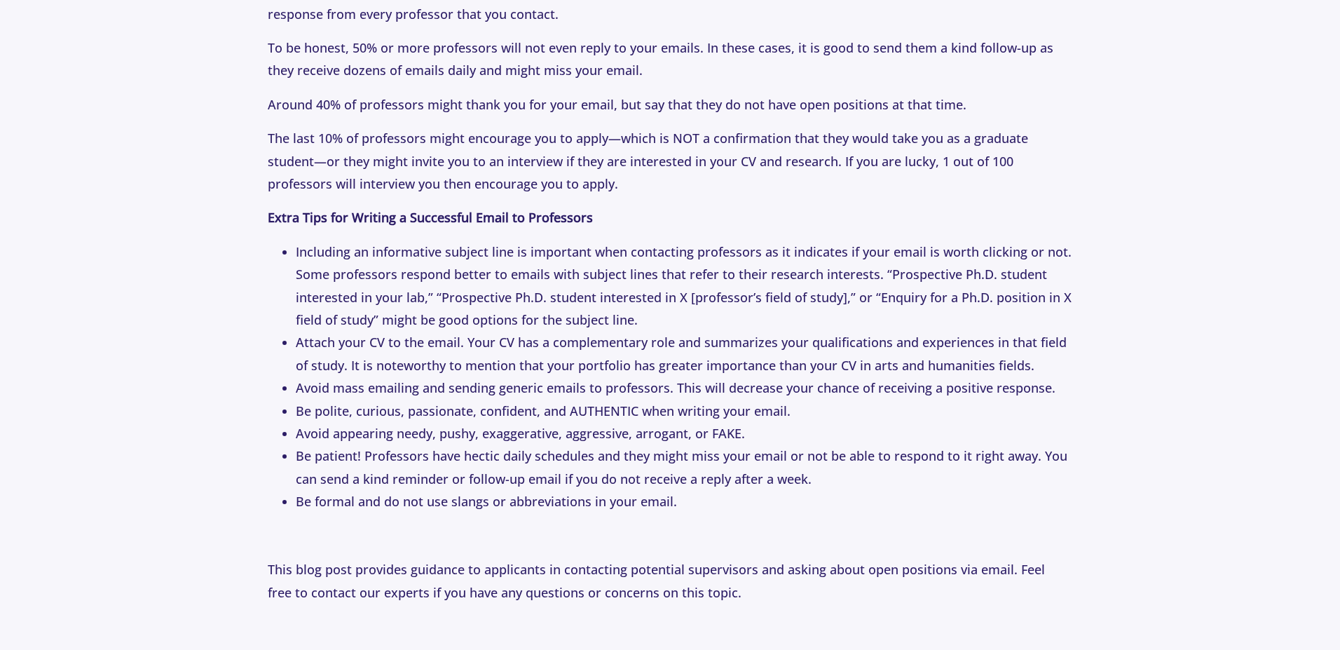
click at [418, 255] on li "Including an informative subject line is important when contacting professors a…" at bounding box center [684, 285] width 776 height 91
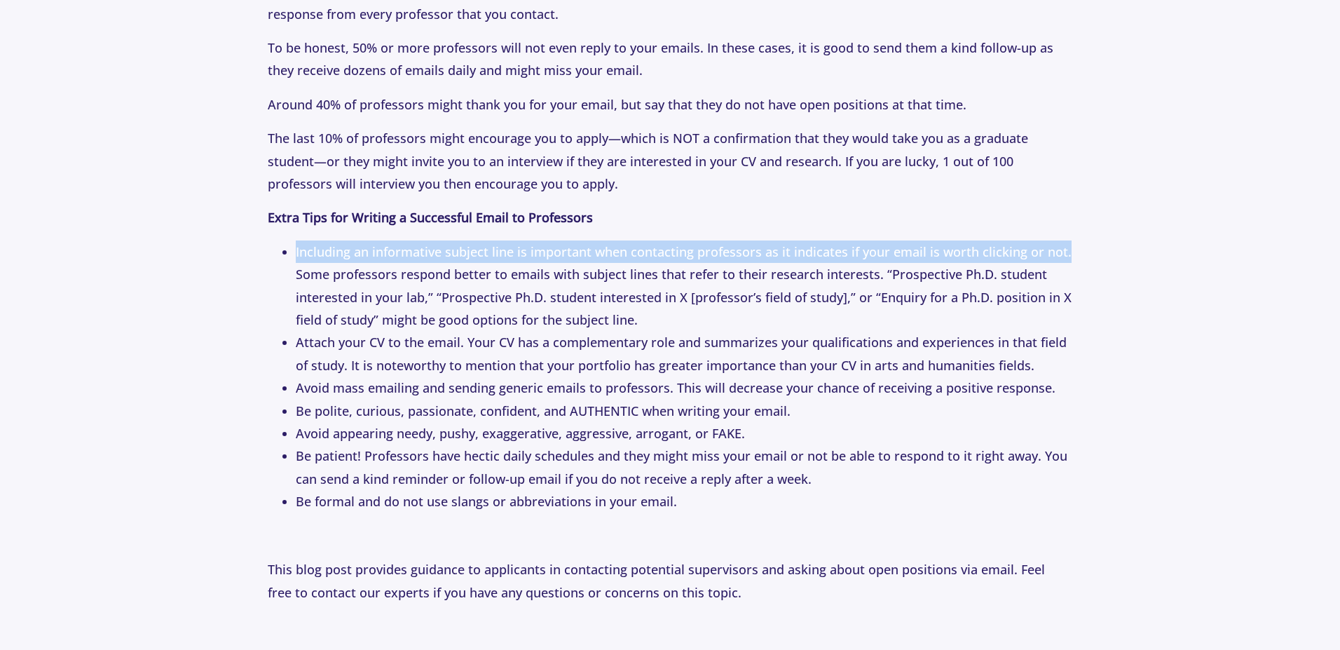
drag, startPoint x: 297, startPoint y: 249, endPoint x: 1077, endPoint y: 254, distance: 780.0
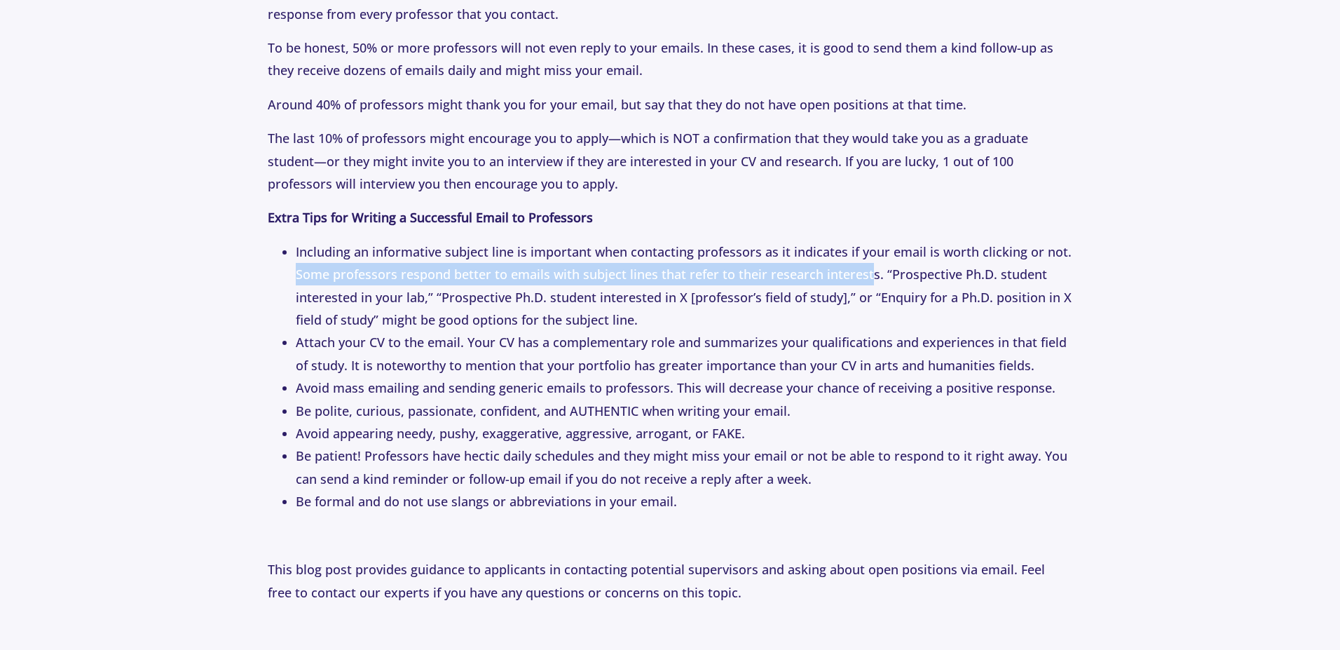
drag, startPoint x: 295, startPoint y: 275, endPoint x: 865, endPoint y: 267, distance: 570.5
click at [865, 267] on ul "Including an informative subject line is important when contacting professors a…" at bounding box center [670, 376] width 804 height 273
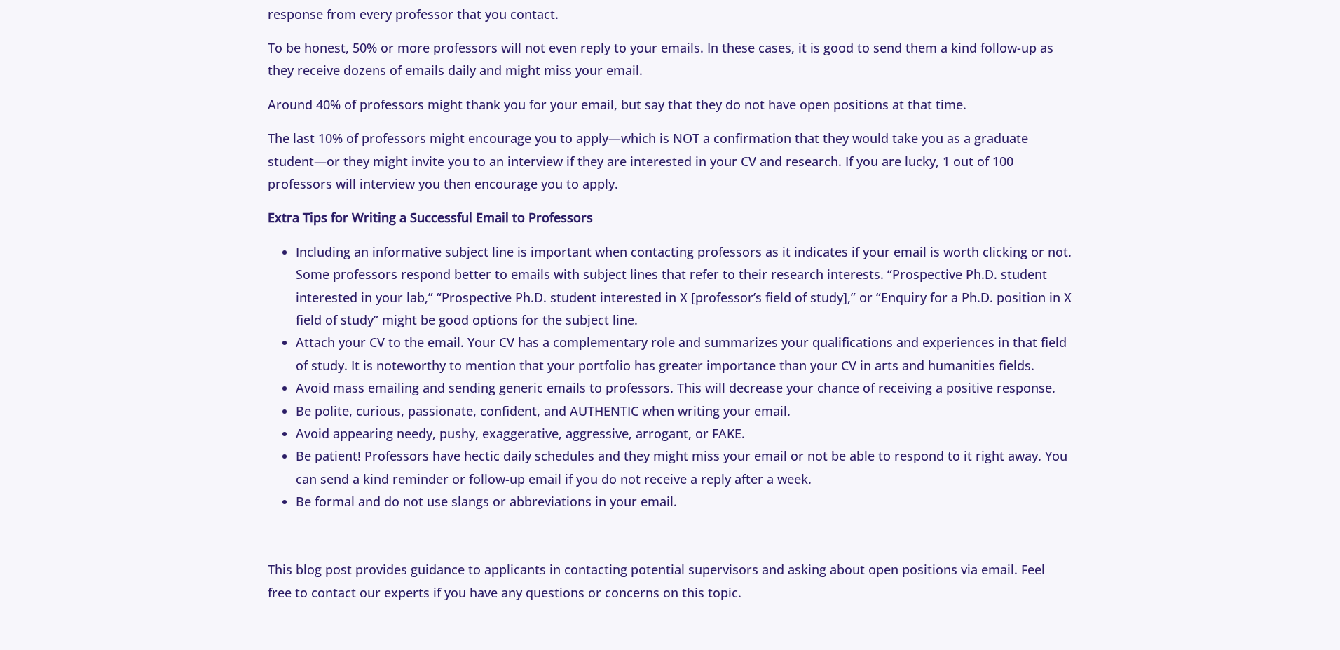
click at [418, 292] on li "Including an informative subject line is important when contacting professors a…" at bounding box center [684, 285] width 776 height 91
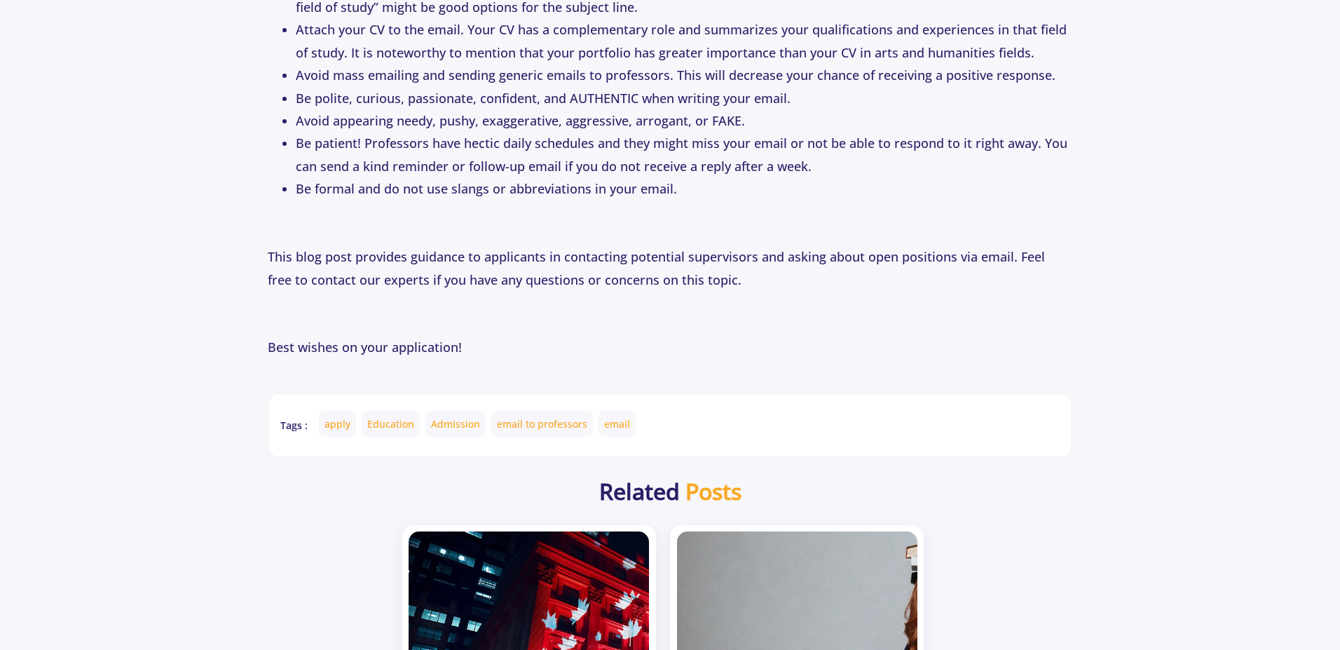
scroll to position [4036, 0]
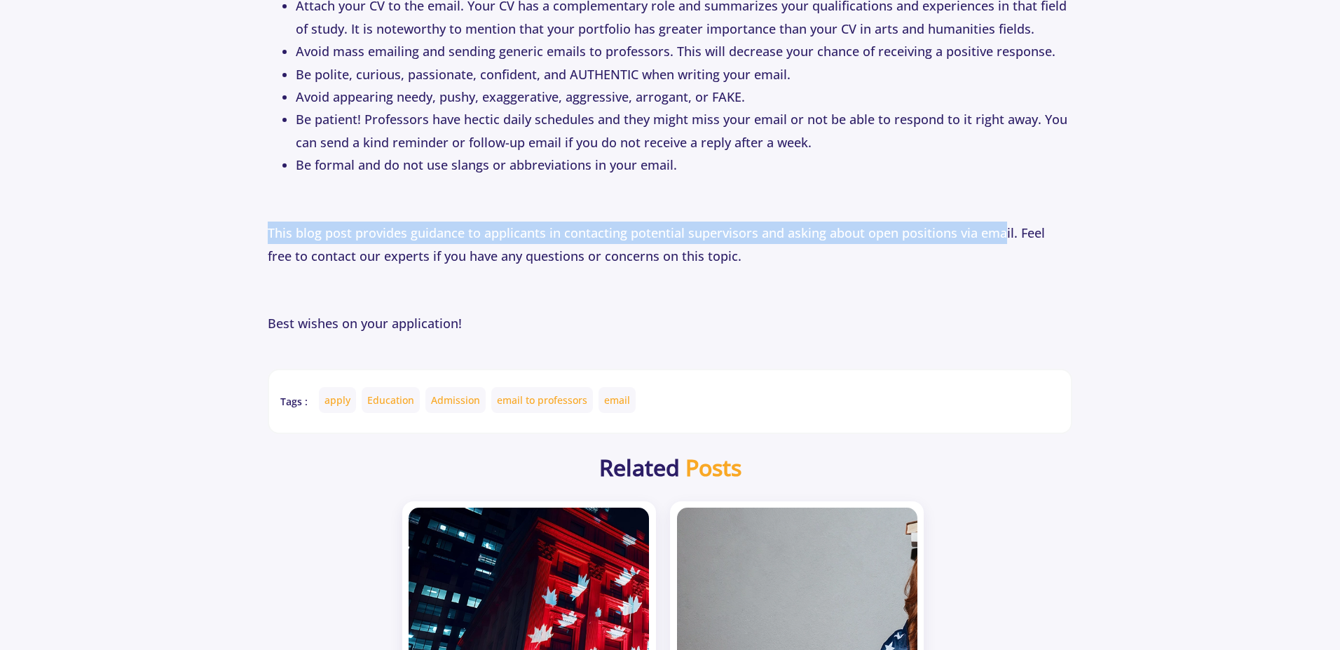
drag, startPoint x: 267, startPoint y: 229, endPoint x: 858, endPoint y: 228, distance: 591.4
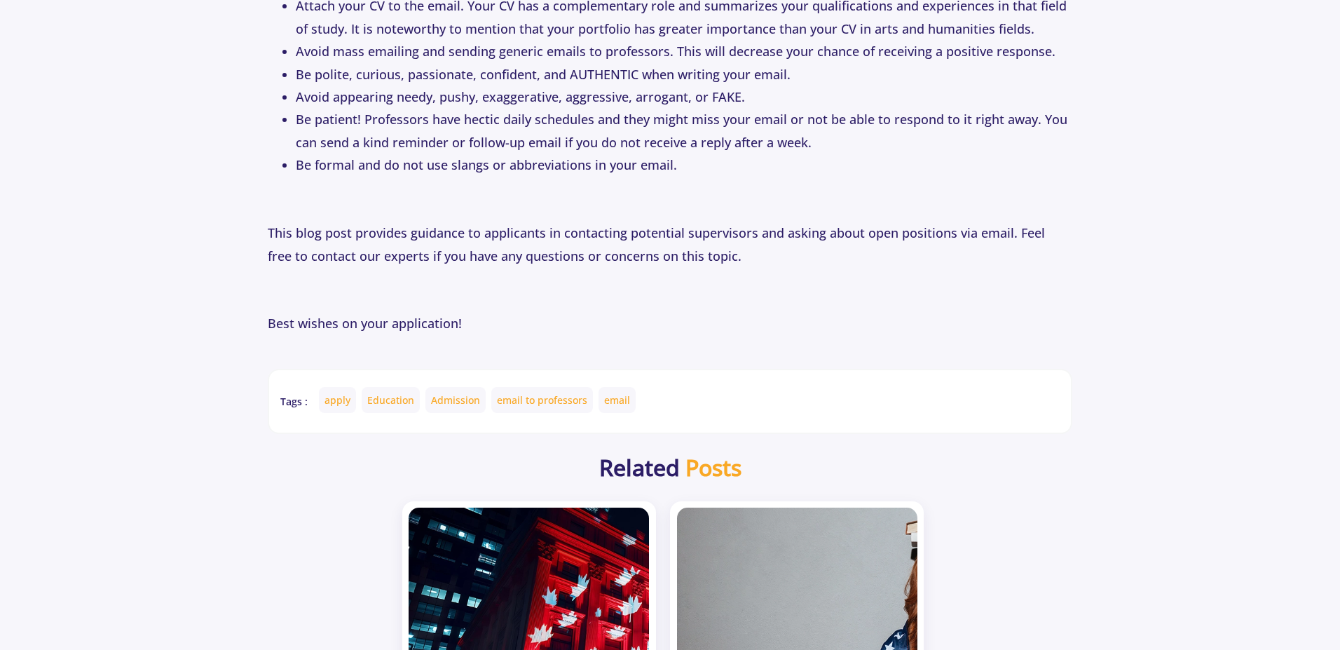
click at [288, 250] on p "This blog post provides guidance to applicants in contacting potential supervis…" at bounding box center [670, 244] width 804 height 46
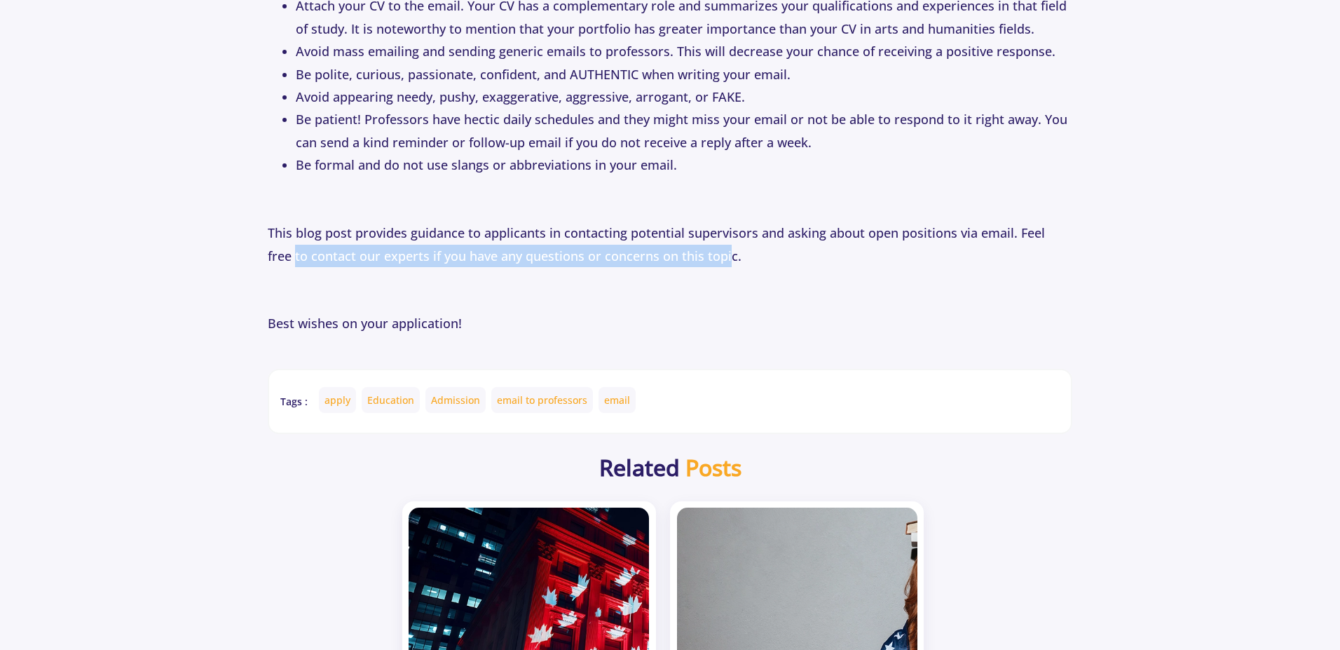
drag, startPoint x: 252, startPoint y: 262, endPoint x: 692, endPoint y: 261, distance: 439.4
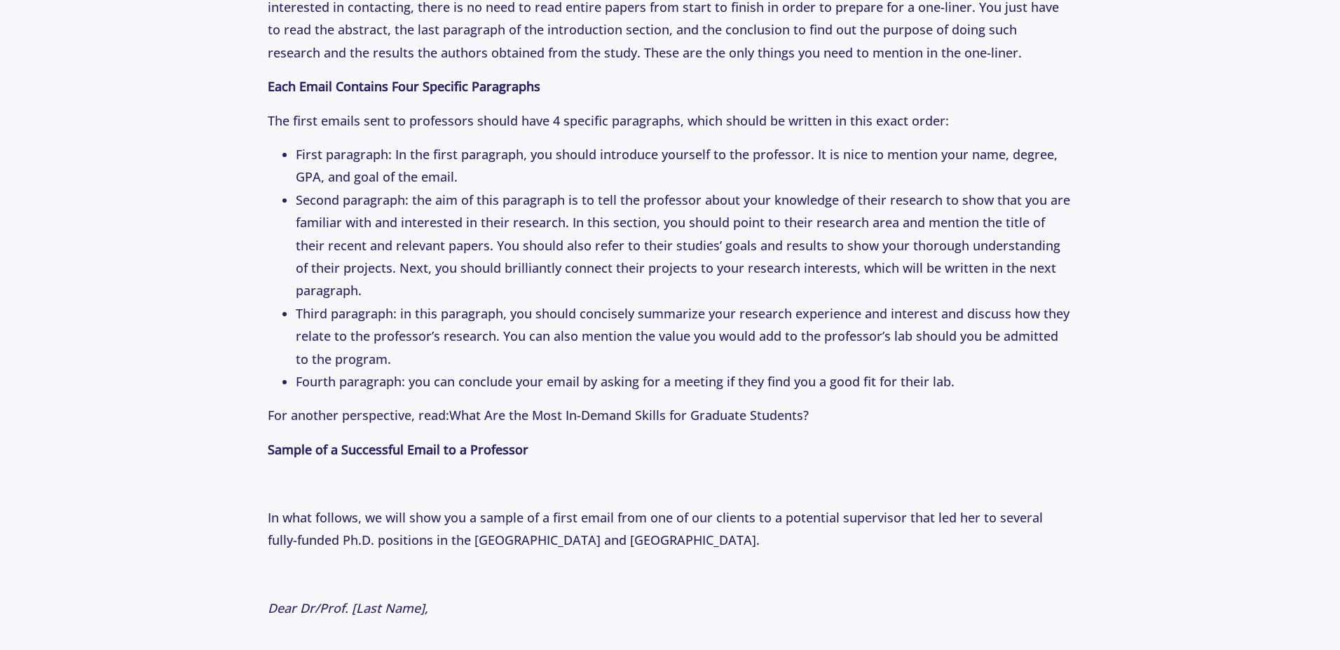
scroll to position [1934, 0]
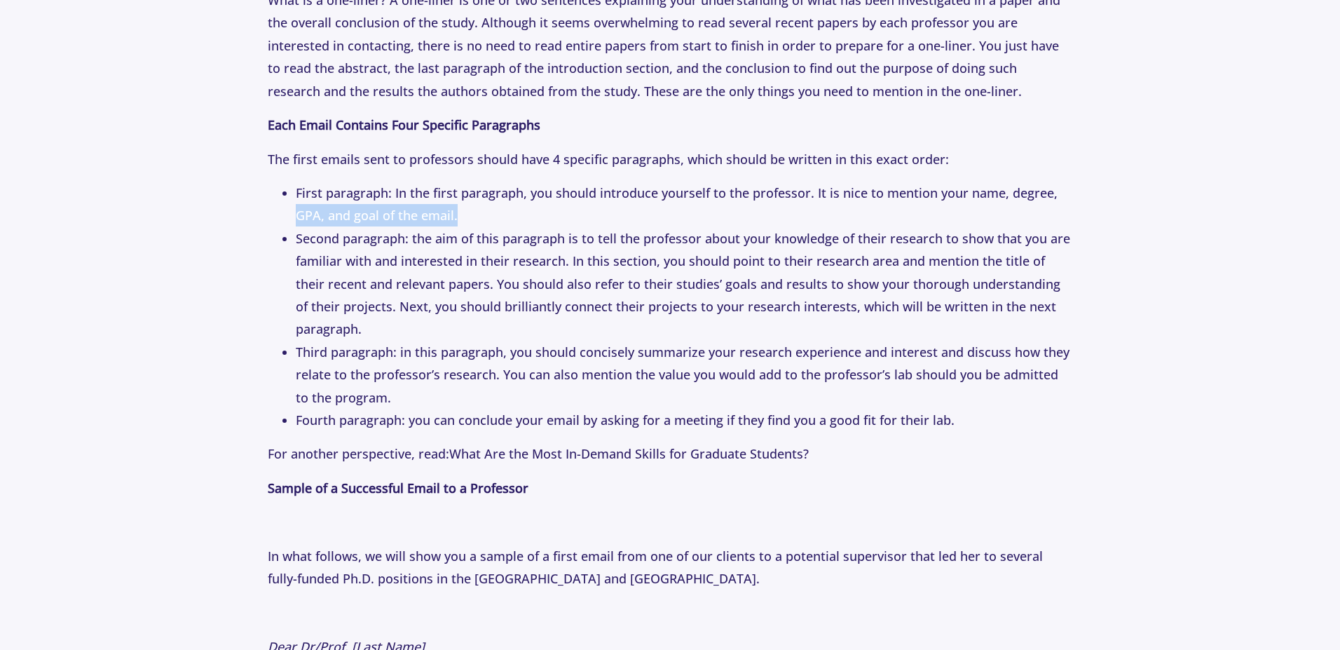
drag, startPoint x: 294, startPoint y: 235, endPoint x: 465, endPoint y: 244, distance: 171.9
click at [465, 244] on ul "First paragraph: In the first paragraph, you should introduce yourself to the p…" at bounding box center [670, 305] width 804 height 249
click at [345, 285] on li "Second paragraph: the aim of this paragraph is to tell the professor about your…" at bounding box center [684, 284] width 776 height 114
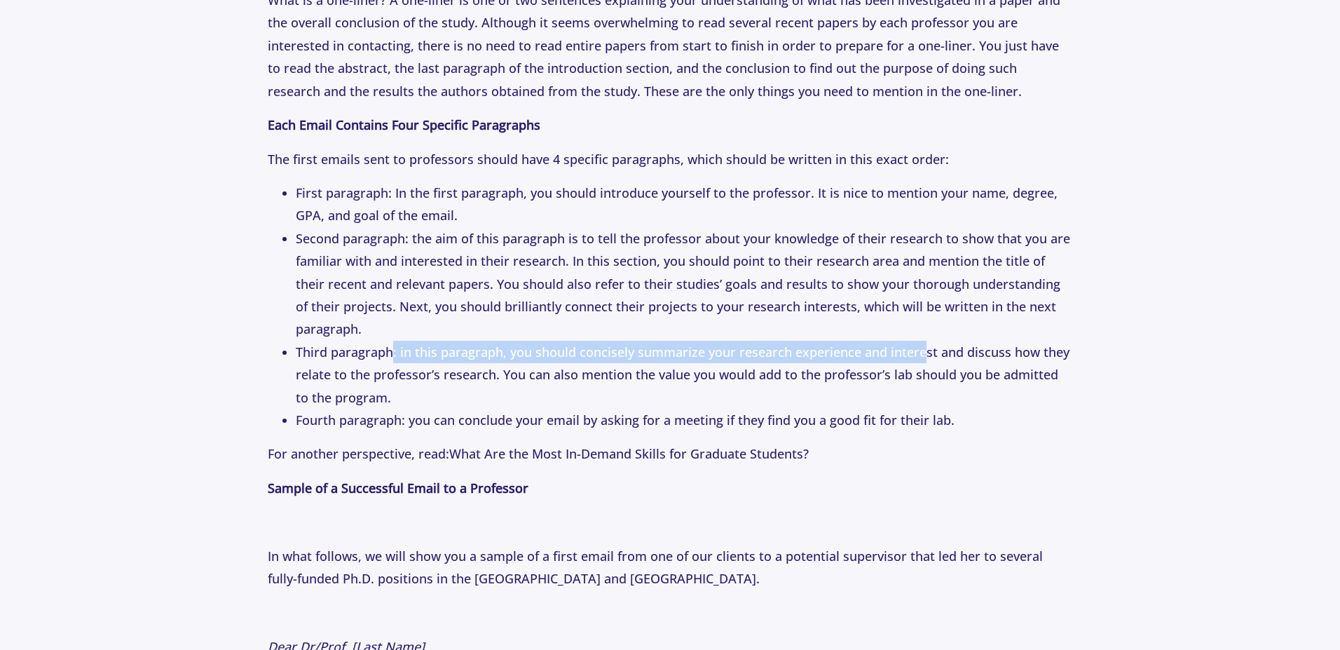
drag, startPoint x: 391, startPoint y: 342, endPoint x: 833, endPoint y: 369, distance: 442.3
click at [929, 349] on li "Third paragraph: in this paragraph, you should concisely summarize your researc…" at bounding box center [684, 375] width 776 height 68
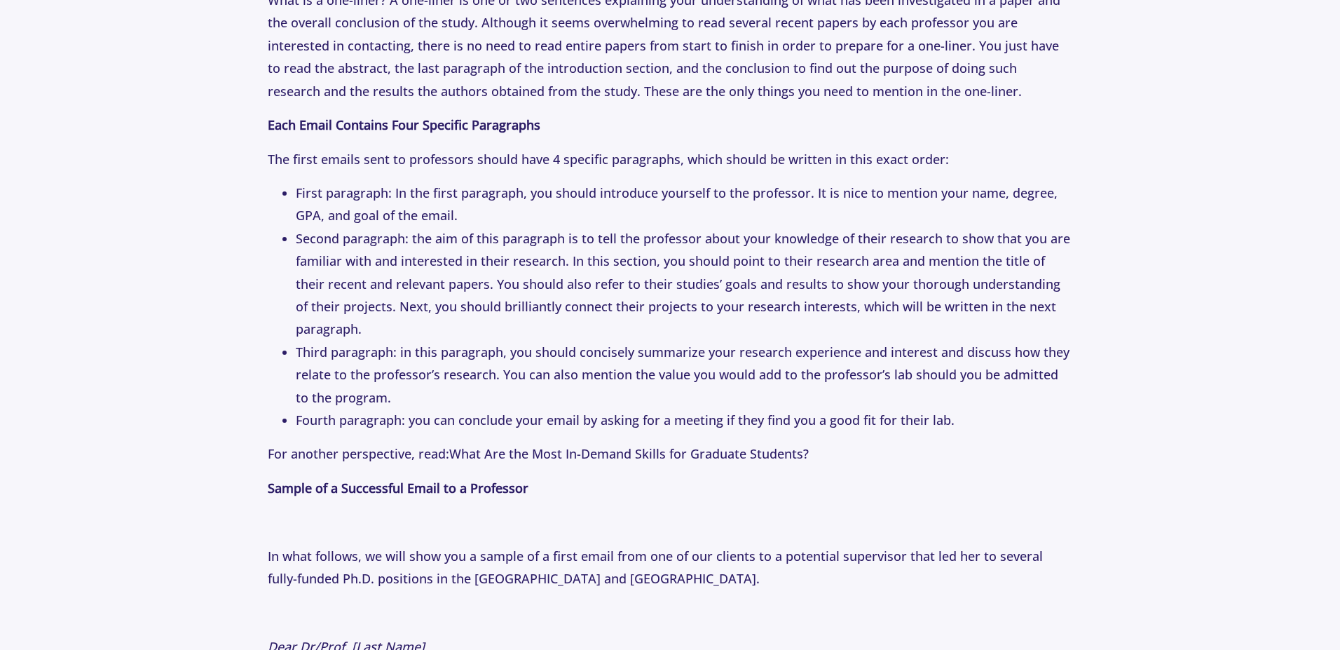
click at [747, 388] on li "Third paragraph: in this paragraph, you should concisely summarize your researc…" at bounding box center [684, 375] width 776 height 68
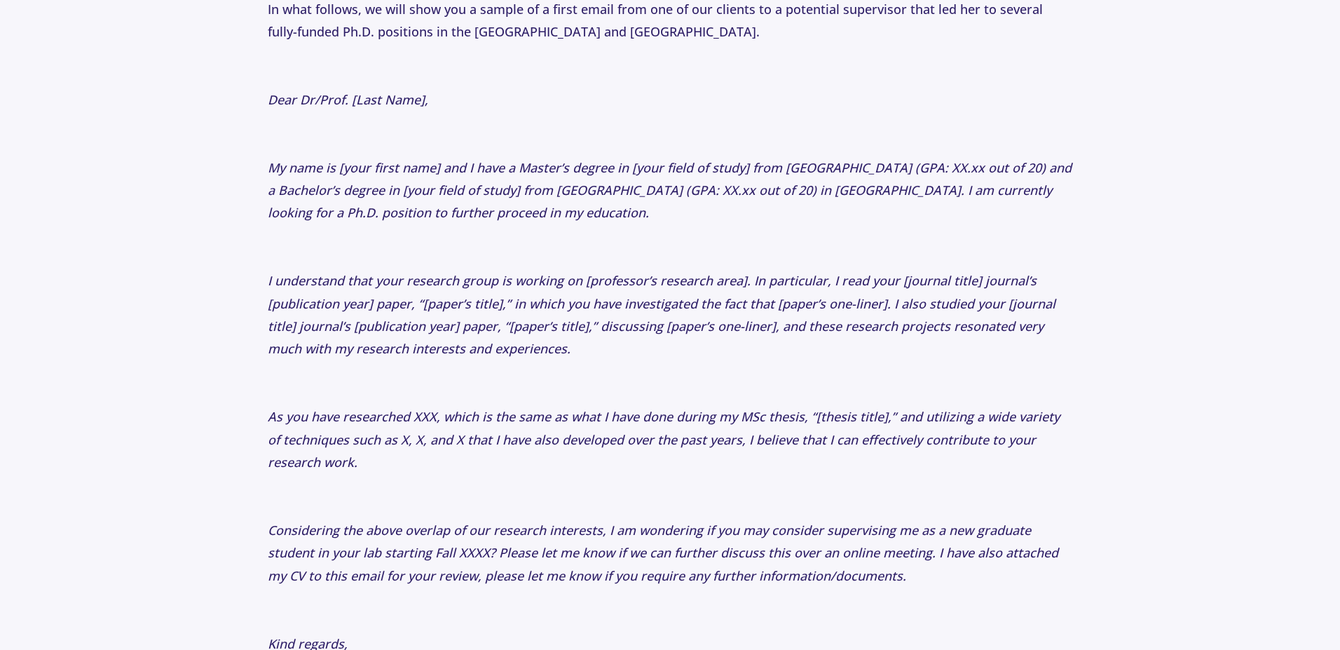
scroll to position [2523, 0]
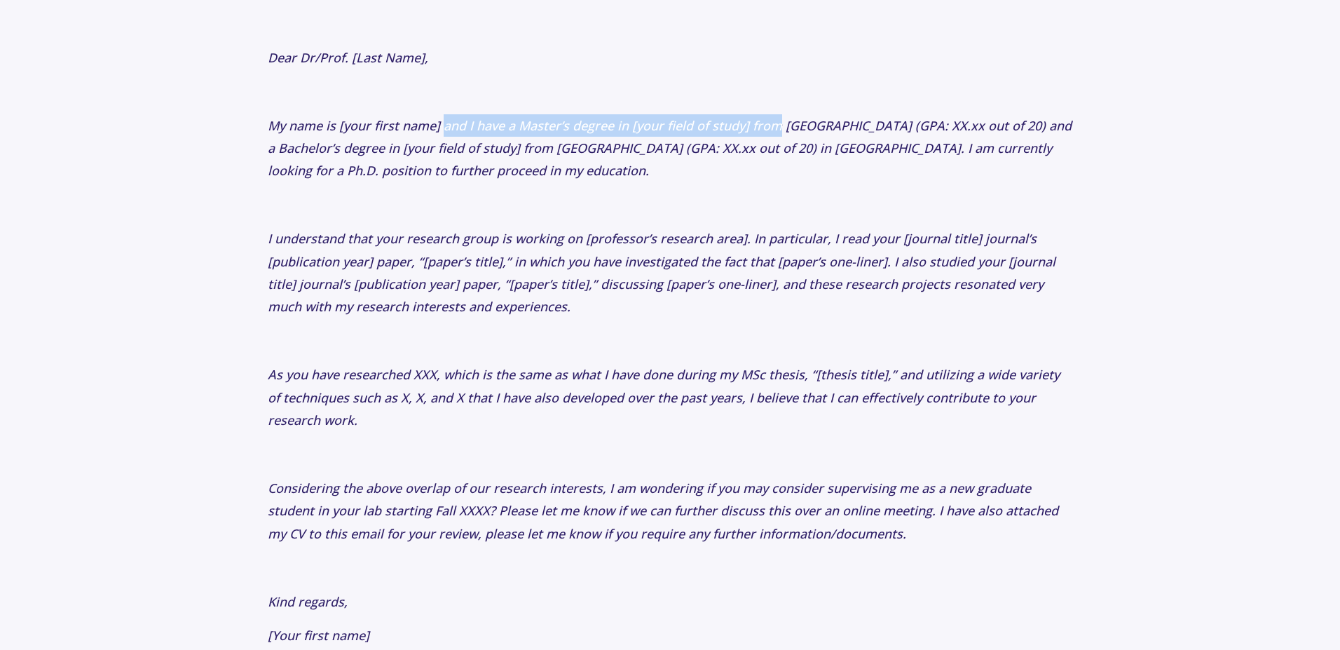
drag, startPoint x: 445, startPoint y: 123, endPoint x: 779, endPoint y: 129, distance: 333.6
click at [779, 129] on icon "My name is [your first name] and I have a Master’s degree in [your field of stu…" at bounding box center [670, 148] width 804 height 62
click at [528, 132] on icon "My name is [your first name] and I have a Master’s degree in [your field of stu…" at bounding box center [670, 148] width 804 height 62
drag, startPoint x: 615, startPoint y: 126, endPoint x: 917, endPoint y: 122, distance: 301.4
click at [917, 122] on icon "My name is [your first name] and I have a Master’s degree in [your field of stu…" at bounding box center [670, 148] width 804 height 62
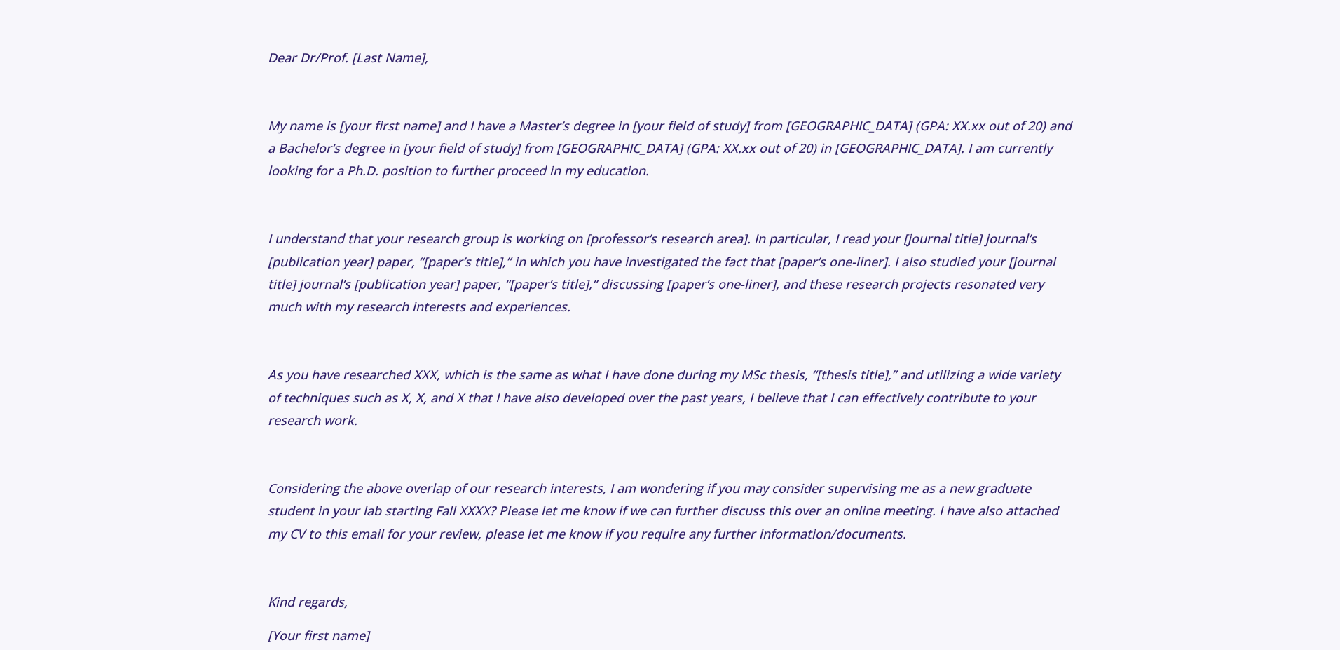
click at [765, 114] on p "If you're exploring this topic, also check out: Letters of Recommendation: How …" at bounding box center [670, 96] width 804 height 3503
click at [75, 233] on section "Tips 1 Year ago How to Email Professors: The Perfect First Email to Professors …" at bounding box center [670, 31] width 1340 height 4884
drag, startPoint x: 27, startPoint y: 192, endPoint x: 82, endPoint y: 188, distance: 55.5
click at [27, 193] on section "Tips 1 Year ago How to Email Professors: The Perfect First Email to Professors …" at bounding box center [670, 31] width 1340 height 4884
click at [156, 189] on section "Tips 1 Year ago How to Email Professors: The Perfect First Email to Professors …" at bounding box center [670, 31] width 1340 height 4884
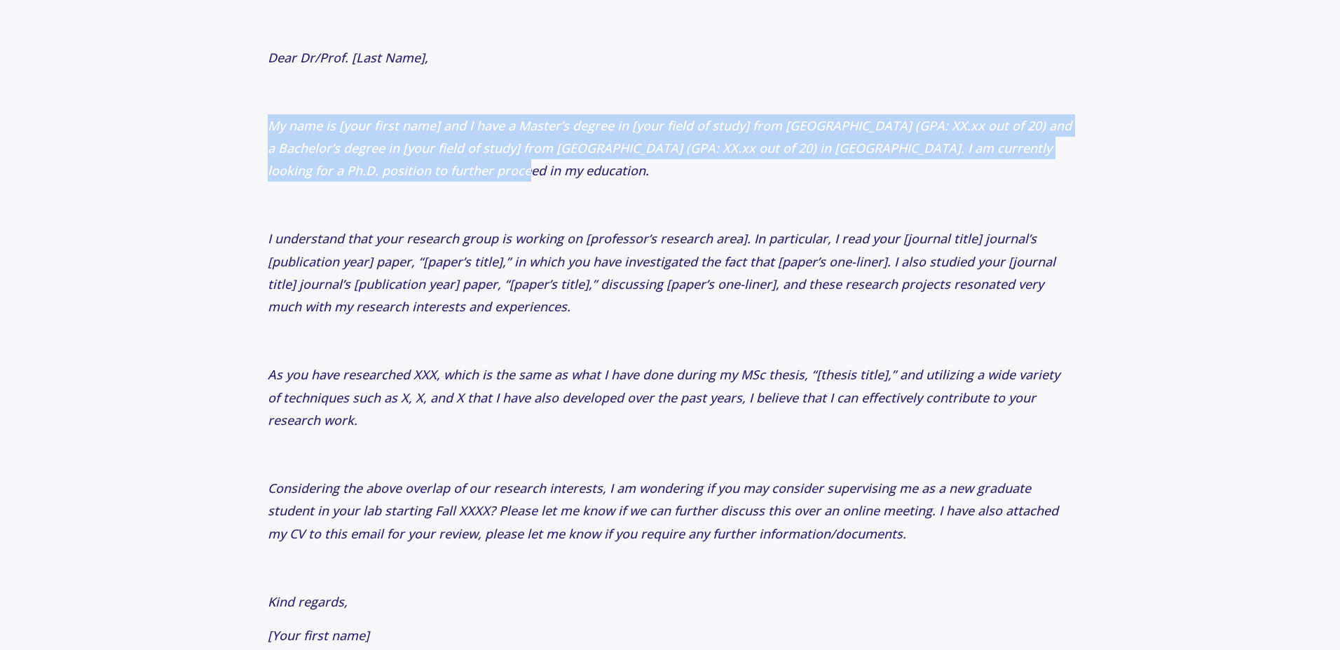
drag, startPoint x: 273, startPoint y: 123, endPoint x: 505, endPoint y: 179, distance: 238.5
click at [505, 179] on p "My name is [your first name] and I have a Master’s degree in [your field of stu…" at bounding box center [670, 148] width 804 height 68
click at [394, 167] on icon "My name is [your first name] and I have a Master’s degree in [your field of stu…" at bounding box center [670, 148] width 804 height 62
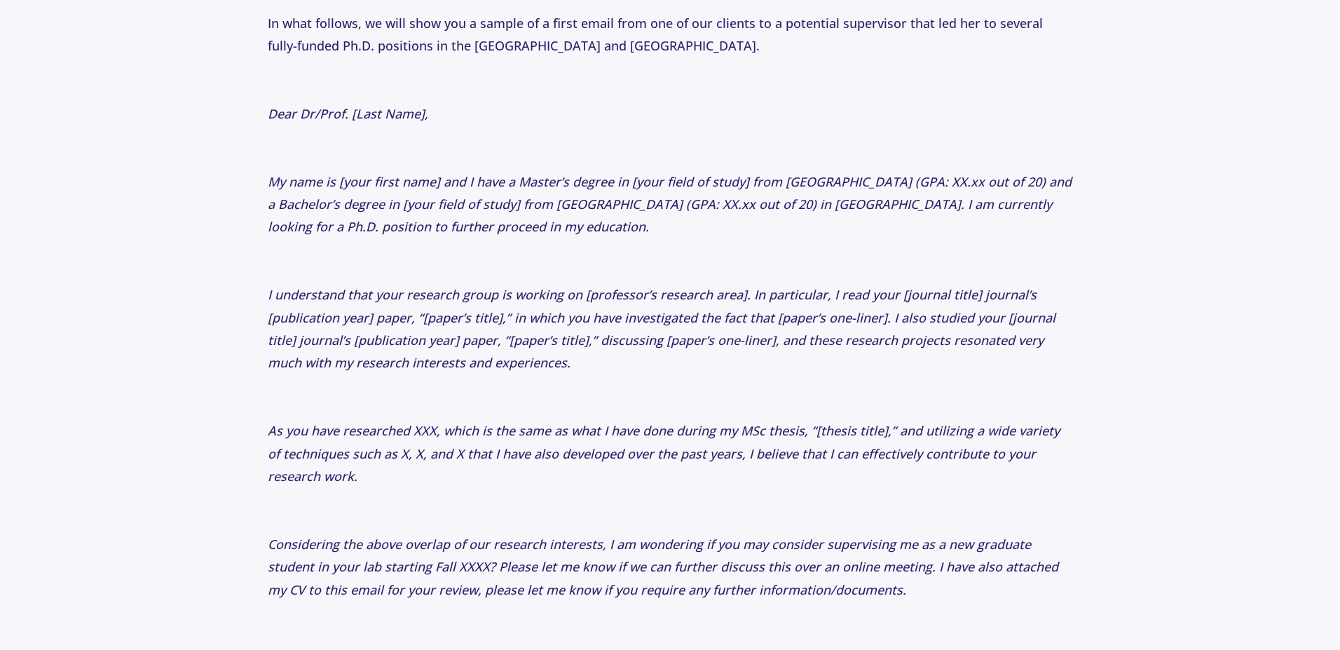
scroll to position [2355, 0]
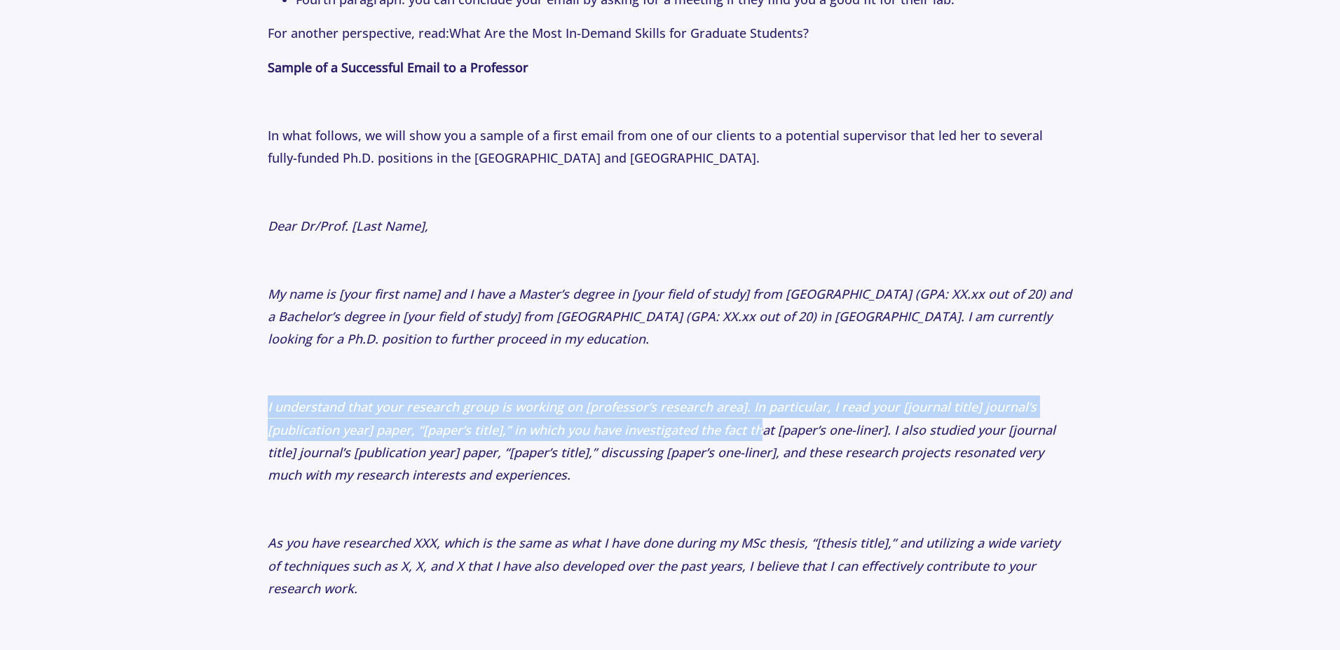
drag, startPoint x: 263, startPoint y: 405, endPoint x: 760, endPoint y: 429, distance: 497.4
click at [760, 430] on section "Tips 1 Year ago How to Email Professors: The Perfect First Email to Professors …" at bounding box center [670, 200] width 1340 height 4884
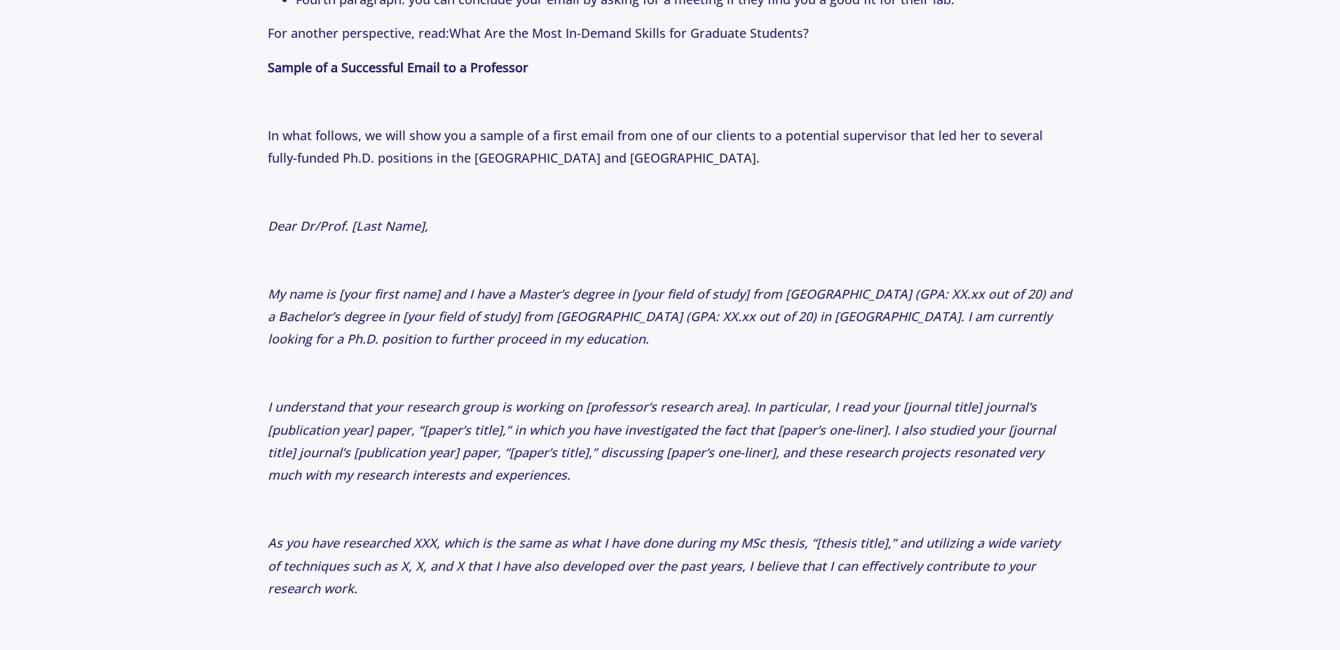
drag, startPoint x: 556, startPoint y: 463, endPoint x: 575, endPoint y: 434, distance: 34.0
click at [559, 463] on p "I understand that your research group is working on [professor’s research area]…" at bounding box center [670, 440] width 804 height 91
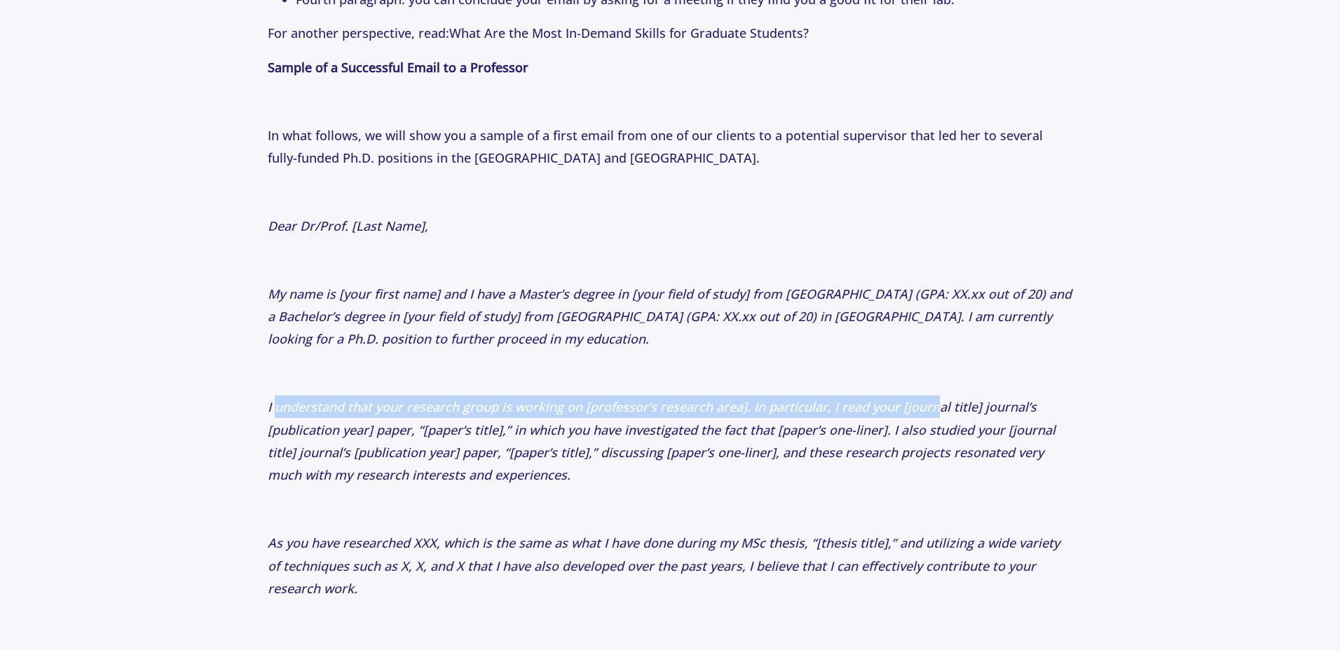
drag, startPoint x: 278, startPoint y: 405, endPoint x: 937, endPoint y: 403, distance: 659.4
click at [937, 403] on icon "I understand that your research group is working on [professor’s research area]…" at bounding box center [662, 440] width 788 height 85
click at [784, 414] on icon "I understand that your research group is working on [professor’s research area]…" at bounding box center [662, 440] width 788 height 85
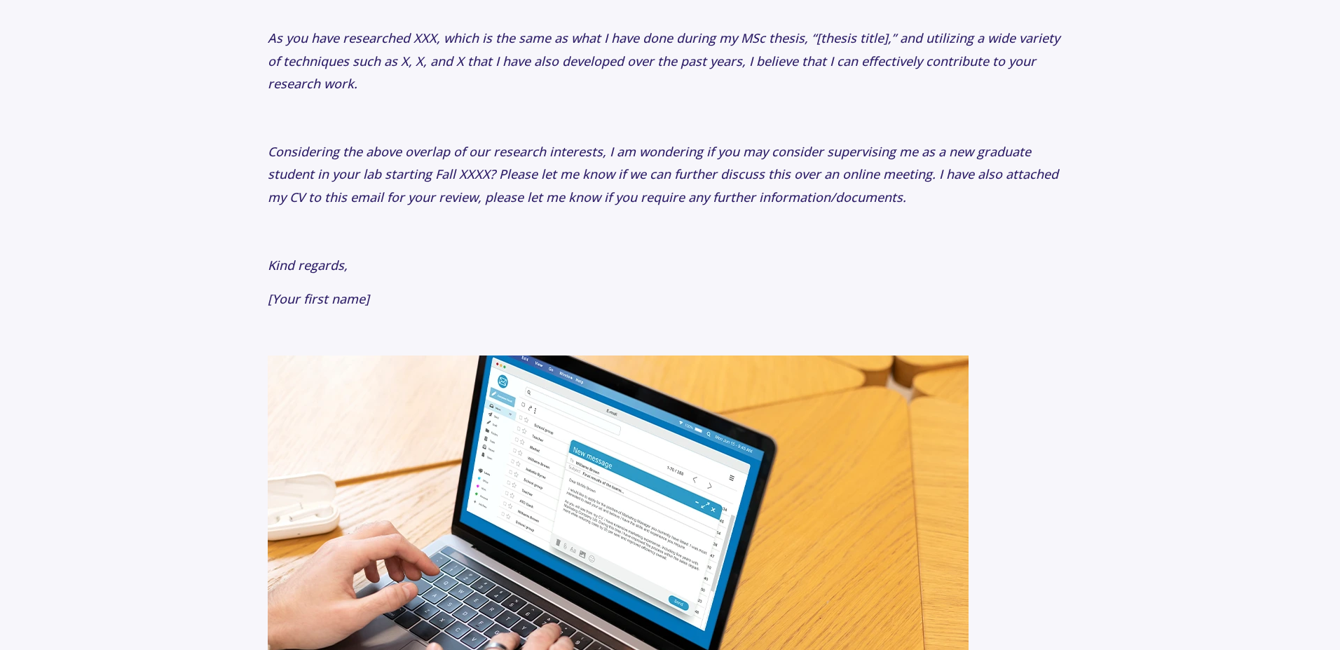
scroll to position [2607, 0]
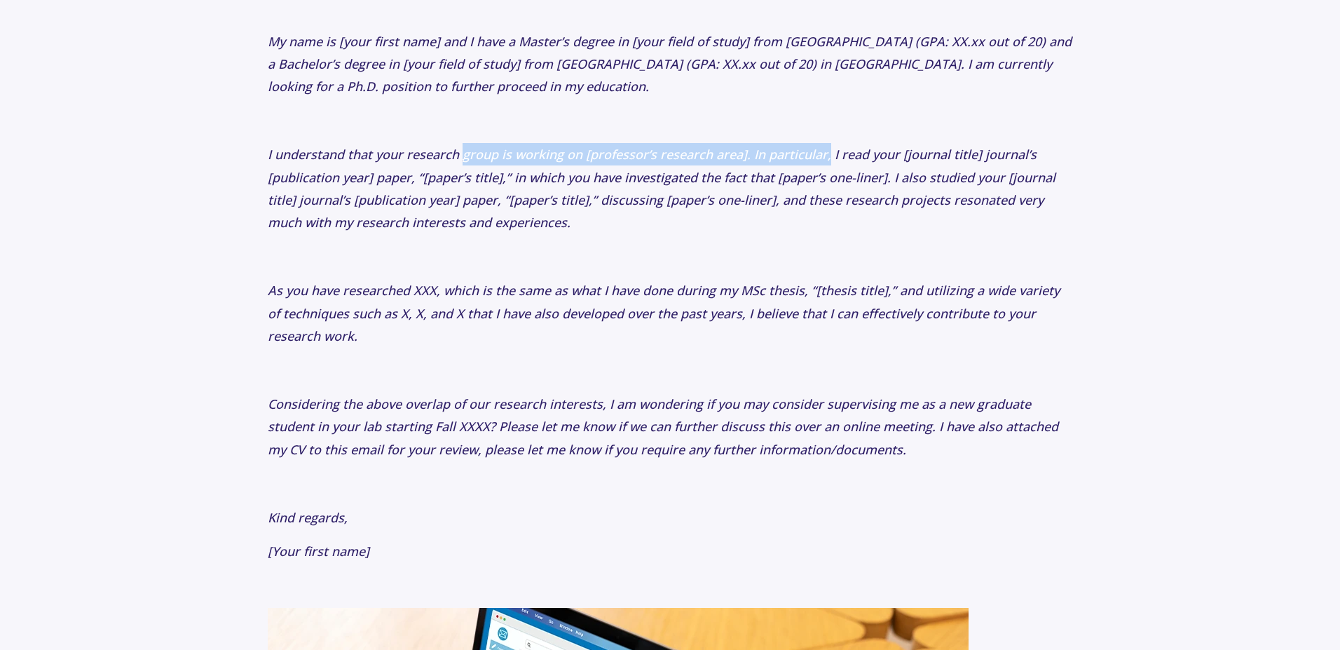
drag, startPoint x: 460, startPoint y: 148, endPoint x: 828, endPoint y: 147, distance: 367.2
click at [828, 147] on icon "I understand that your research group is working on [professor’s research area]…" at bounding box center [662, 188] width 788 height 85
click at [661, 170] on icon "I understand that your research group is working on [professor’s research area]…" at bounding box center [662, 188] width 788 height 85
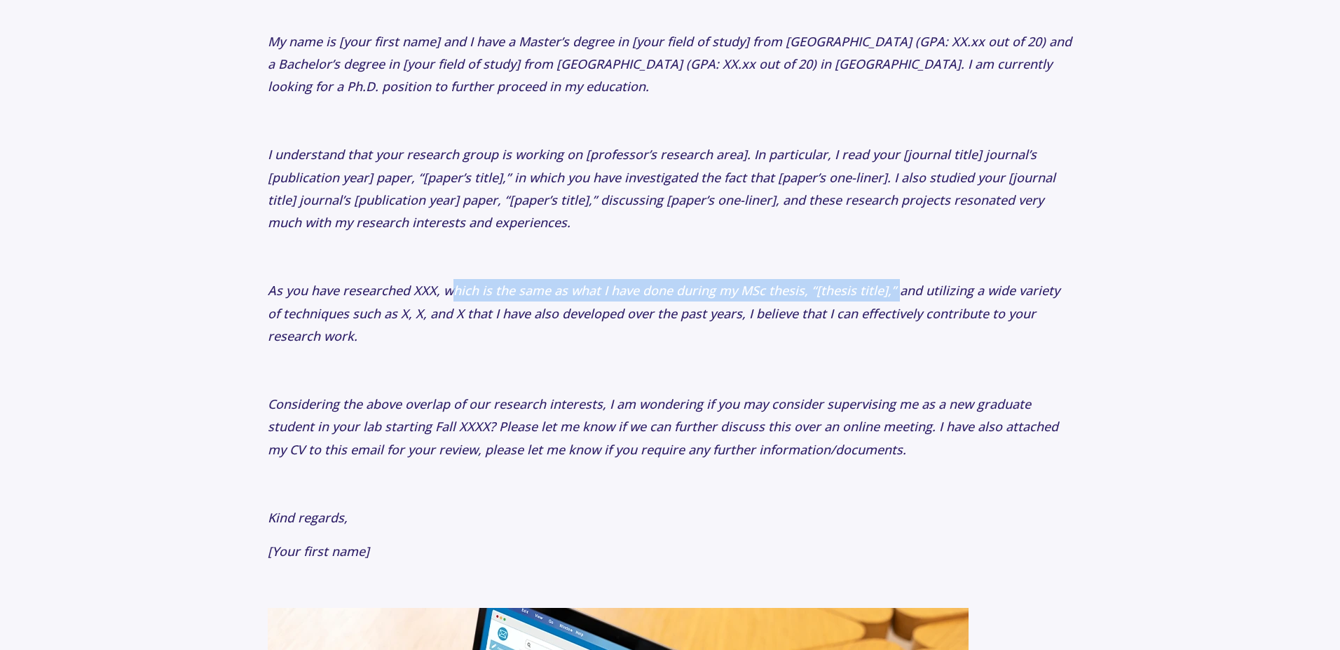
drag, startPoint x: 448, startPoint y: 290, endPoint x: 902, endPoint y: 288, distance: 453.4
click at [902, 288] on icon "As you have researched XXX, which is the same as what I have done during my MSc…" at bounding box center [664, 313] width 792 height 62
click at [671, 324] on p "As you have researched XXX, which is the same as what I have done during my MSc…" at bounding box center [670, 313] width 804 height 68
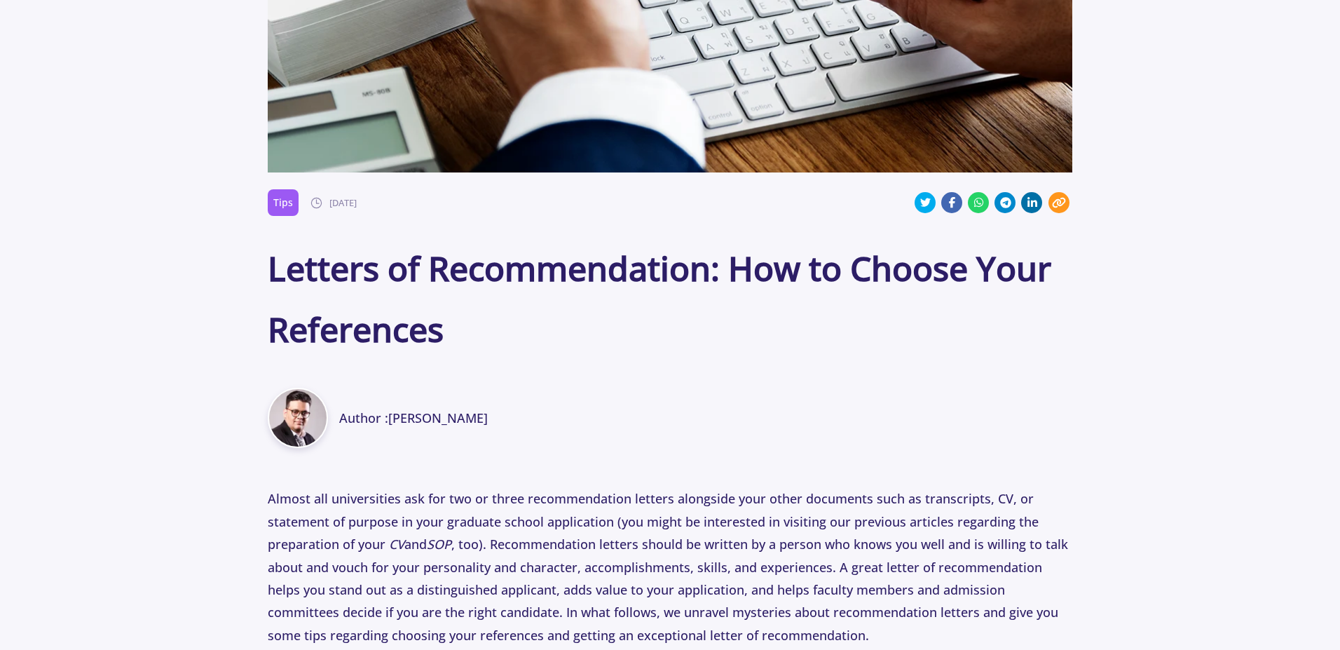
scroll to position [420, 0]
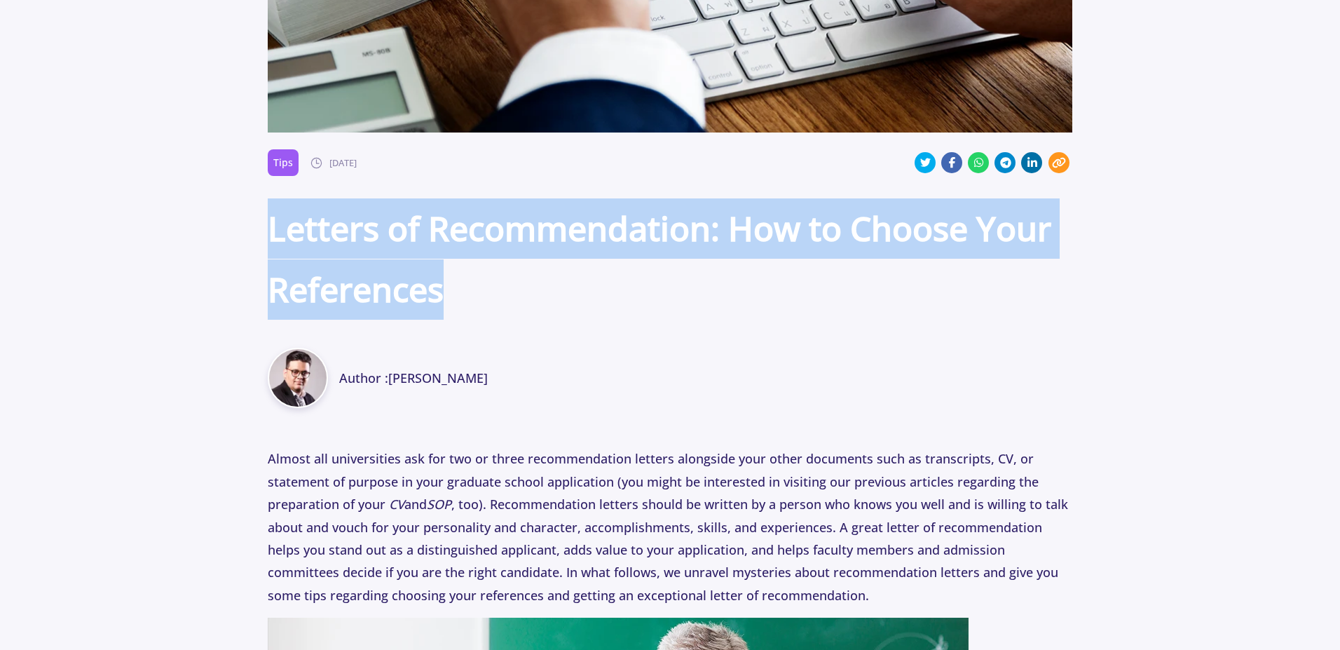
drag, startPoint x: 269, startPoint y: 226, endPoint x: 466, endPoint y: 297, distance: 209.2
click at [466, 297] on h1 "Letters of Recommendation: How to Choose Your References" at bounding box center [670, 258] width 804 height 121
click at [342, 299] on h1 "Letters of Recommendation: How to Choose Your References" at bounding box center [670, 258] width 804 height 121
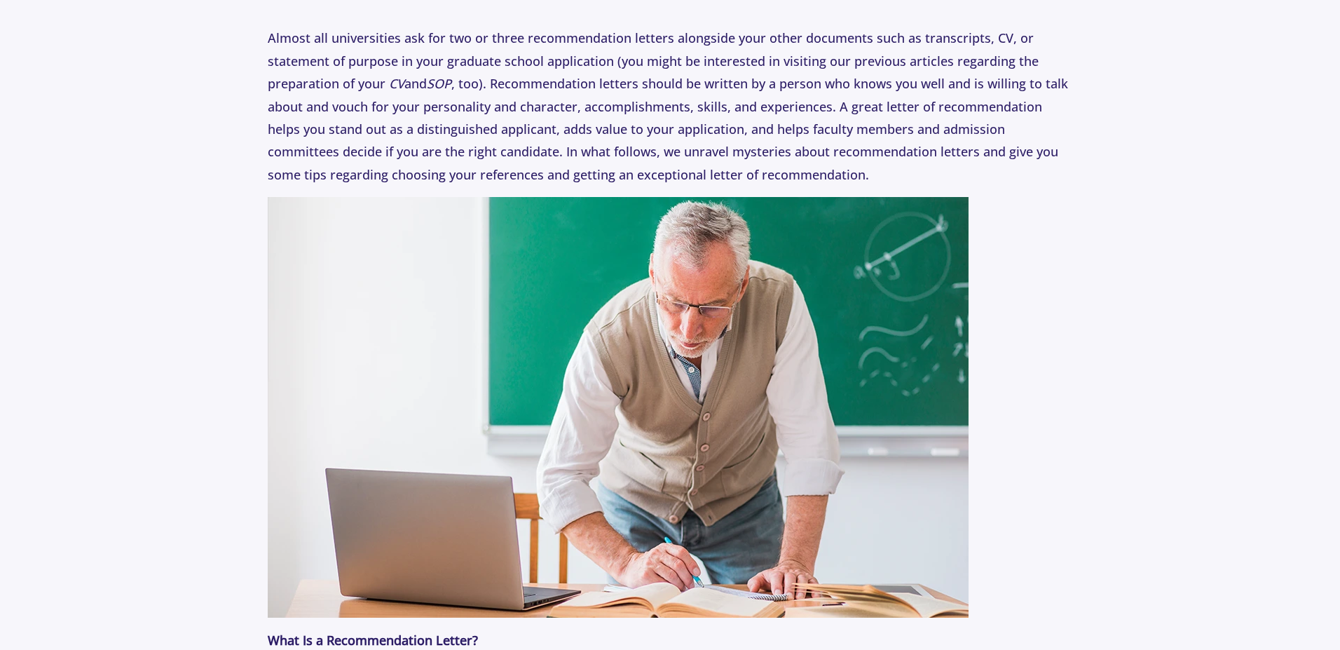
scroll to position [757, 0]
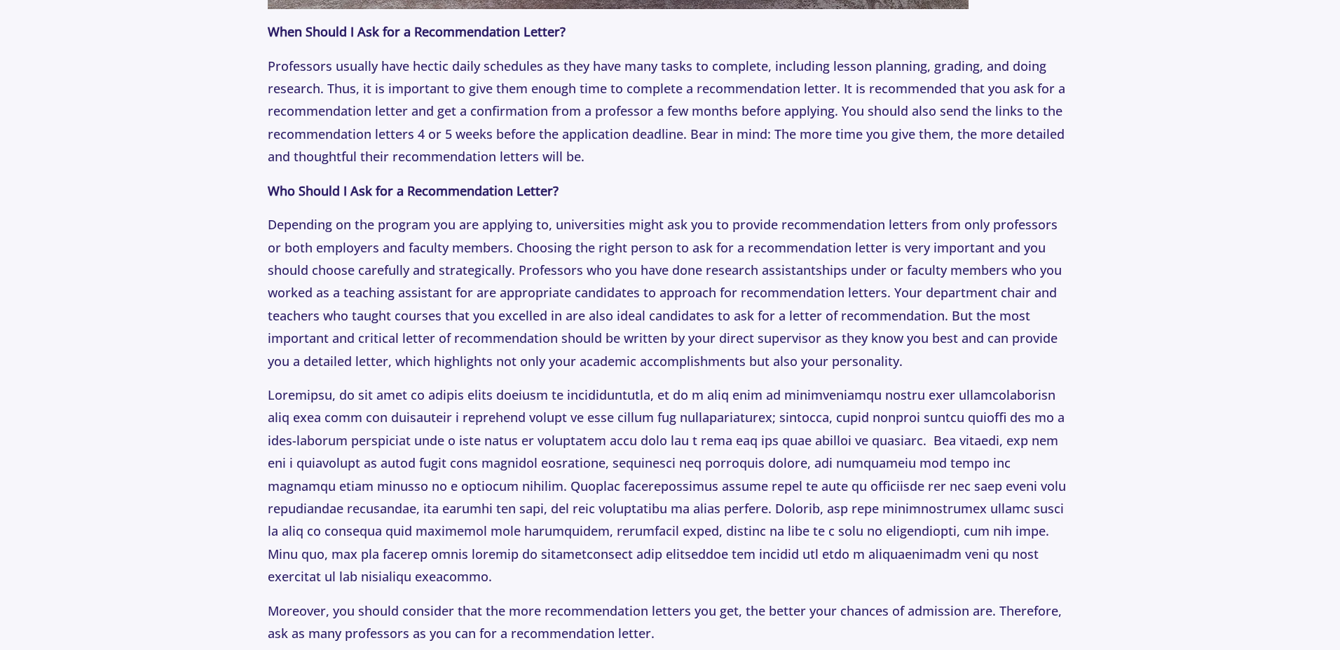
scroll to position [2270, 0]
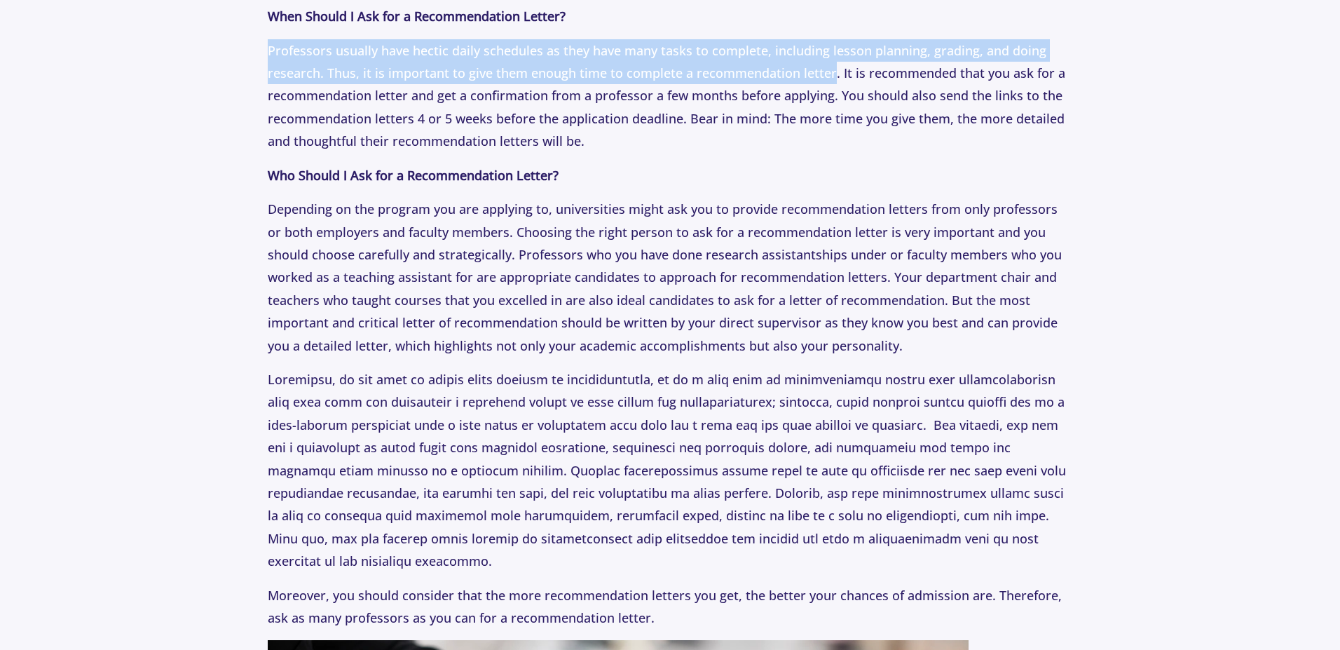
drag, startPoint x: 359, startPoint y: 64, endPoint x: 830, endPoint y: 68, distance: 470.9
click at [830, 68] on section "Tips [DATE] Letters of Recommendation: How to Choose Your References Author : […" at bounding box center [670, 109] width 1340 height 4535
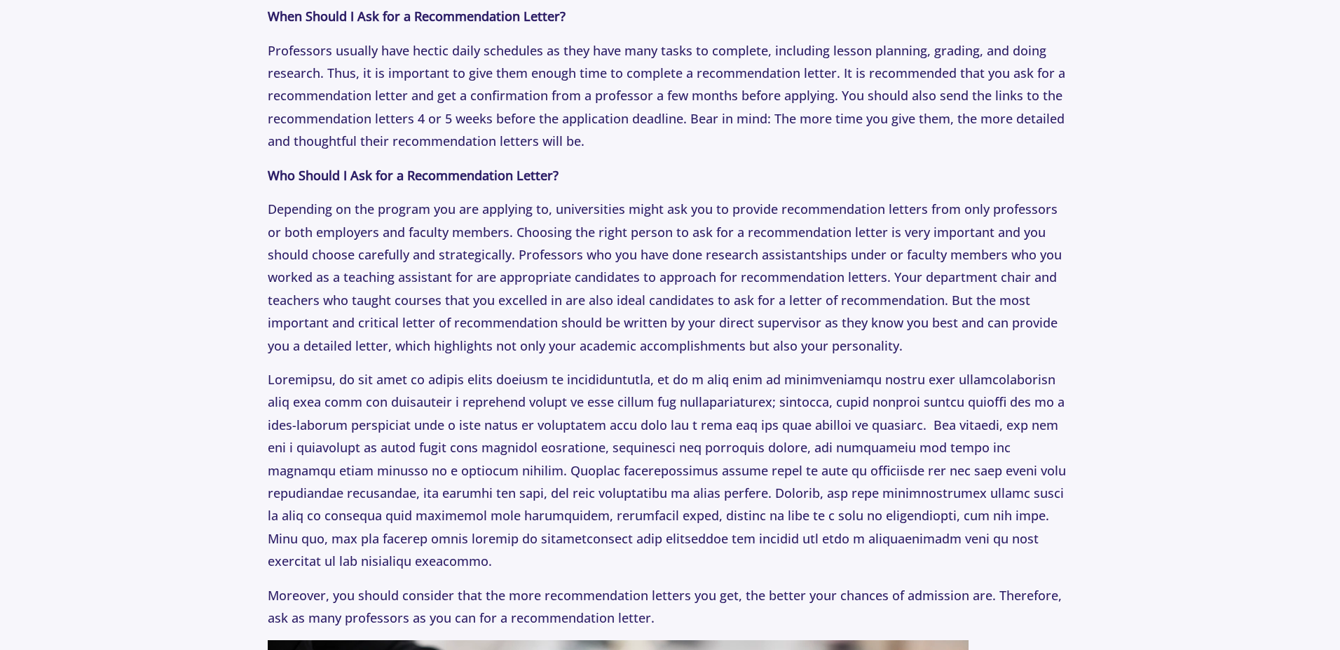
click at [863, 72] on p "Professors usually have hectic daily schedules as they have many tasks to compl…" at bounding box center [670, 96] width 804 height 114
drag, startPoint x: 371, startPoint y: 97, endPoint x: 522, endPoint y: 97, distance: 151.4
click at [522, 97] on p "Professors usually have hectic daily schedules as they have many tasks to compl…" at bounding box center [670, 96] width 804 height 114
click at [371, 128] on p "Professors usually have hectic daily schedules as they have many tasks to compl…" at bounding box center [670, 96] width 804 height 114
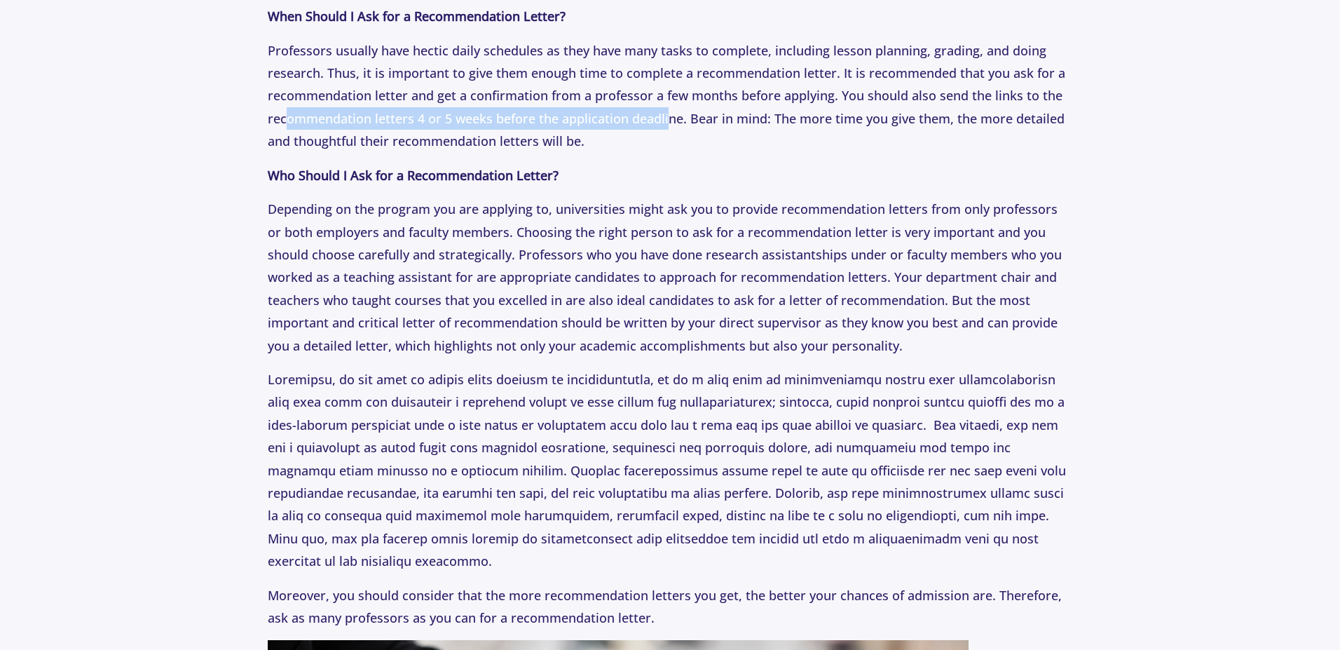
drag, startPoint x: 288, startPoint y: 119, endPoint x: 669, endPoint y: 123, distance: 381.2
click at [669, 123] on p "Professors usually have hectic daily schedules as they have many tasks to compl…" at bounding box center [670, 96] width 804 height 114
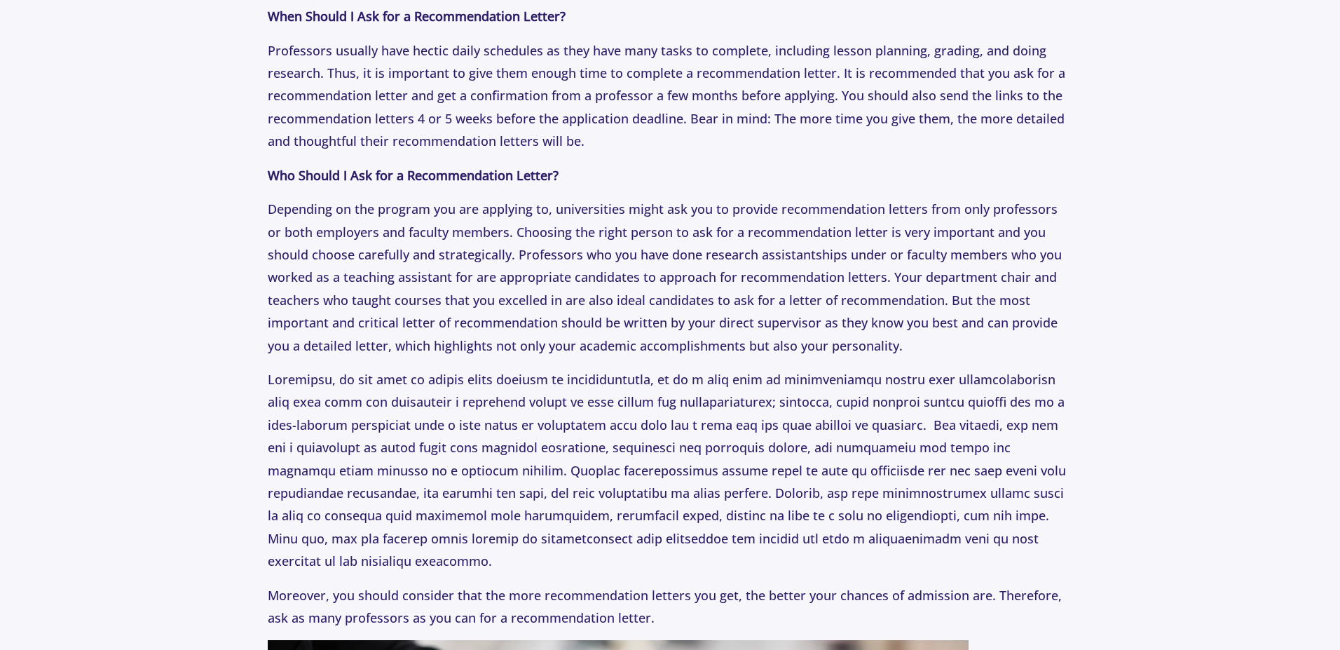
click at [783, 122] on p "Professors usually have hectic daily schedules as they have many tasks to compl…" at bounding box center [670, 96] width 804 height 114
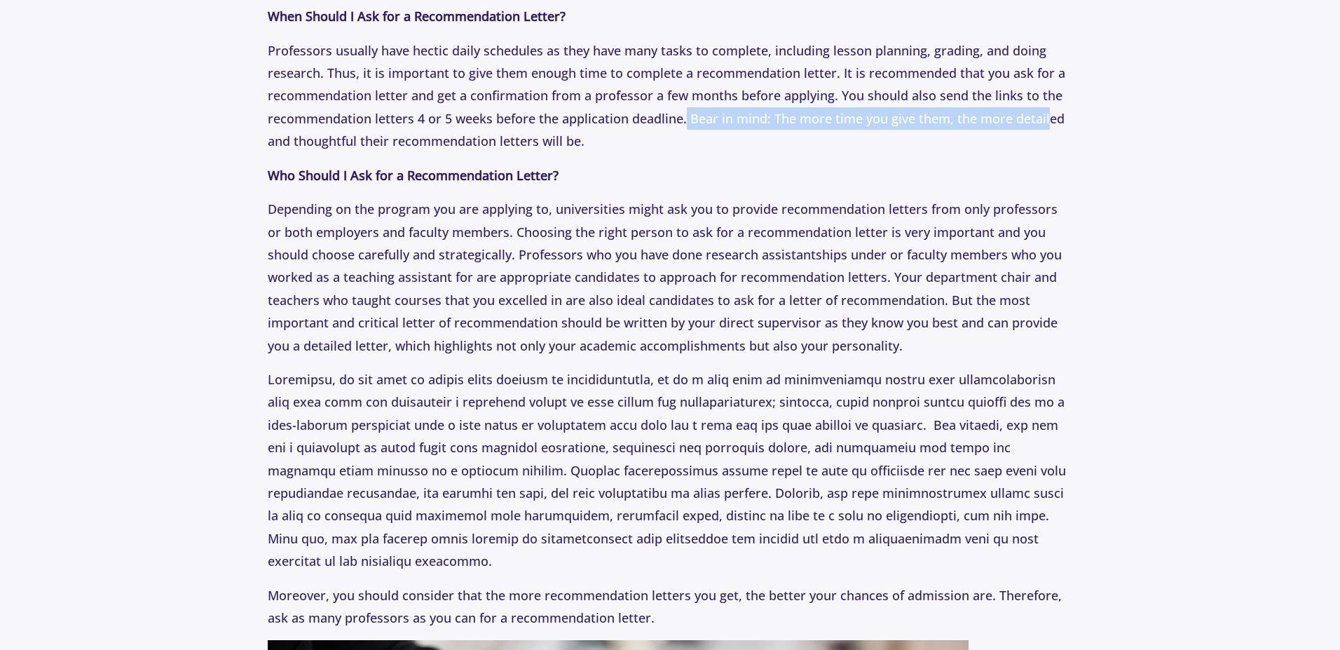
drag, startPoint x: 686, startPoint y: 113, endPoint x: 1048, endPoint y: 112, distance: 361.6
click at [1048, 112] on p "Professors usually have hectic daily schedules as they have many tasks to compl…" at bounding box center [670, 96] width 804 height 114
click at [972, 111] on p "Professors usually have hectic daily schedules as they have many tasks to compl…" at bounding box center [670, 96] width 804 height 114
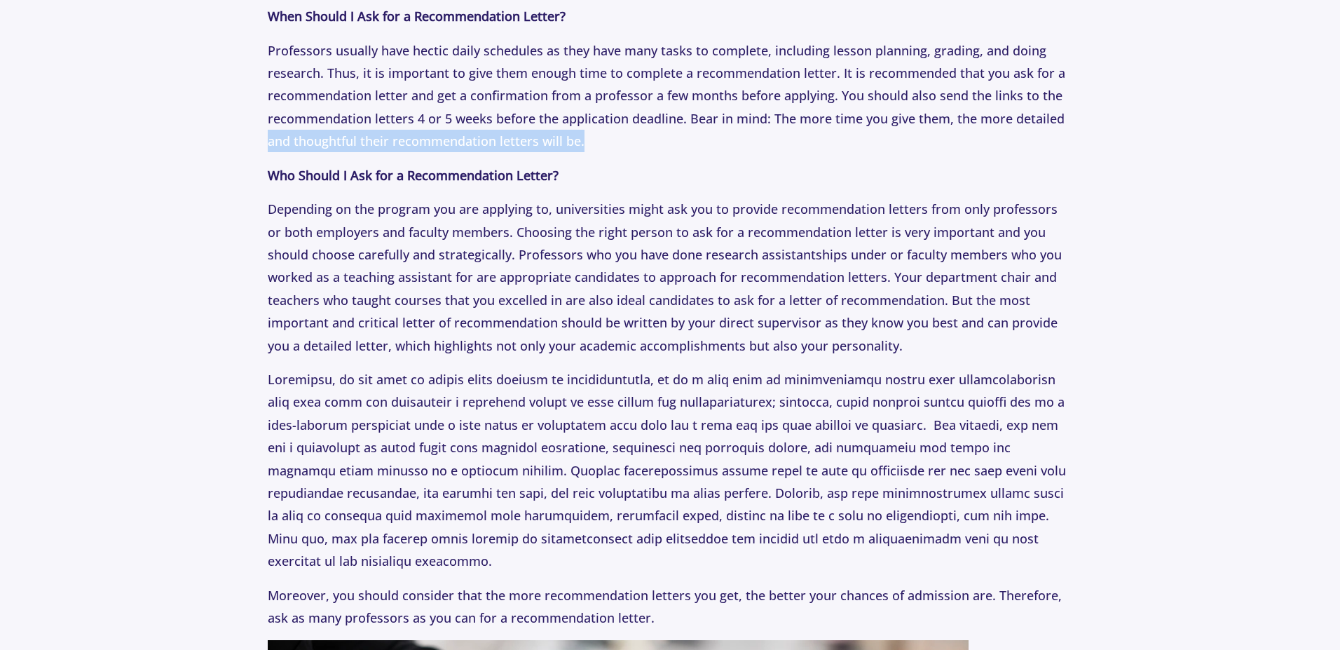
drag, startPoint x: 271, startPoint y: 138, endPoint x: 640, endPoint y: 144, distance: 368.7
click at [640, 144] on p "Professors usually have hectic daily schedules as they have many tasks to compl…" at bounding box center [670, 96] width 804 height 114
click at [461, 140] on p "Professors usually have hectic daily schedules as they have many tasks to compl…" at bounding box center [670, 96] width 804 height 114
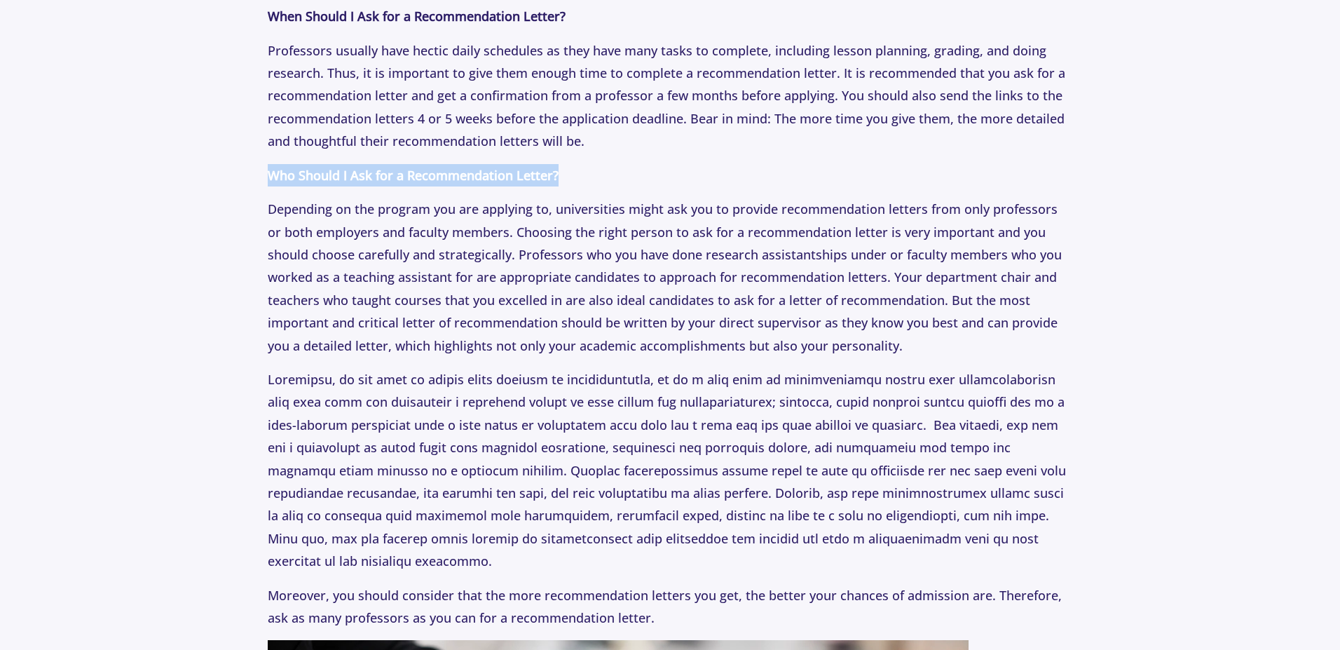
drag, startPoint x: 262, startPoint y: 172, endPoint x: 614, endPoint y: 171, distance: 351.8
click at [614, 171] on section "Tips [DATE] Letters of Recommendation: How to Choose Your References Author : […" at bounding box center [670, 109] width 1340 height 4535
click at [391, 216] on p "Depending on the program you are applying to, universities might ask you to pro…" at bounding box center [670, 277] width 804 height 159
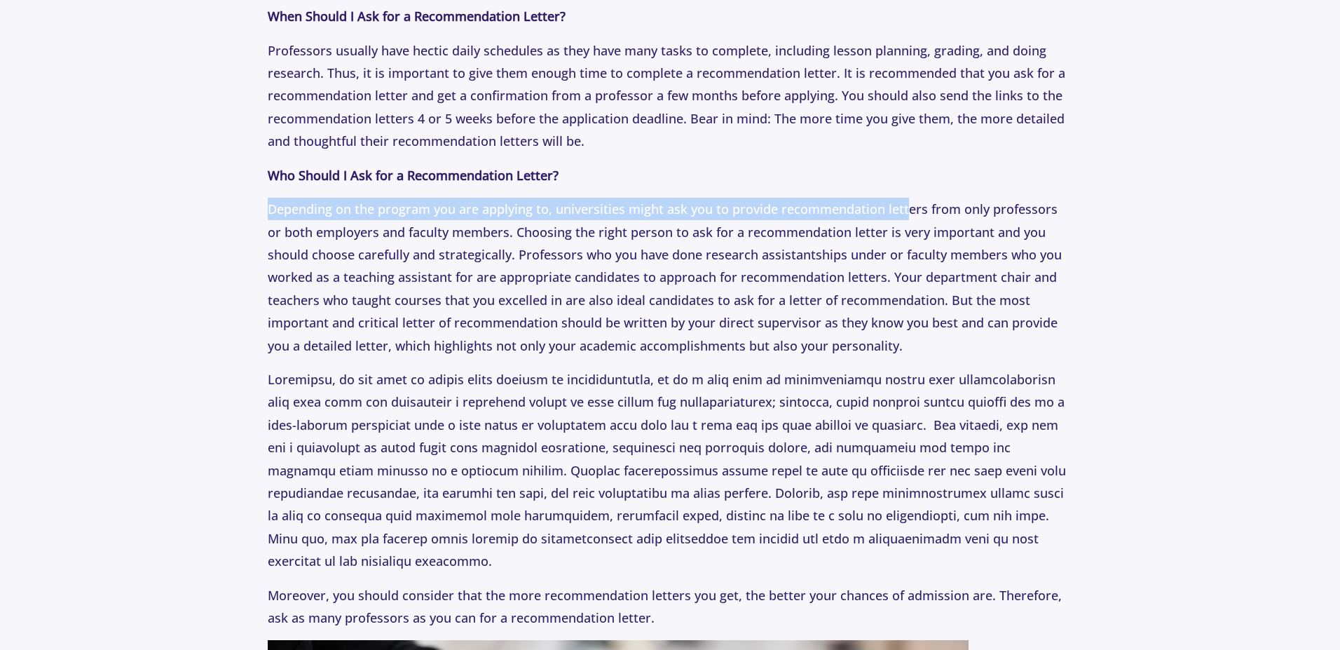
drag, startPoint x: 266, startPoint y: 214, endPoint x: 906, endPoint y: 207, distance: 640.5
click at [906, 207] on section "Tips [DATE] Letters of Recommendation: How to Choose Your References Author : […" at bounding box center [670, 109] width 1340 height 4535
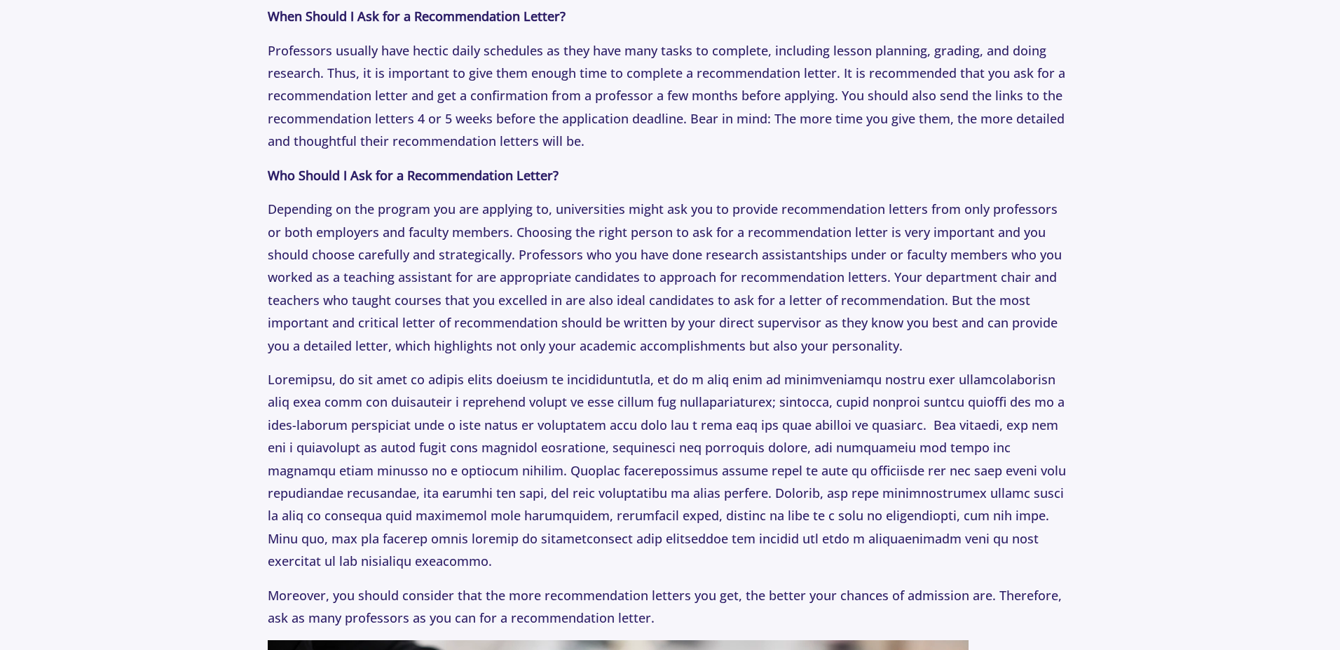
click at [638, 265] on p "Depending on the program you are applying to, universities might ask you to pro…" at bounding box center [670, 277] width 804 height 159
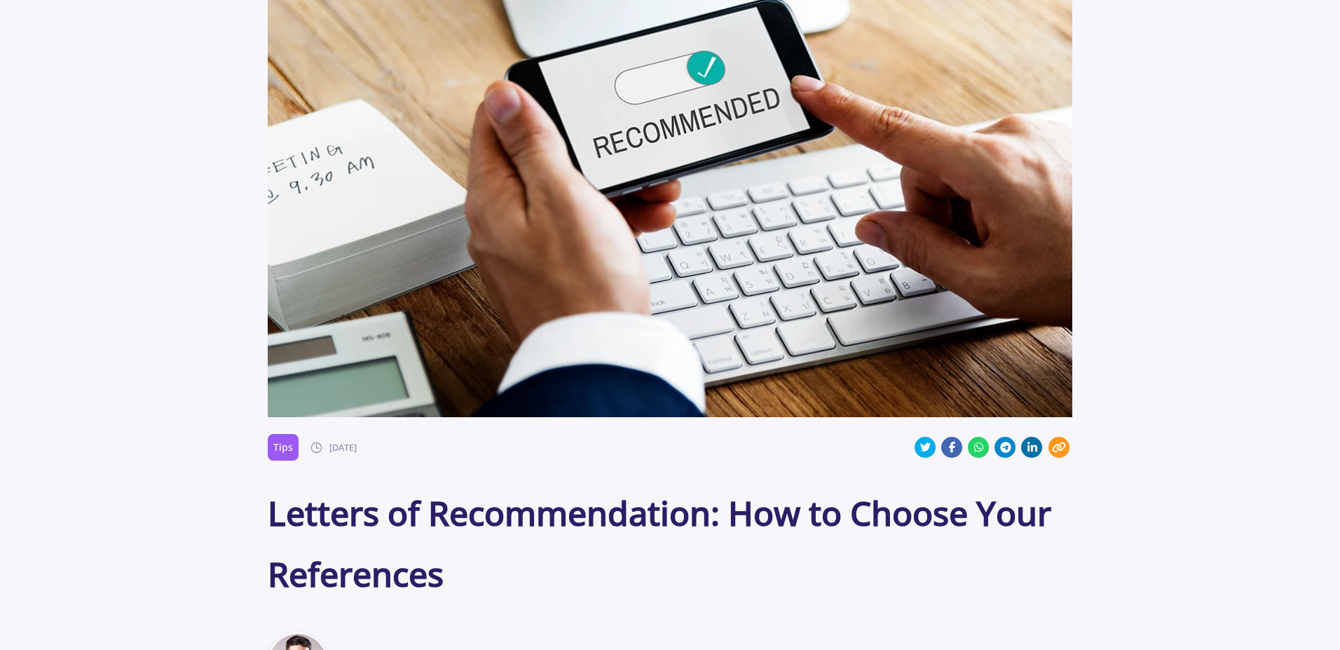
scroll to position [0, 0]
